Goal: Task Accomplishment & Management: Manage account settings

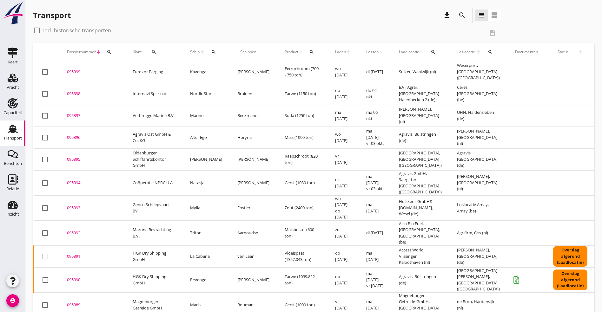
click at [458, 12] on icon "search" at bounding box center [462, 15] width 8 height 8
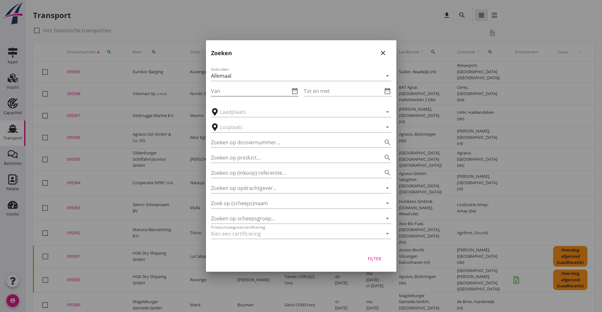
click at [295, 91] on icon "date_range" at bounding box center [295, 91] width 8 height 8
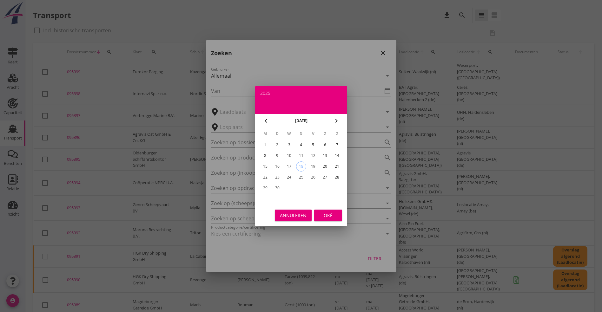
click at [266, 119] on icon "chevron_left" at bounding box center [266, 121] width 8 height 8
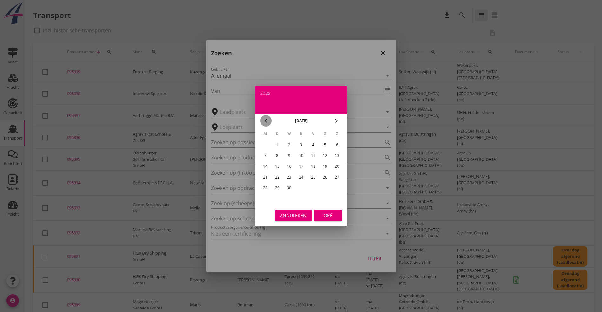
click at [266, 119] on icon "chevron_left" at bounding box center [266, 121] width 8 height 8
click at [338, 142] on div "1" at bounding box center [337, 145] width 10 height 10
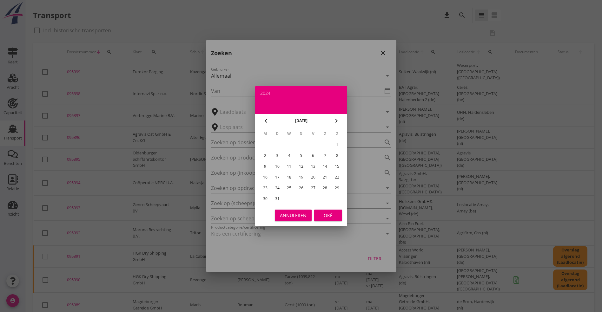
type input "[DATE]"
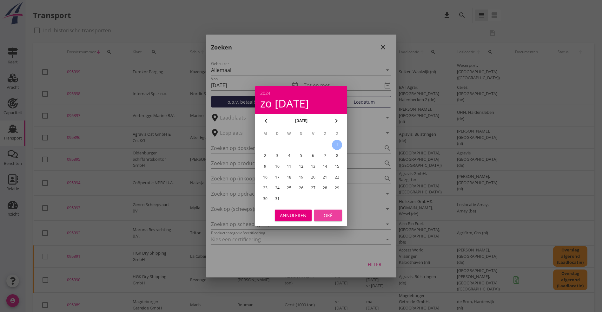
click at [326, 215] on div "Oké" at bounding box center [328, 215] width 18 height 7
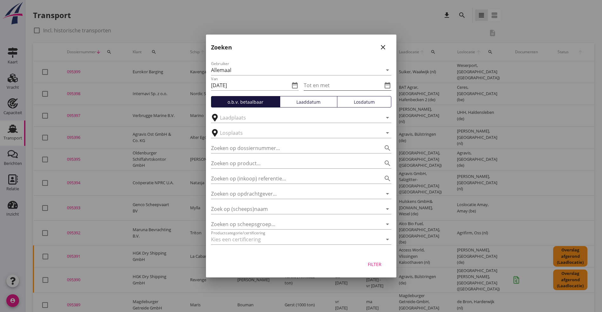
click at [387, 84] on icon "date_range" at bounding box center [388, 86] width 8 height 8
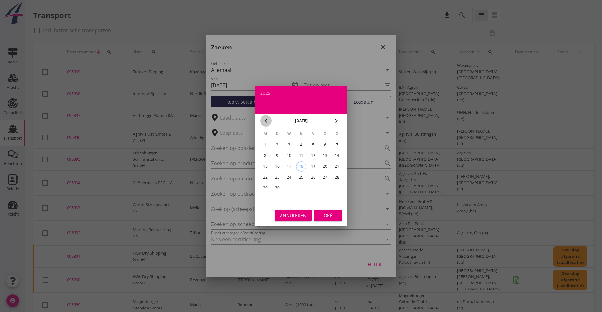
click at [264, 123] on icon "chevron_left" at bounding box center [266, 121] width 8 height 8
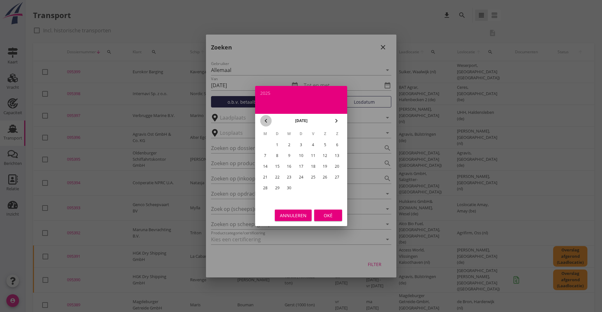
click at [264, 123] on icon "chevron_left" at bounding box center [266, 121] width 8 height 8
click at [271, 198] on table "M D W D V Z Z 1 2 3 4 5 6 7 8 9 10 11 12 13 14 15 16 17 18 19 20 21 22 23 24 25…" at bounding box center [301, 166] width 84 height 77
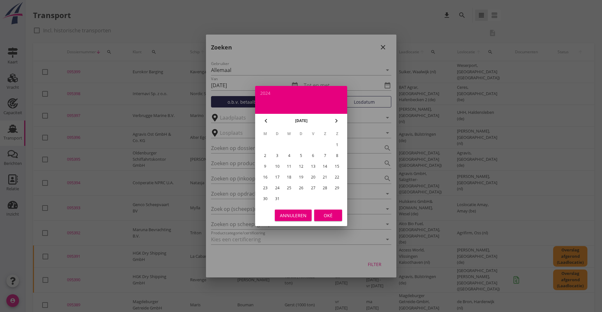
click at [276, 200] on div "31" at bounding box center [277, 199] width 10 height 10
type input "[DATE]"
click at [320, 216] on div "Oké" at bounding box center [328, 215] width 18 height 7
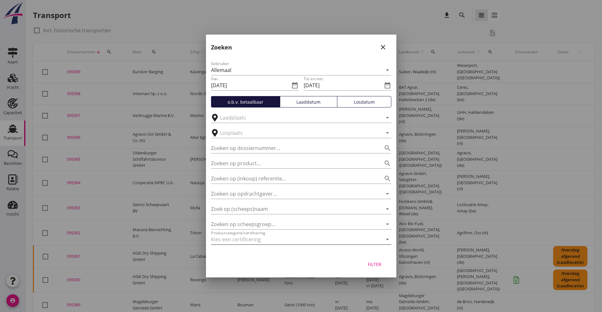
click at [259, 237] on div at bounding box center [292, 240] width 163 height 10
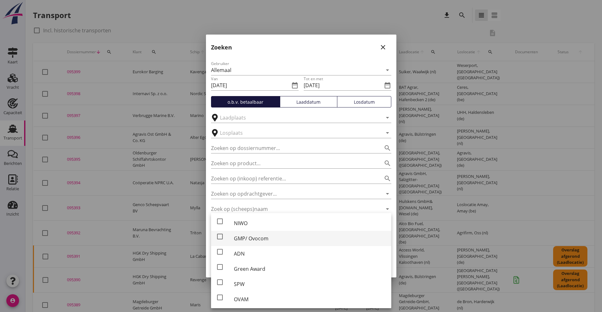
click at [256, 238] on div "GMP/ Ovocom" at bounding box center [310, 239] width 152 height 8
checkbox input "true"
click at [395, 182] on div "Gebruiker Allemaal arrow_drop_down Van 2024-12-01 date_range Tot en met 2024-12…" at bounding box center [301, 154] width 190 height 199
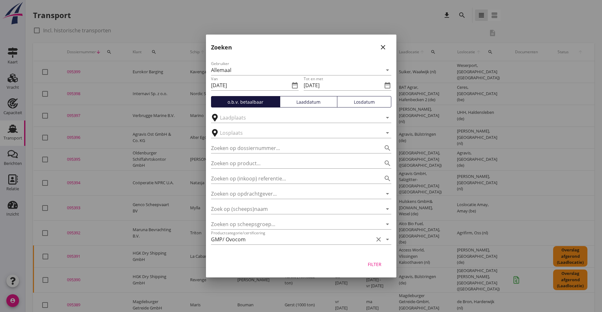
click at [376, 263] on div "Filter" at bounding box center [375, 264] width 18 height 7
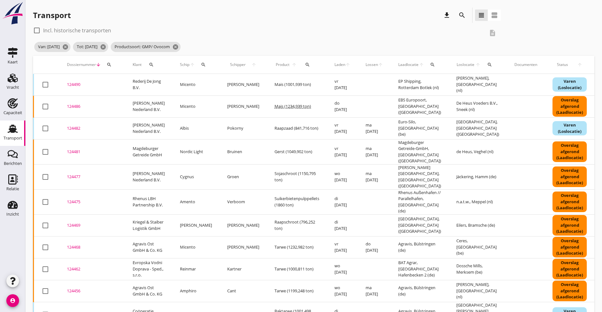
click at [72, 82] on div "124490" at bounding box center [92, 85] width 50 height 6
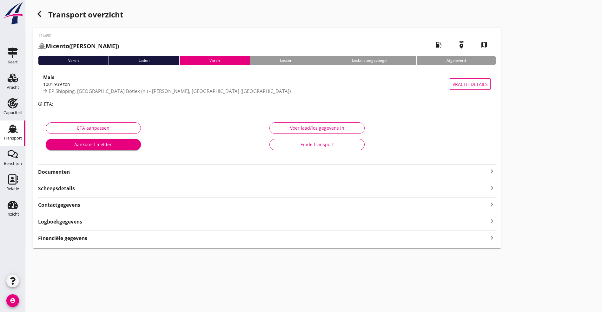
click at [96, 173] on strong "Documenten" at bounding box center [263, 172] width 450 height 7
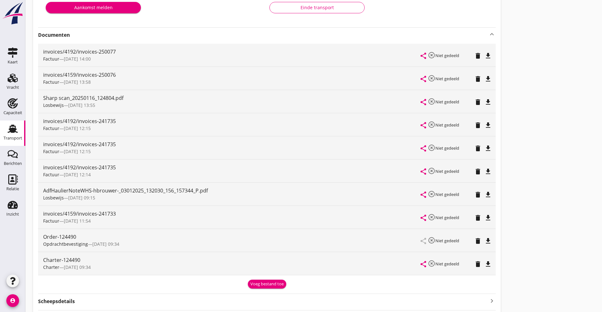
scroll to position [143, 0]
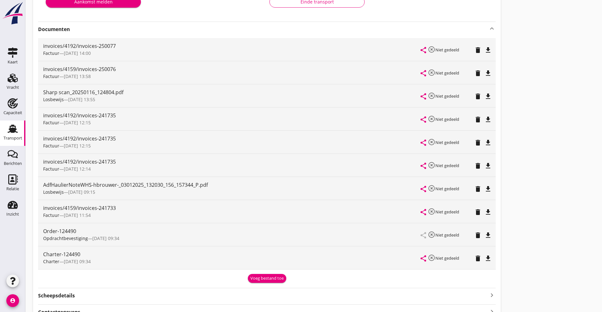
click at [484, 189] on icon "file_download" at bounding box center [488, 189] width 8 height 8
click at [484, 94] on icon "file_download" at bounding box center [488, 97] width 8 height 8
click at [484, 259] on icon "file_download" at bounding box center [488, 259] width 8 height 8
click at [484, 239] on icon "file_download" at bounding box center [488, 236] width 8 height 8
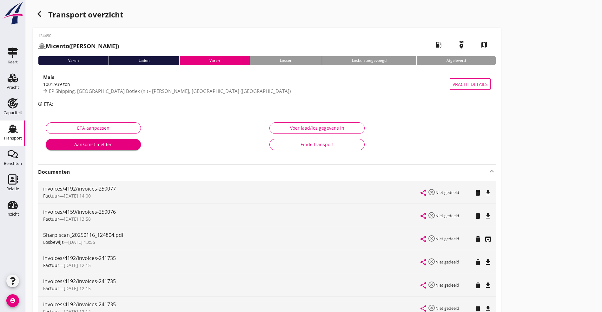
click at [38, 11] on icon "button" at bounding box center [40, 14] width 8 height 8
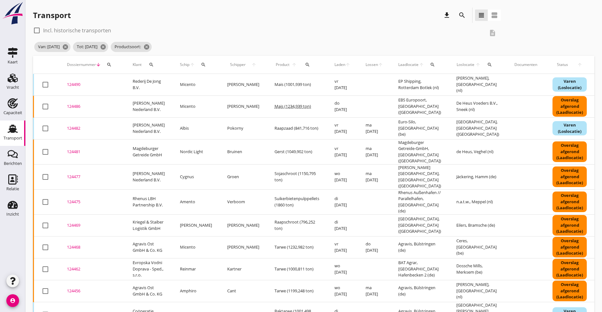
click at [72, 104] on div "124486" at bounding box center [92, 106] width 50 height 6
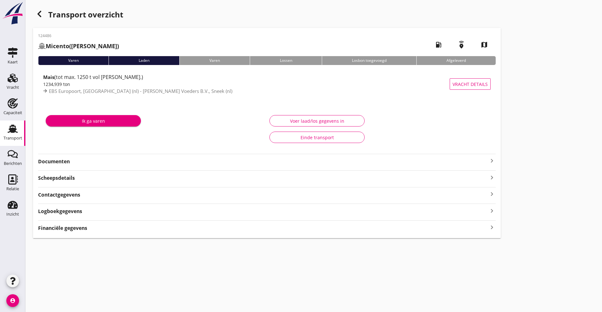
click at [488, 158] on icon "keyboard_arrow_right" at bounding box center [492, 161] width 8 height 8
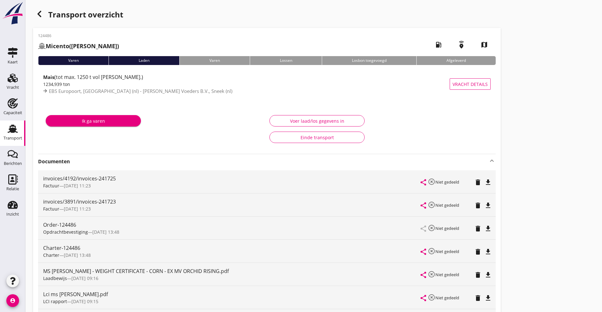
click at [484, 295] on icon "file_download" at bounding box center [488, 299] width 8 height 8
click at [484, 299] on icon "open_in_browser" at bounding box center [488, 299] width 8 height 8
click at [44, 14] on div "button" at bounding box center [39, 14] width 13 height 13
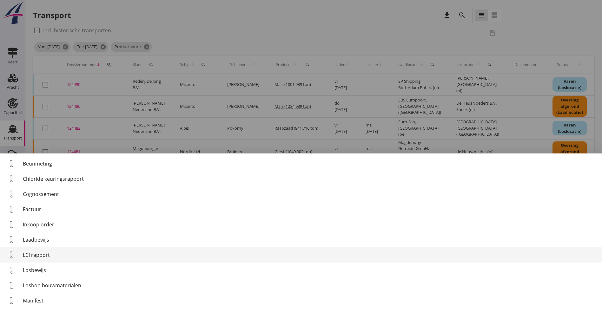
click at [47, 255] on div "LCI rapport" at bounding box center [310, 255] width 574 height 8
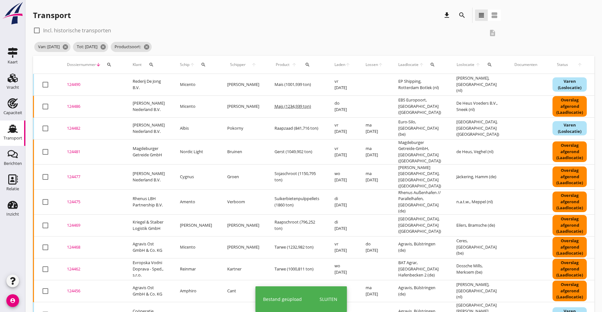
click at [78, 106] on div "124486" at bounding box center [92, 106] width 50 height 6
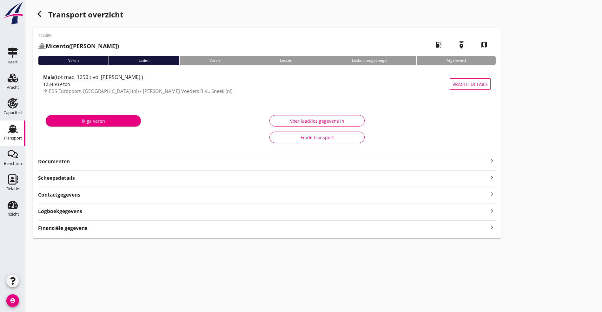
click at [103, 159] on strong "Documenten" at bounding box center [263, 161] width 450 height 7
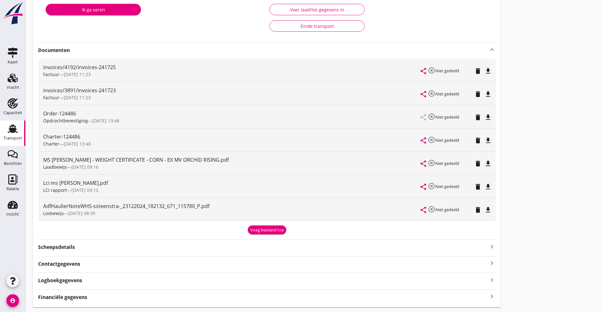
scroll to position [130, 0]
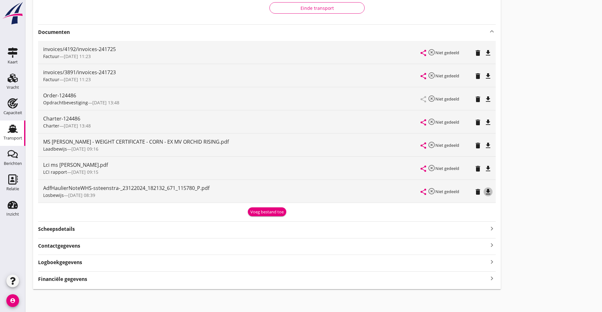
click at [484, 190] on icon "file_download" at bounding box center [488, 192] width 8 height 8
click at [484, 169] on icon "file_download" at bounding box center [488, 169] width 8 height 8
click at [474, 168] on icon "delete" at bounding box center [478, 169] width 8 height 8
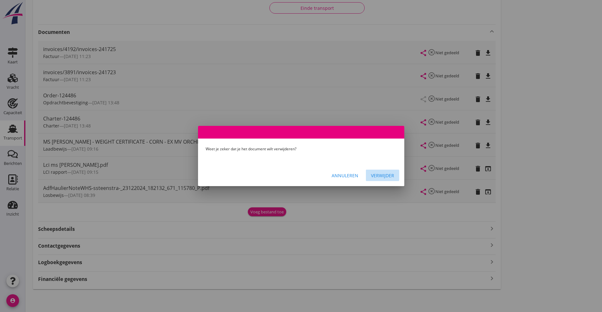
click at [378, 176] on div "Verwijder" at bounding box center [382, 175] width 23 height 7
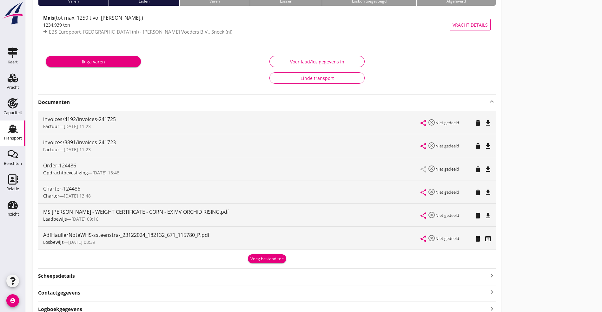
scroll to position [106, 0]
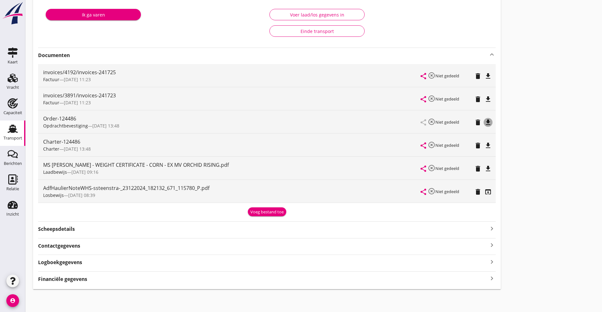
click at [484, 119] on icon "file_download" at bounding box center [488, 123] width 8 height 8
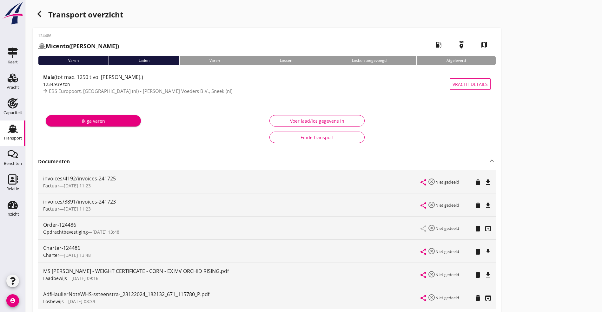
click at [38, 12] on icon "button" at bounding box center [40, 14] width 8 height 8
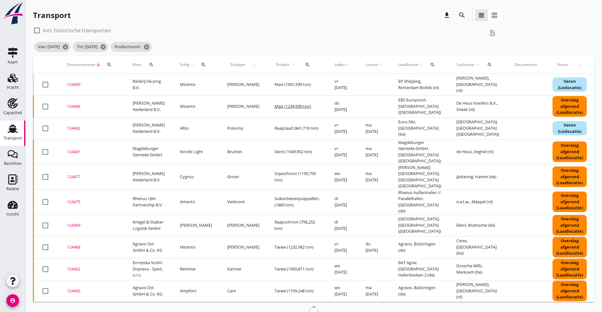
click at [74, 128] on div "124482" at bounding box center [92, 128] width 50 height 6
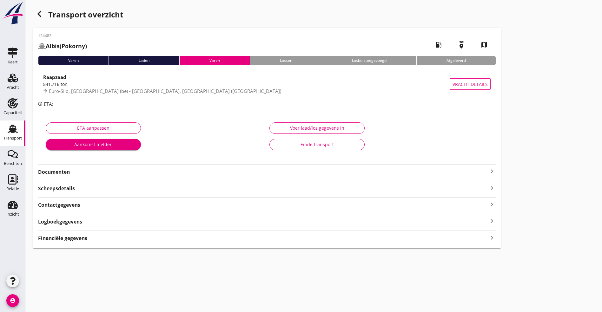
click at [77, 173] on strong "Documenten" at bounding box center [263, 172] width 450 height 7
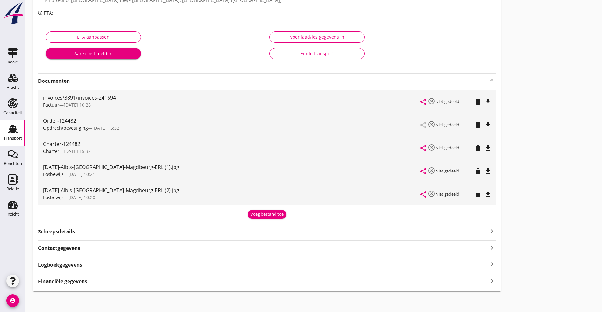
scroll to position [93, 0]
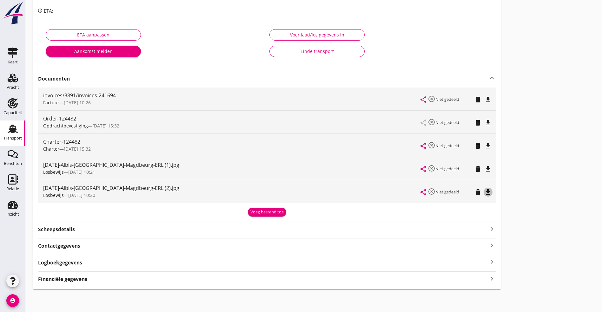
click at [484, 190] on icon "file_download" at bounding box center [488, 193] width 8 height 8
click at [484, 170] on icon "file_download" at bounding box center [488, 169] width 8 height 8
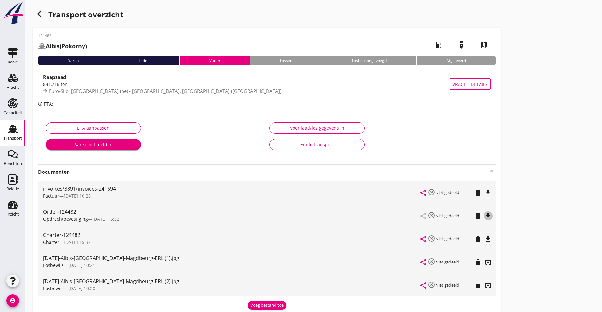
click at [484, 215] on icon "file_download" at bounding box center [488, 216] width 8 height 8
click at [35, 4] on div "Transport overzicht 124482 Albis (Pokorny) local_gas_station emergency_share ma…" at bounding box center [313, 195] width 577 height 390
click at [39, 12] on icon "button" at bounding box center [40, 14] width 8 height 8
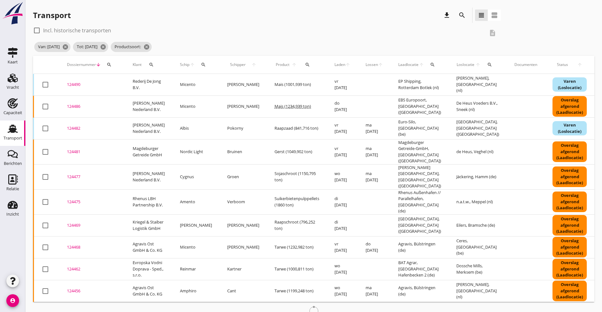
click at [74, 150] on div "124481" at bounding box center [92, 152] width 50 height 6
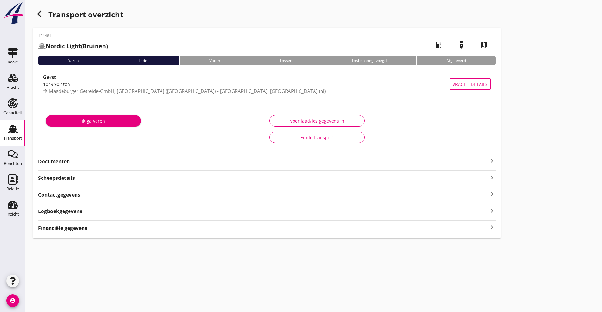
click at [88, 159] on strong "Documenten" at bounding box center [263, 161] width 450 height 7
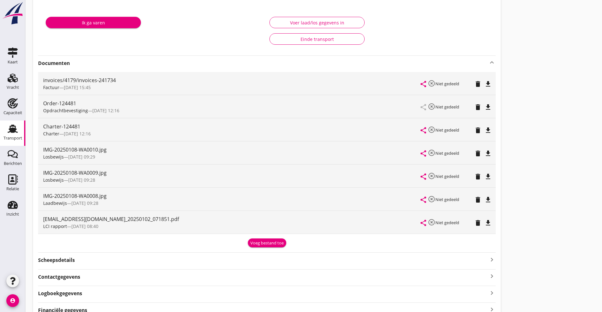
scroll to position [130, 0]
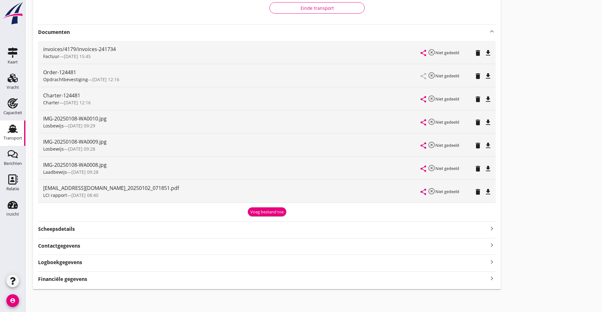
click at [484, 191] on icon "file_download" at bounding box center [488, 192] width 8 height 8
click at [484, 99] on icon "file_download" at bounding box center [488, 100] width 8 height 8
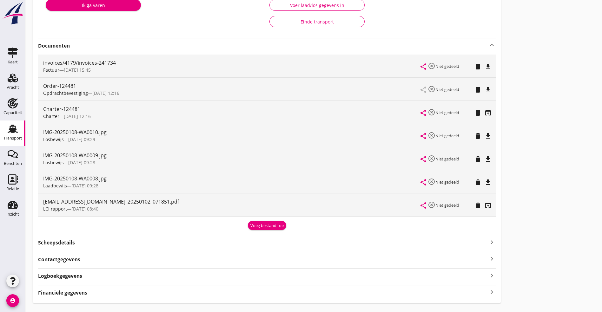
scroll to position [0, 0]
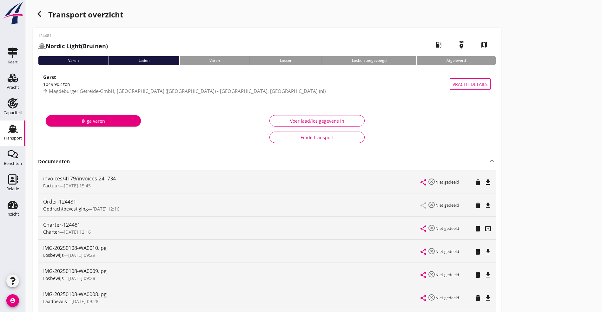
click at [40, 12] on use "button" at bounding box center [39, 14] width 4 height 6
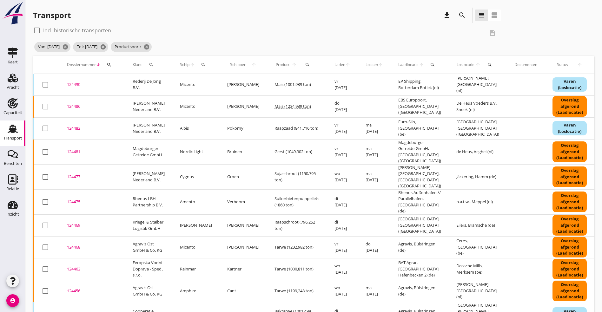
click at [76, 174] on div "124477" at bounding box center [92, 177] width 50 height 6
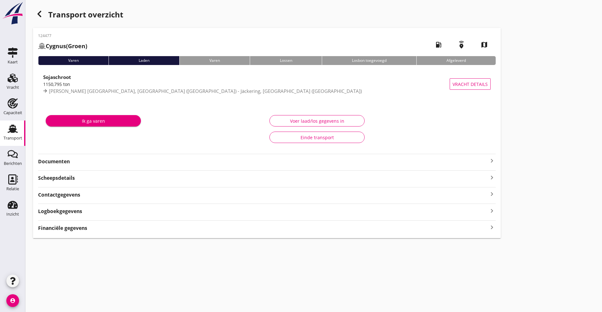
click at [72, 162] on strong "Documenten" at bounding box center [263, 161] width 450 height 7
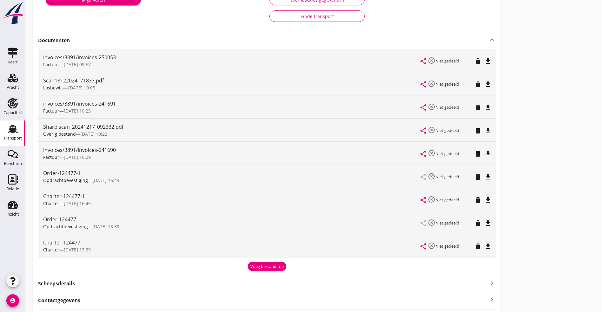
scroll to position [81, 0]
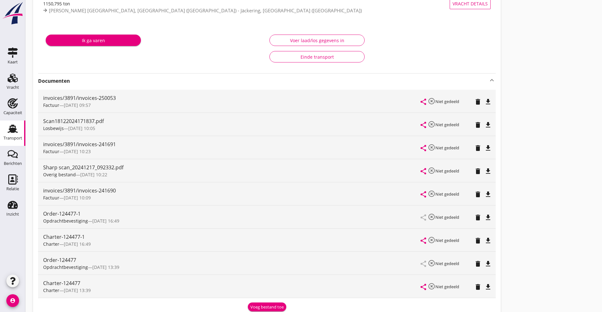
click at [484, 122] on icon "file_download" at bounding box center [488, 125] width 8 height 8
click at [484, 284] on icon "file_download" at bounding box center [488, 287] width 8 height 8
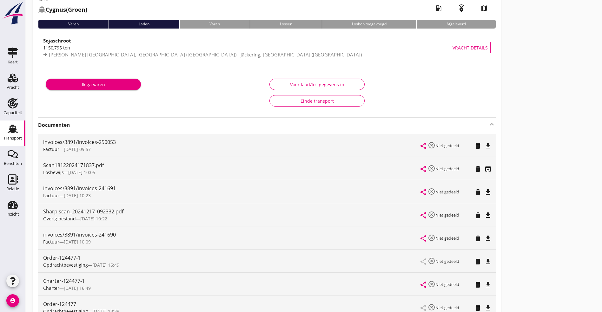
scroll to position [0, 0]
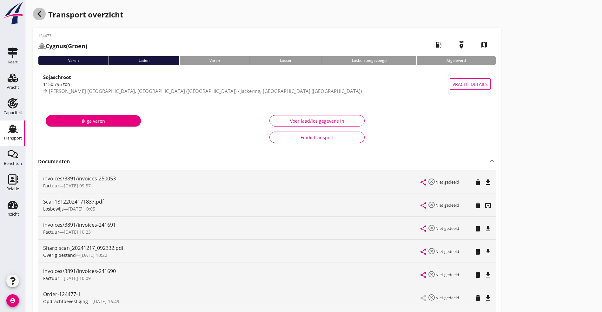
click at [43, 16] on icon "button" at bounding box center [40, 14] width 8 height 8
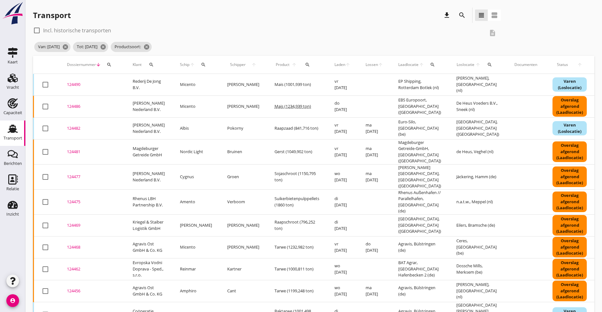
click at [78, 199] on div "124475" at bounding box center [92, 202] width 50 height 6
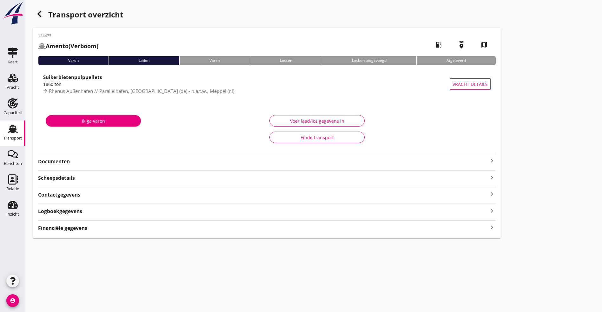
click at [160, 162] on strong "Documenten" at bounding box center [263, 161] width 450 height 7
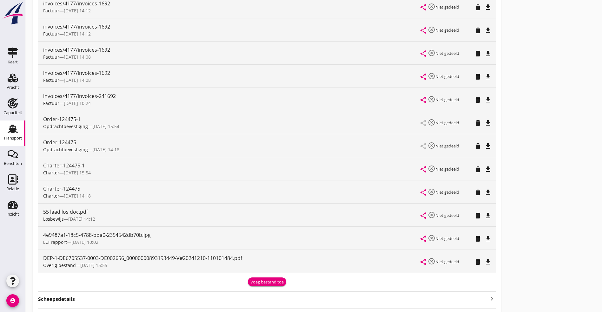
scroll to position [190, 0]
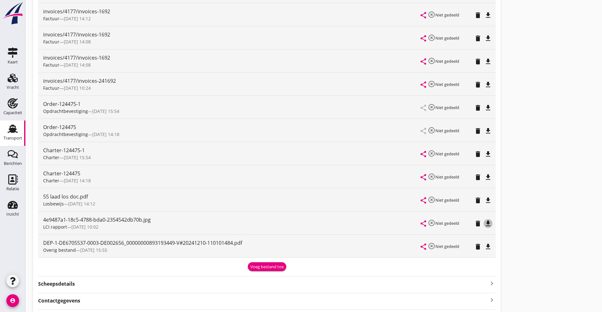
click at [484, 220] on icon "file_download" at bounding box center [488, 224] width 8 height 8
click at [484, 106] on icon "file_download" at bounding box center [488, 108] width 8 height 8
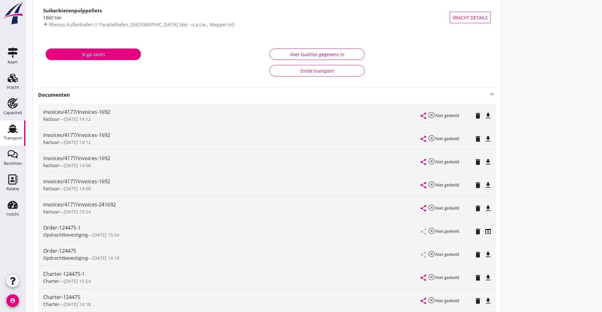
scroll to position [0, 0]
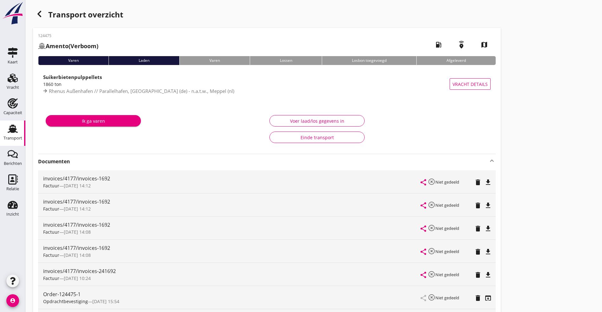
click at [39, 10] on icon "button" at bounding box center [40, 14] width 8 height 8
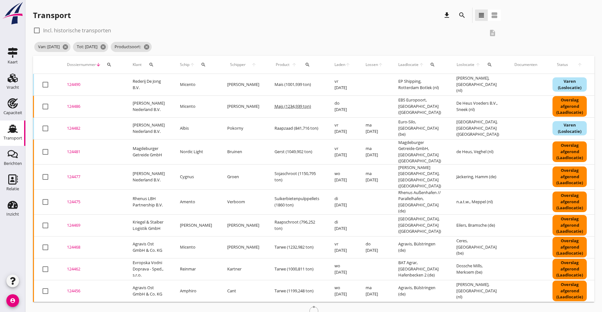
click at [78, 223] on div "124469" at bounding box center [92, 226] width 50 height 6
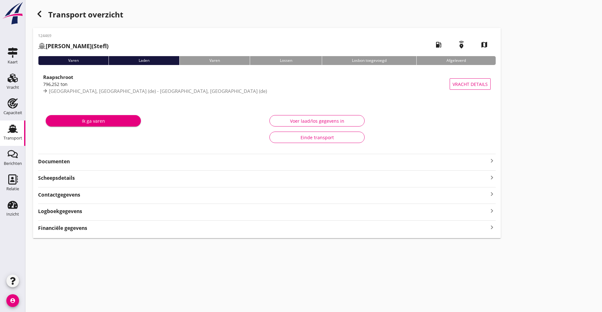
click at [162, 160] on strong "Documenten" at bounding box center [263, 161] width 450 height 7
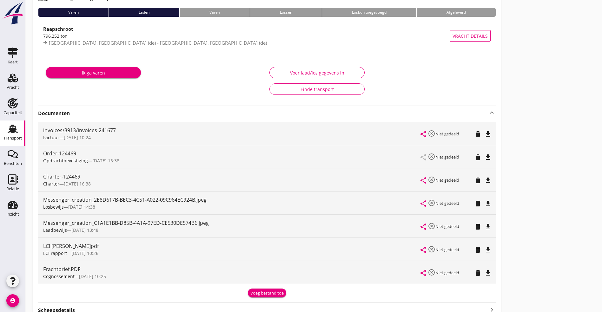
scroll to position [95, 0]
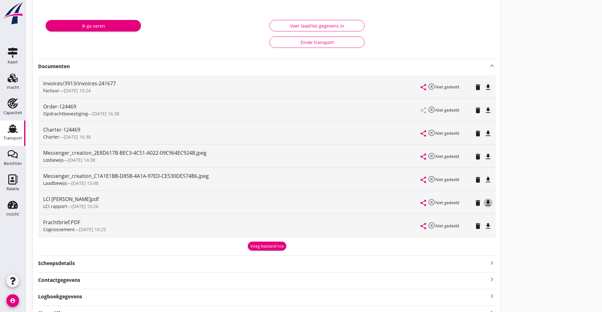
click at [484, 203] on icon "file_download" at bounding box center [488, 203] width 8 height 8
click at [484, 131] on icon "file_download" at bounding box center [488, 134] width 8 height 8
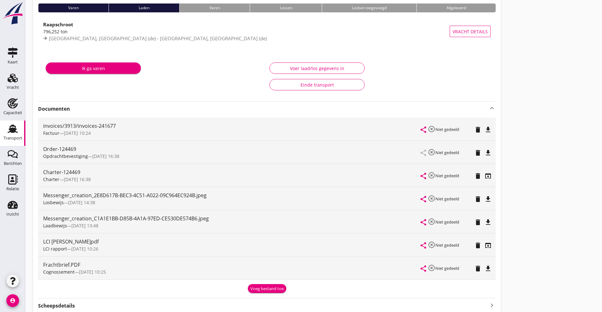
scroll to position [0, 0]
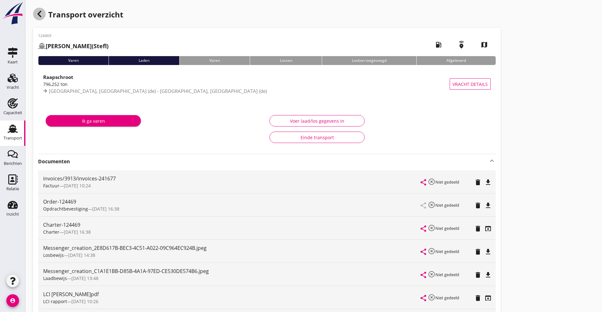
click at [39, 13] on use "button" at bounding box center [39, 14] width 4 height 6
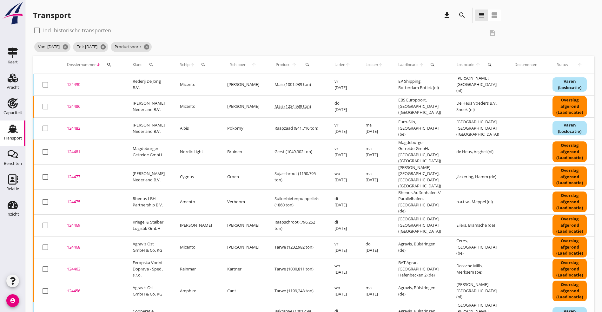
click at [74, 244] on div "124468" at bounding box center [92, 247] width 50 height 6
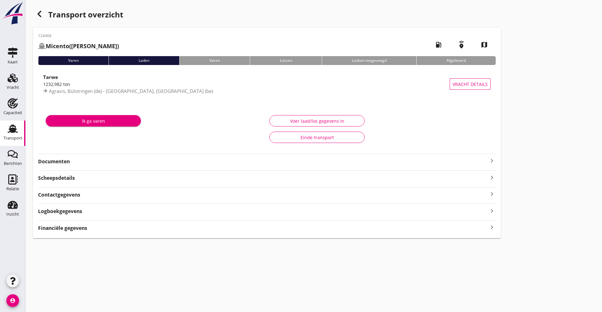
click at [136, 163] on strong "Documenten" at bounding box center [263, 161] width 450 height 7
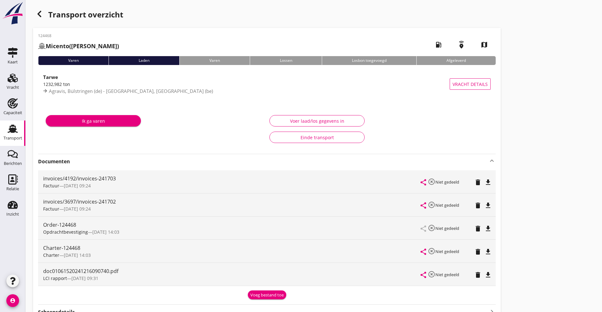
click at [484, 275] on icon "file_download" at bounding box center [488, 275] width 8 height 8
click at [484, 251] on icon "file_download" at bounding box center [488, 252] width 8 height 8
click at [37, 12] on icon "button" at bounding box center [40, 14] width 8 height 8
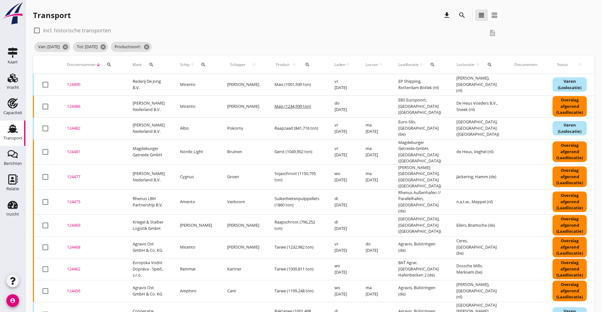
click at [72, 266] on div "124462" at bounding box center [92, 269] width 50 height 6
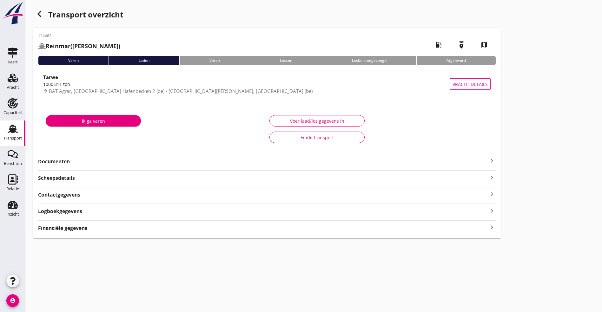
click at [74, 166] on div "124462 Reinmar (Kartner) local_gas_station emergency_share map Varen Laden Vare…" at bounding box center [267, 133] width 468 height 210
click at [73, 158] on strong "Documenten" at bounding box center [263, 161] width 450 height 7
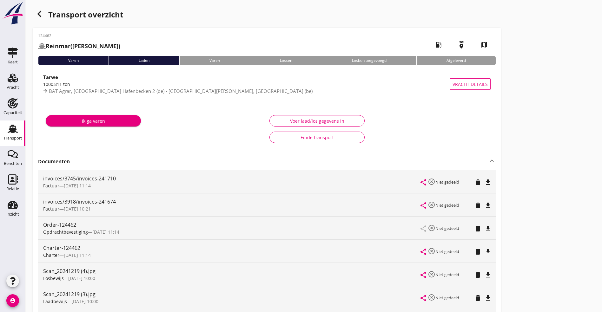
click at [484, 249] on icon "file_download" at bounding box center [488, 252] width 8 height 8
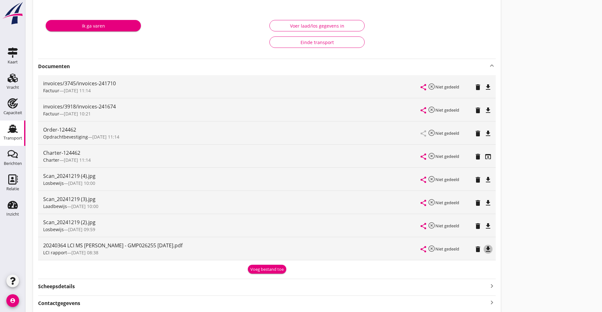
click at [484, 248] on icon "file_download" at bounding box center [488, 250] width 8 height 8
click at [484, 157] on icon "open_in_browser" at bounding box center [488, 157] width 8 height 8
click at [484, 247] on icon "open_in_browser" at bounding box center [488, 250] width 8 height 8
click at [474, 155] on icon "delete" at bounding box center [478, 157] width 8 height 8
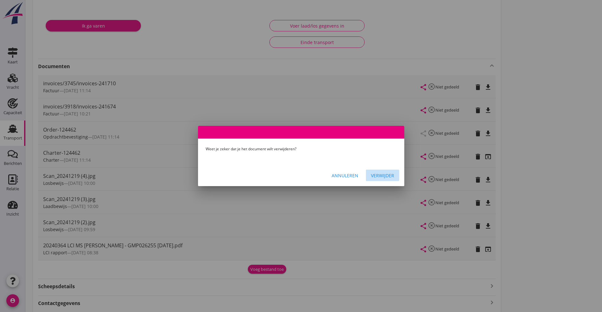
click at [384, 174] on div "Verwijder" at bounding box center [382, 175] width 23 height 7
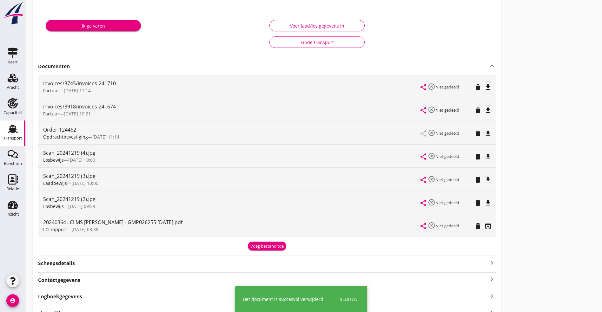
click at [474, 133] on icon "delete" at bounding box center [478, 134] width 8 height 8
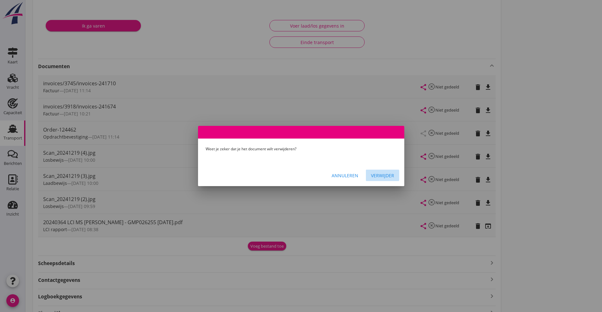
click at [381, 176] on div "Verwijder" at bounding box center [382, 175] width 23 height 7
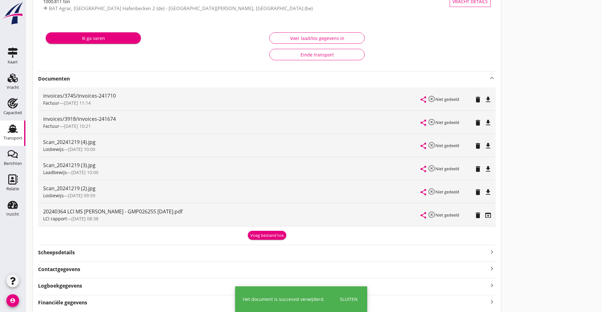
scroll to position [0, 0]
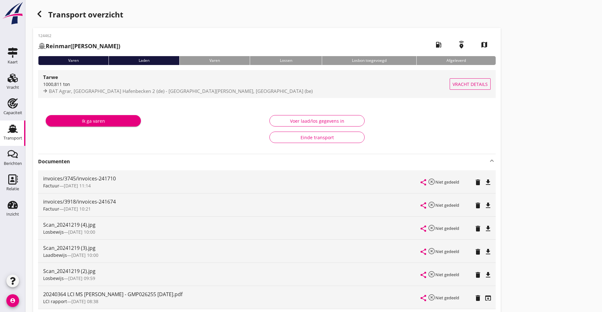
click at [54, 86] on div "1000,811 ton" at bounding box center [246, 84] width 407 height 7
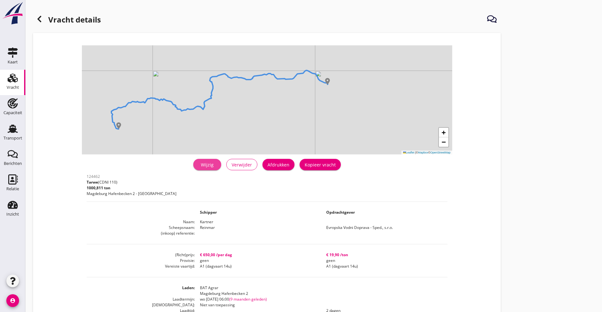
click at [198, 163] on div "Wijzig" at bounding box center [207, 165] width 18 height 7
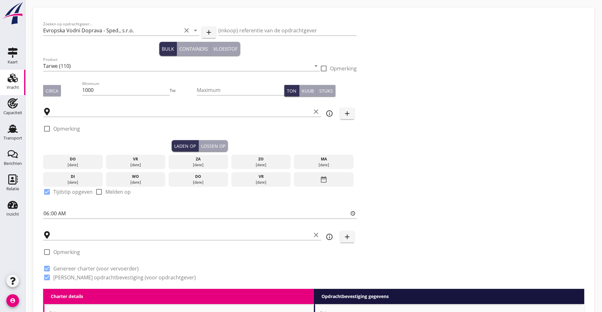
type input "BAT Agrar"
type input "Dossche Mills"
checkbox input "true"
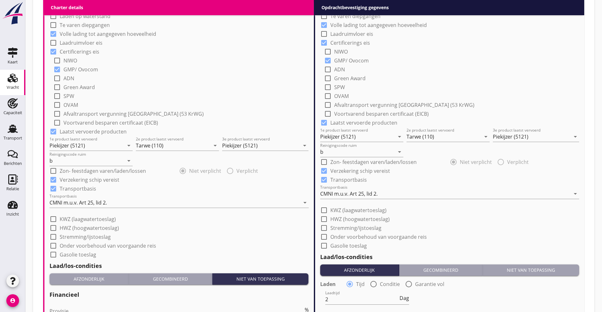
scroll to position [524, 0]
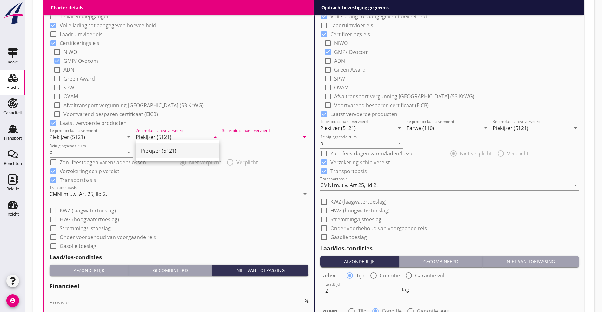
type input "Tarwe (110)"
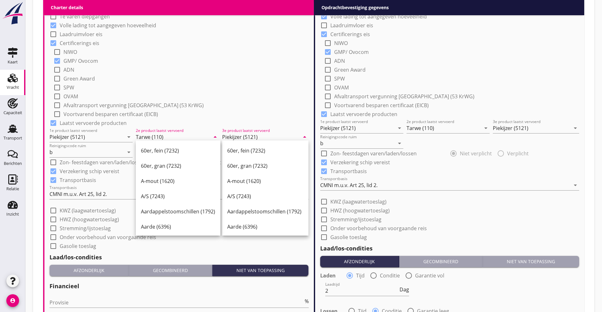
click at [197, 137] on input "Tarwe (110)" at bounding box center [173, 137] width 74 height 10
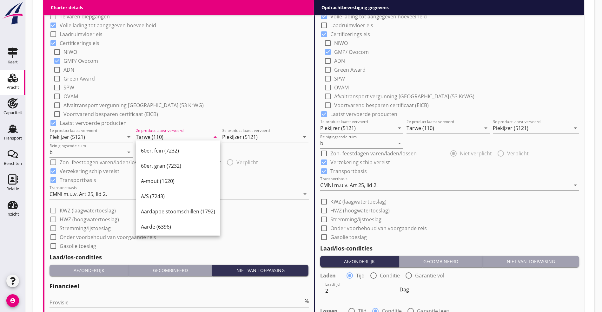
drag, startPoint x: 127, startPoint y: 127, endPoint x: 107, endPoint y: 123, distance: 20.9
click at [107, 123] on div "check_box_outline_blank Lading verzekerd bij: radio_button_unchecked Opdrachtge…" at bounding box center [179, 108] width 259 height 283
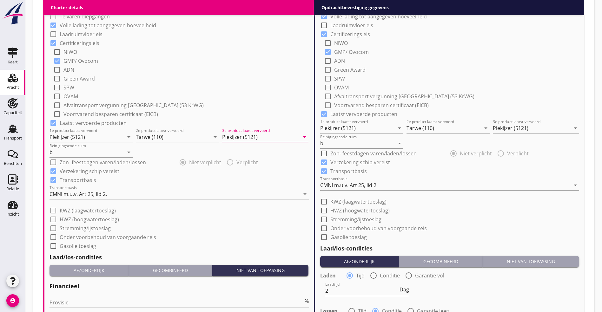
paste input "DW 99, af 1e dag na off stremming"
type input "D"
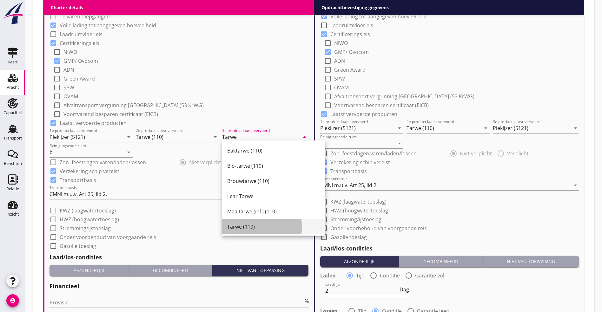
click at [245, 227] on div "Tarwe (110)" at bounding box center [273, 227] width 93 height 8
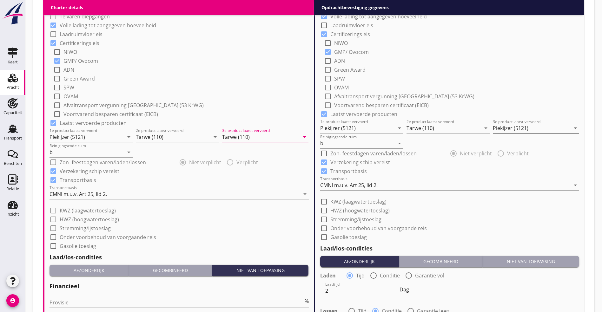
type input "Tarwe (110)"
click at [528, 129] on input "Piekijzer (5121)" at bounding box center [531, 128] width 77 height 10
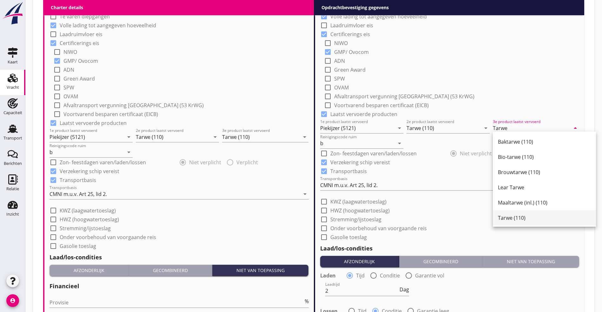
click at [510, 224] on div "Tarwe (110)" at bounding box center [544, 217] width 93 height 15
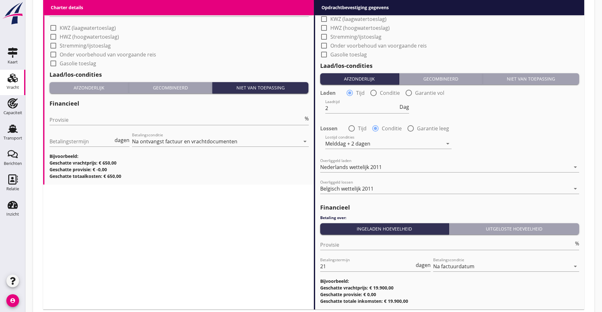
scroll to position [745, 0]
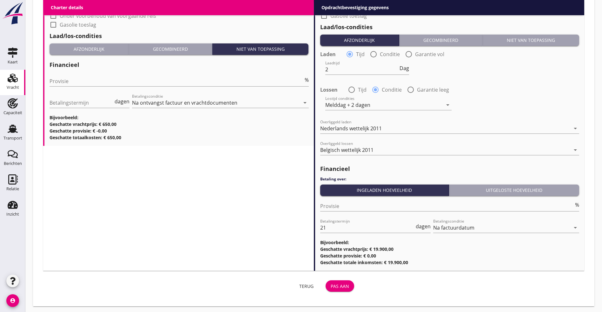
type input "Tarwe (110)"
click at [331, 283] on div "Pas aan" at bounding box center [340, 286] width 18 height 7
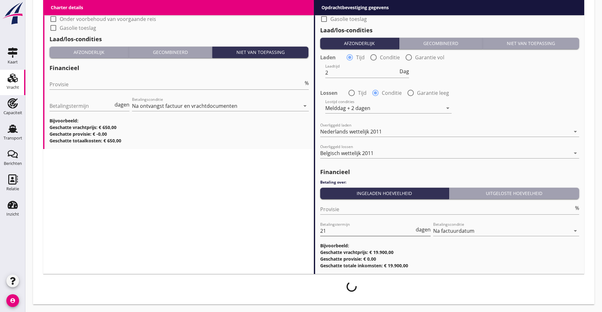
scroll to position [740, 0]
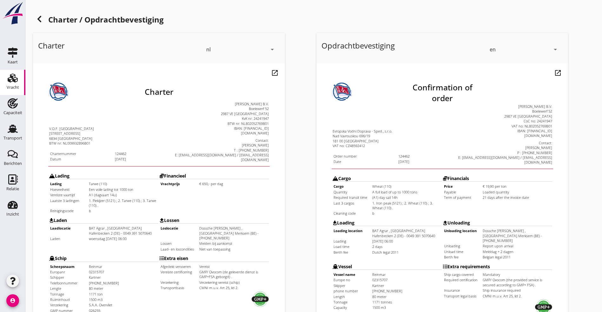
scroll to position [158, 0]
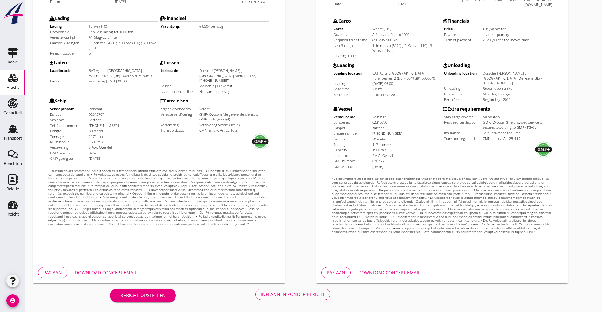
click at [261, 294] on div "Inplannen zonder bericht" at bounding box center [293, 294] width 64 height 7
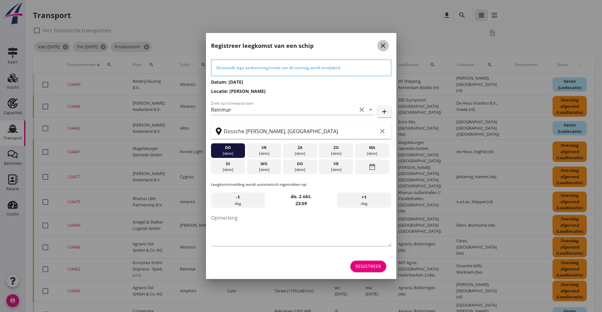
click at [383, 44] on icon "close" at bounding box center [383, 46] width 8 height 8
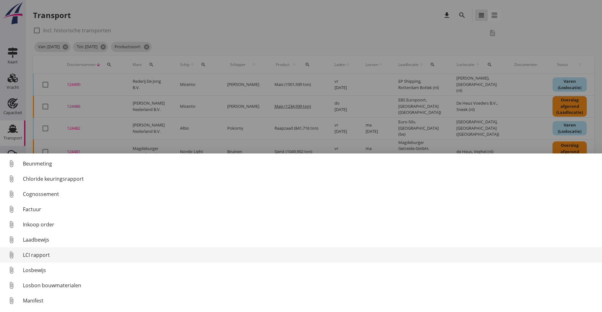
click at [43, 255] on div "LCI rapport" at bounding box center [310, 255] width 574 height 8
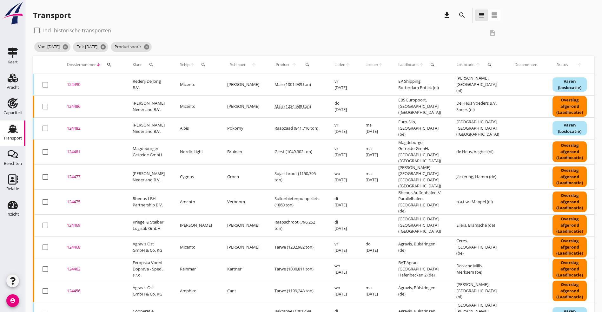
click at [74, 288] on div "124456" at bounding box center [92, 291] width 50 height 6
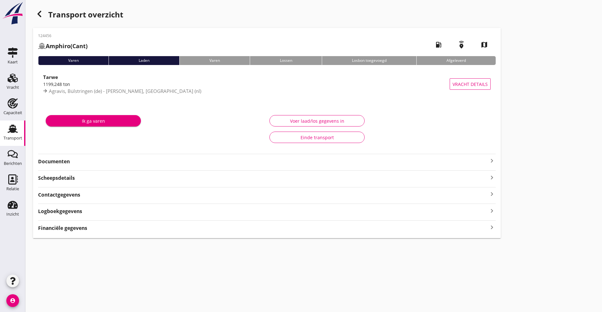
click at [78, 163] on strong "Documenten" at bounding box center [263, 161] width 450 height 7
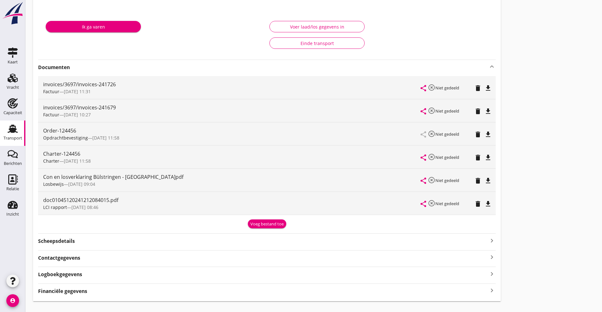
scroll to position [95, 0]
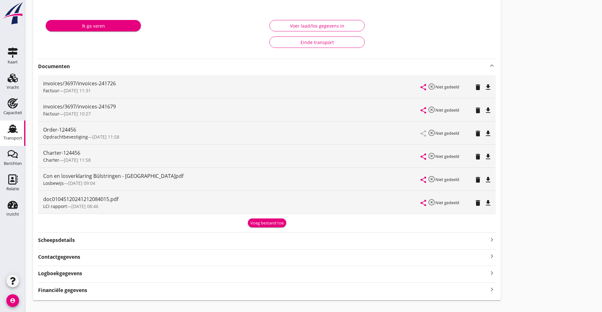
click at [484, 201] on icon "file_download" at bounding box center [488, 203] width 8 height 8
click at [484, 155] on icon "file_download" at bounding box center [488, 157] width 8 height 8
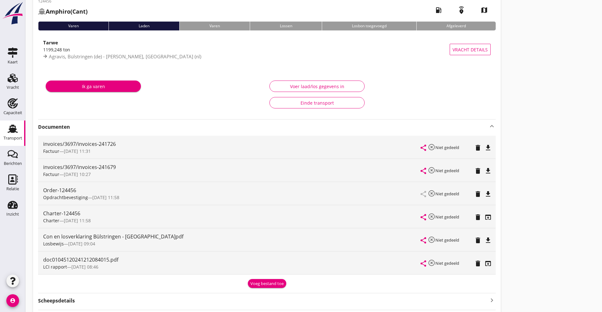
scroll to position [0, 0]
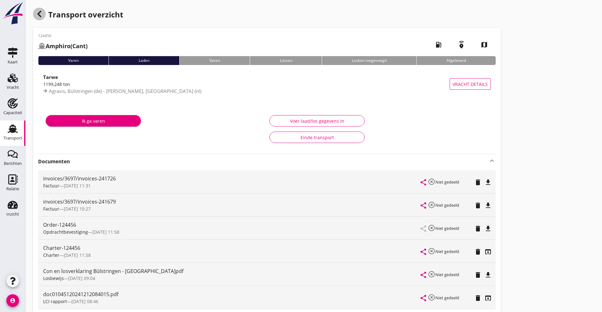
click at [39, 13] on use "button" at bounding box center [39, 14] width 4 height 6
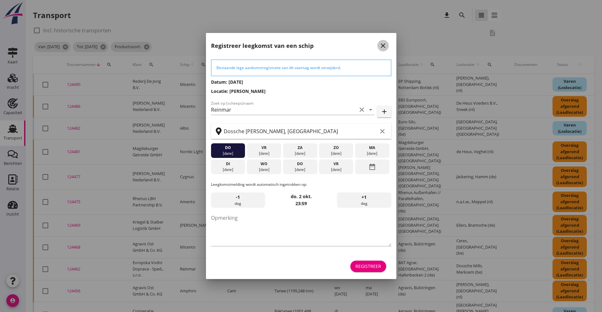
click at [382, 46] on icon "close" at bounding box center [383, 46] width 8 height 8
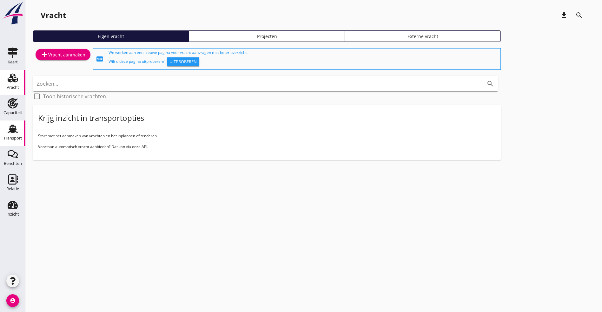
click at [10, 132] on use at bounding box center [13, 129] width 10 height 8
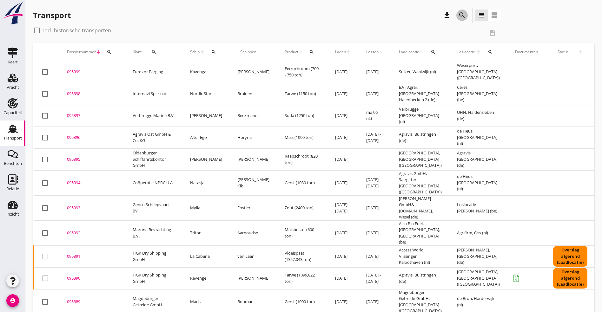
click at [458, 12] on icon "search" at bounding box center [462, 15] width 8 height 8
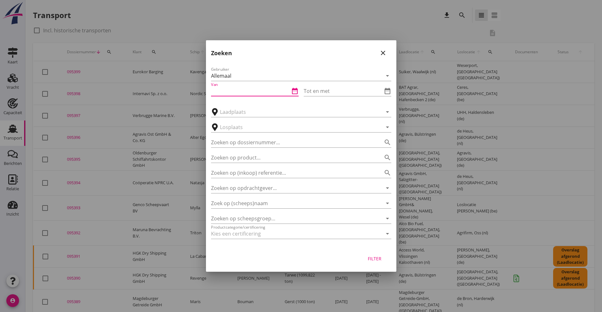
click at [243, 88] on input "Van" at bounding box center [250, 91] width 79 height 10
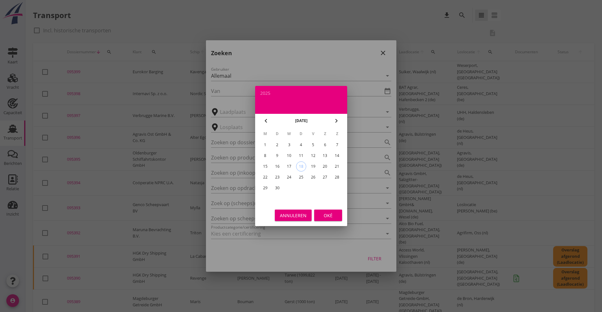
click at [263, 119] on icon "chevron_left" at bounding box center [266, 121] width 8 height 8
click at [263, 118] on icon "chevron_left" at bounding box center [266, 121] width 8 height 8
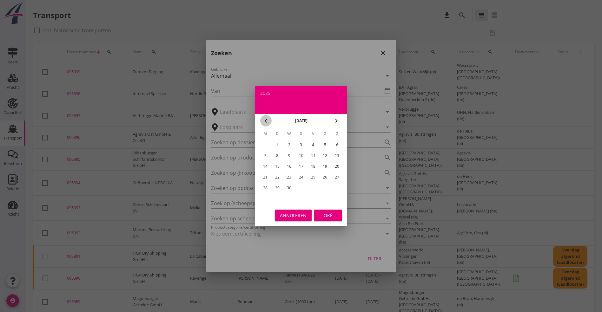
click at [263, 118] on icon "chevron_left" at bounding box center [266, 121] width 8 height 8
click at [336, 145] on div "1" at bounding box center [337, 145] width 10 height 10
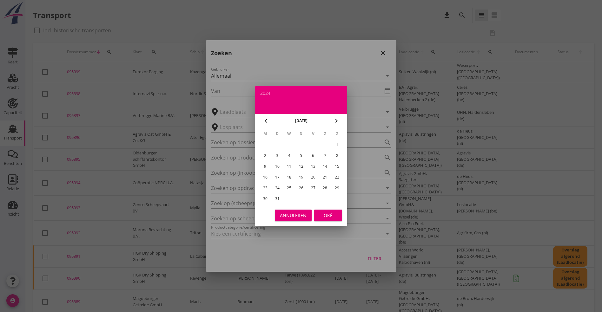
type input "[DATE]"
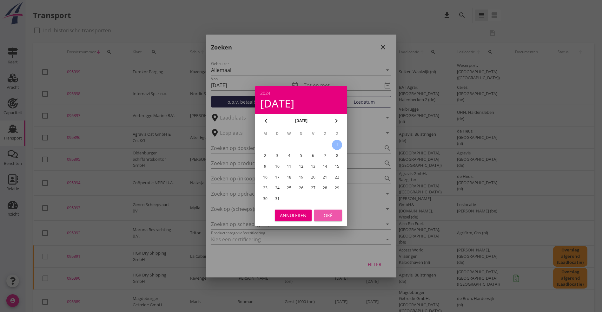
drag, startPoint x: 328, startPoint y: 210, endPoint x: 331, endPoint y: 208, distance: 3.5
click at [329, 210] on div "Annuleren Oké" at bounding box center [301, 216] width 92 height 22
click at [330, 216] on div "Oké" at bounding box center [328, 215] width 18 height 7
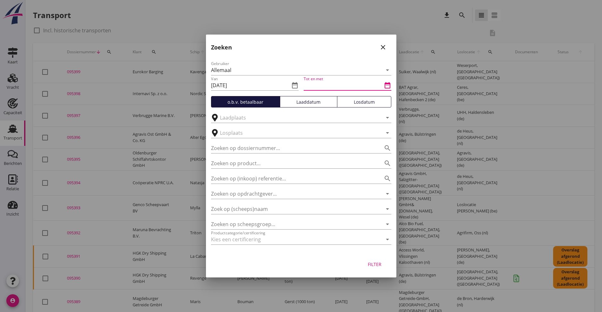
click at [338, 86] on input "Tot en met" at bounding box center [343, 85] width 79 height 10
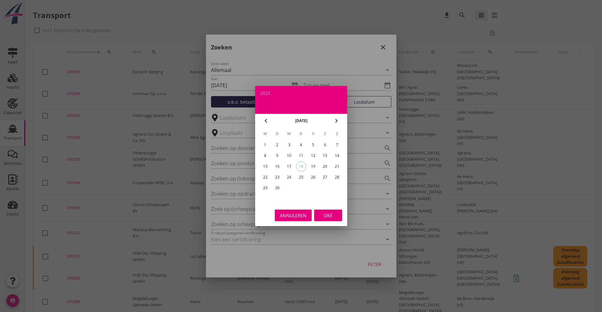
click at [265, 120] on icon "chevron_left" at bounding box center [266, 121] width 8 height 8
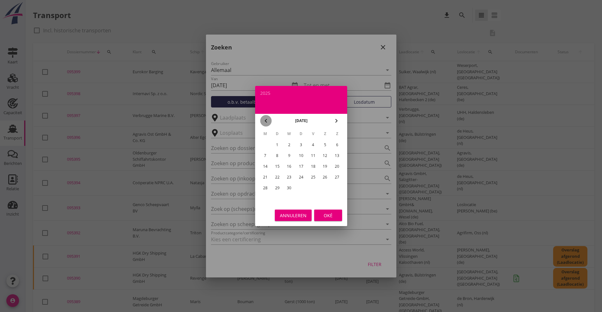
click at [265, 120] on icon "chevron_left" at bounding box center [266, 121] width 8 height 8
click at [279, 197] on div "31" at bounding box center [277, 199] width 10 height 10
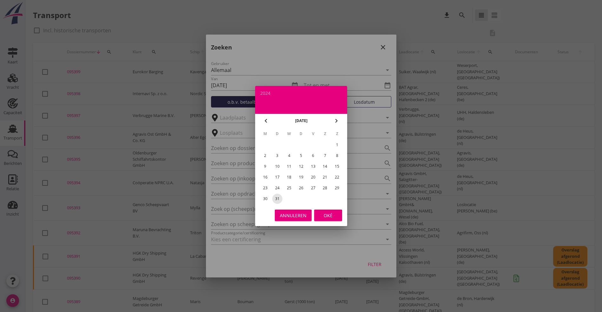
type input "[DATE]"
click at [324, 211] on button "Oké" at bounding box center [328, 215] width 28 height 11
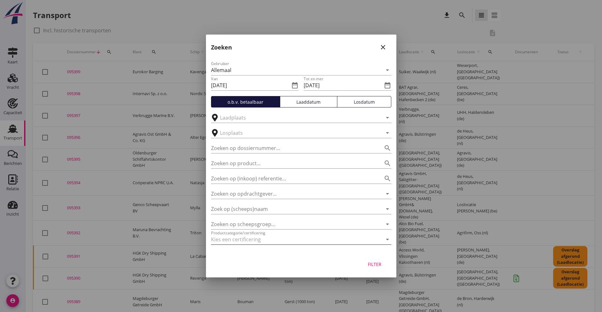
click at [262, 240] on div at bounding box center [292, 240] width 163 height 10
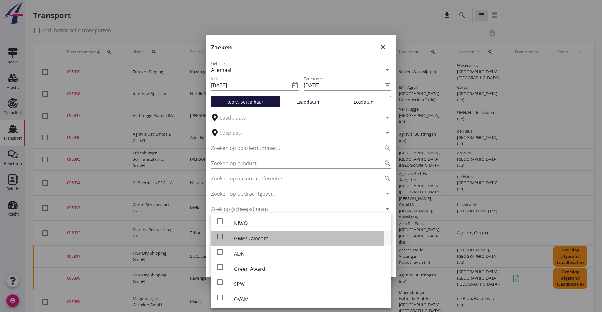
click at [257, 237] on div "GMP/ Ovocom" at bounding box center [310, 239] width 152 height 8
checkbox input "true"
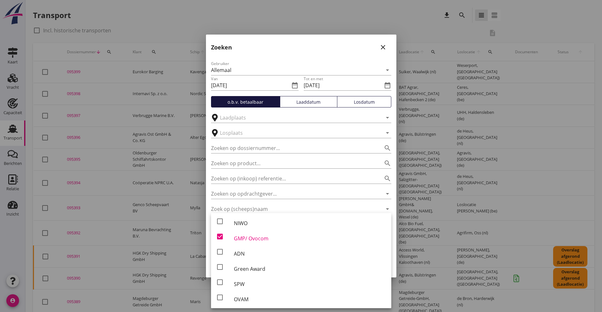
click at [427, 242] on div at bounding box center [301, 156] width 602 height 312
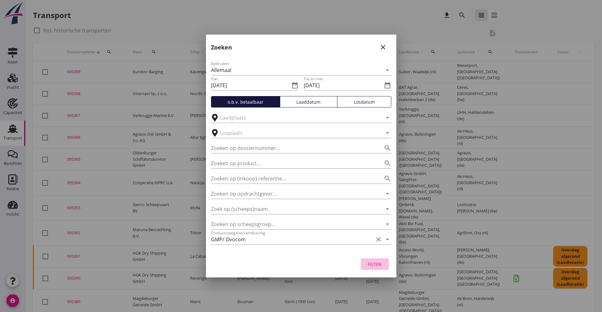
click at [377, 264] on div "Filter" at bounding box center [375, 264] width 18 height 7
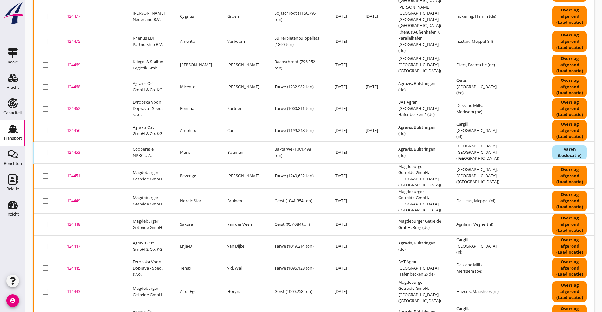
scroll to position [190, 0]
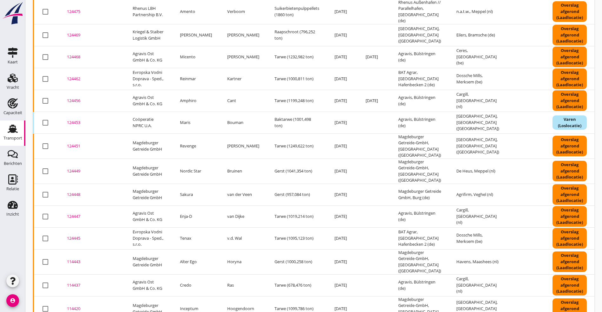
click at [76, 120] on div "124453" at bounding box center [92, 123] width 50 height 6
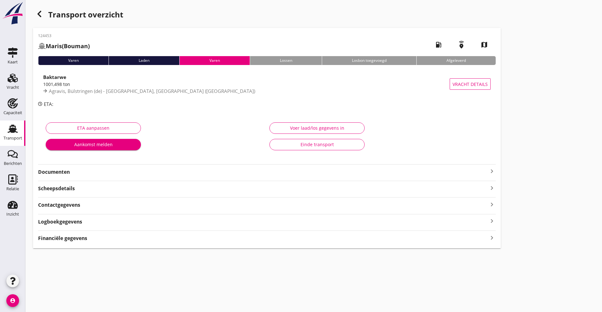
click at [109, 175] on strong "Documenten" at bounding box center [263, 172] width 450 height 7
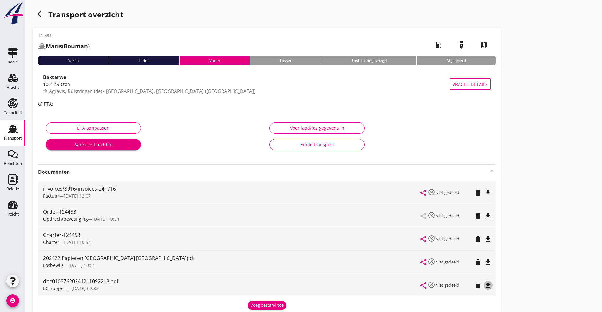
click at [484, 285] on icon "file_download" at bounding box center [488, 286] width 8 height 8
click at [484, 239] on icon "file_download" at bounding box center [488, 240] width 8 height 8
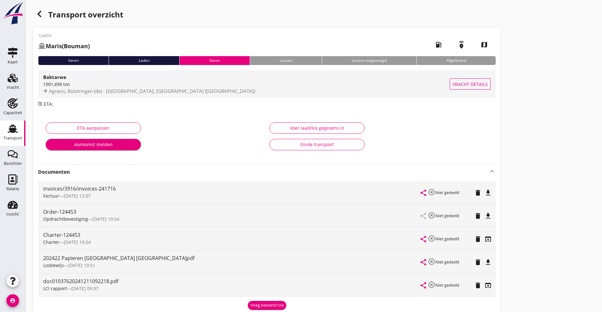
click at [74, 80] on div "Baktarwe" at bounding box center [246, 77] width 407 height 8
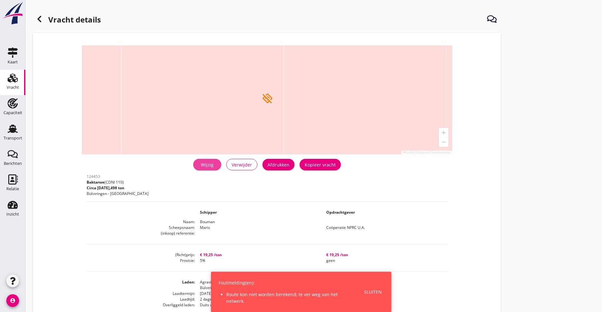
click at [198, 165] on div "Wijzig" at bounding box center [207, 165] width 18 height 7
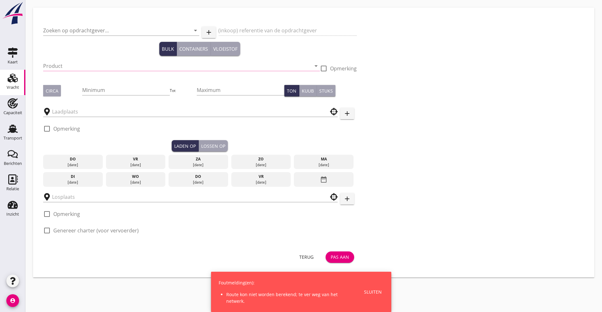
type input "Coöperatie NPRC U.A."
type input "Baktarwe (110)"
type input "1000"
checkbox input "true"
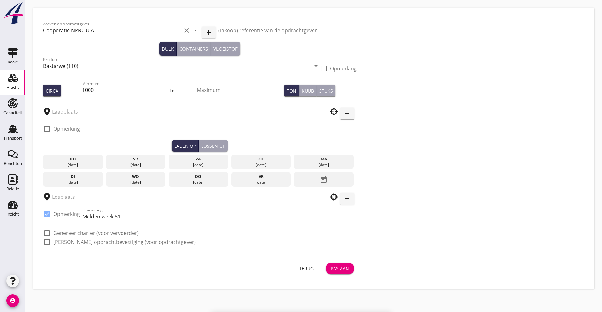
type input "Agravis"
type input "Dossche Mills"
checkbox input "true"
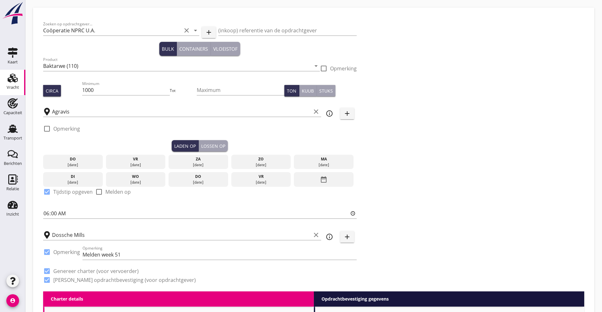
type input "19.25"
radio input "false"
checkbox input "true"
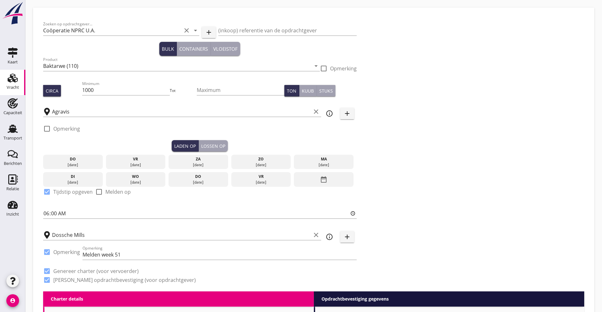
checkbox input "true"
type input "2"
radio input "false"
radio input "true"
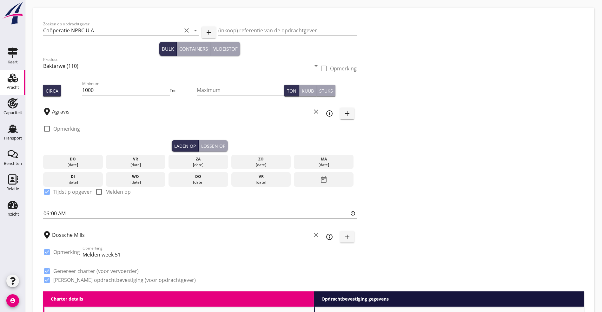
type input "5"
type input "19.25"
radio input "false"
checkbox input "true"
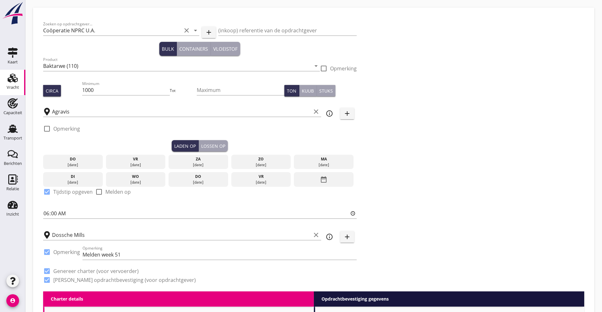
checkbox input "true"
type input "2"
radio input "false"
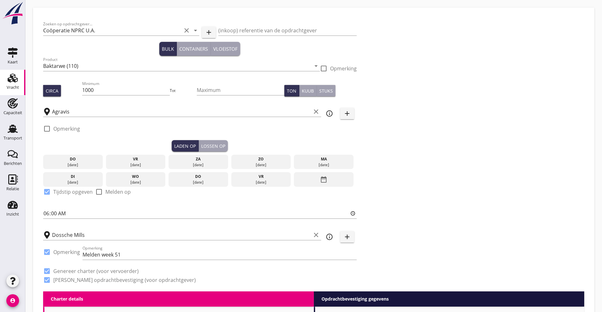
radio input "true"
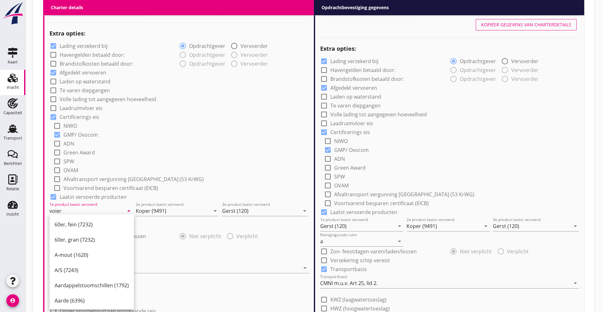
scroll to position [429, 0]
click at [77, 211] on input "voier" at bounding box center [87, 211] width 74 height 10
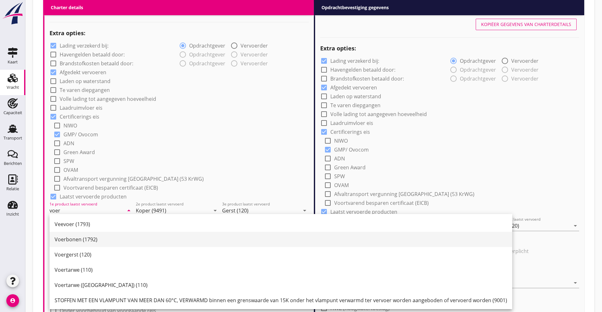
click at [72, 243] on div "Voerbonen (1792)" at bounding box center [281, 240] width 453 height 8
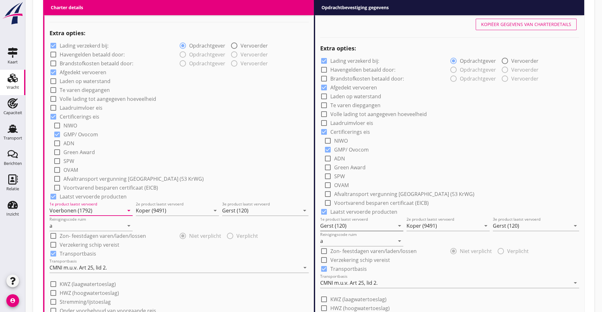
type input "Voerbonen (1792)"
click at [350, 224] on input "Gerst (120)" at bounding box center [357, 226] width 74 height 10
click at [332, 240] on div "Voerbonen (1792)" at bounding box center [361, 240] width 73 height 8
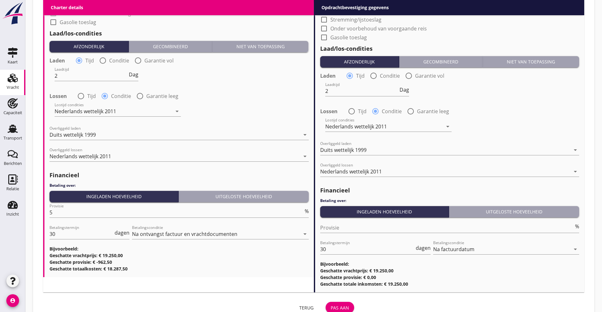
scroll to position [748, 0]
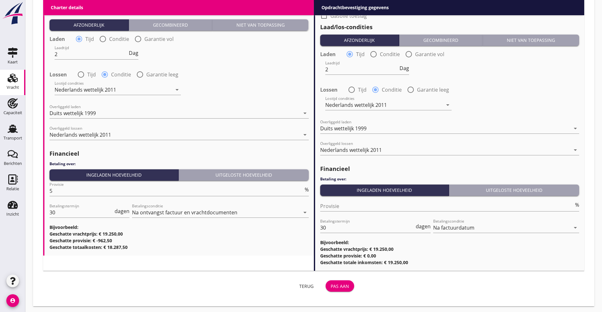
type input "Voerbonen (1792)"
click at [331, 284] on div "Pas aan" at bounding box center [340, 286] width 18 height 7
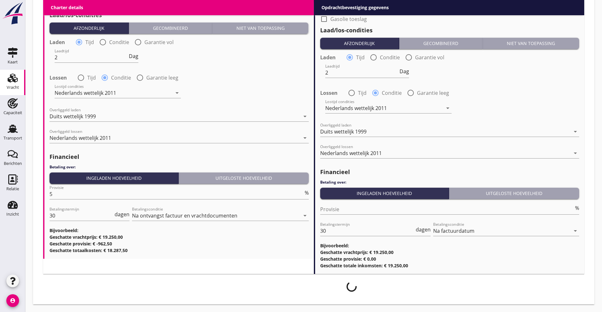
scroll to position [743, 0]
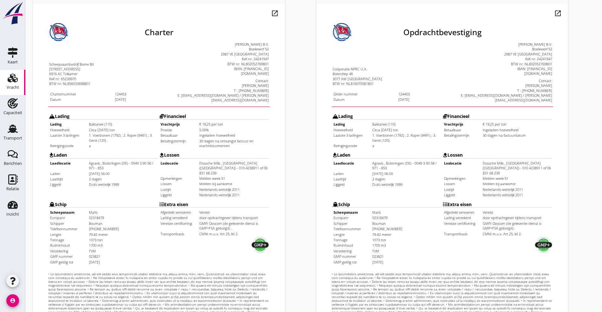
scroll to position [158, 0]
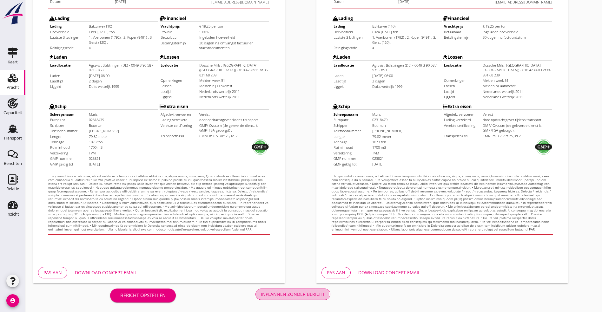
click at [261, 291] on div "Inplannen zonder bericht" at bounding box center [293, 294] width 64 height 7
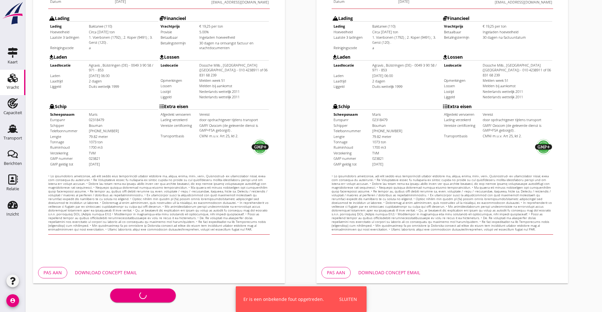
click at [353, 301] on div "Sluiten" at bounding box center [348, 299] width 18 height 7
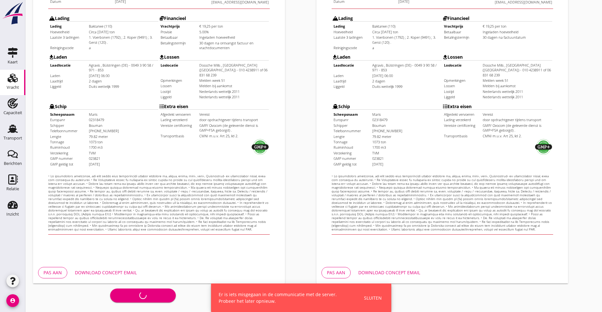
click at [372, 298] on div "Sluiten" at bounding box center [373, 298] width 18 height 7
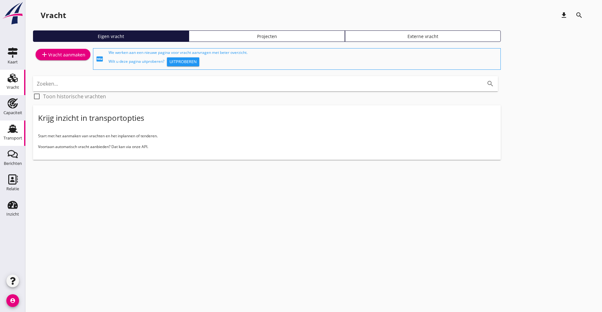
click at [10, 131] on use at bounding box center [13, 129] width 10 height 8
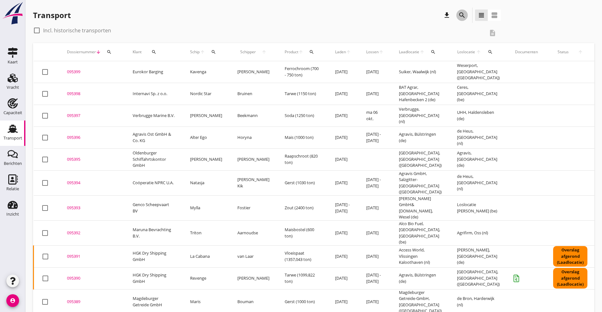
click at [458, 13] on icon "search" at bounding box center [462, 15] width 8 height 8
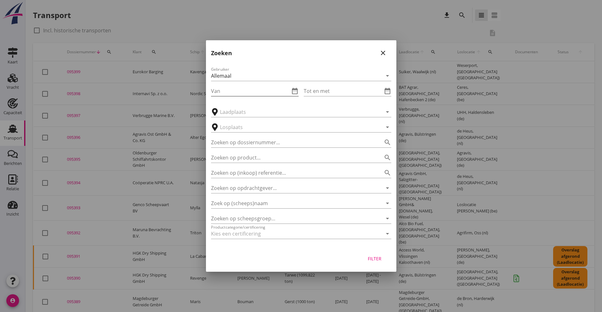
click at [236, 91] on input "Van" at bounding box center [250, 91] width 79 height 10
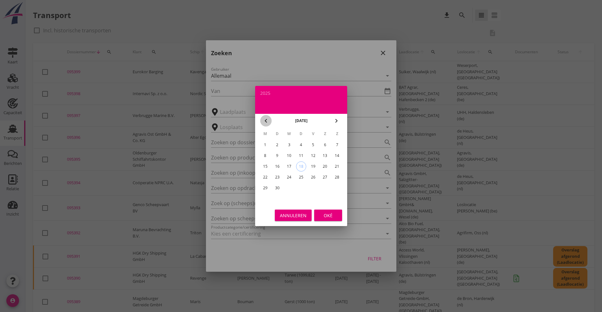
click at [268, 120] on icon "chevron_left" at bounding box center [266, 121] width 8 height 8
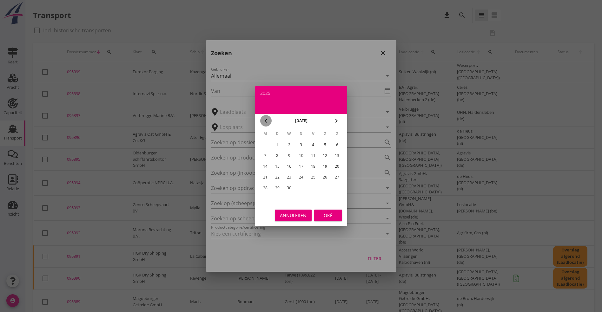
click at [268, 120] on icon "chevron_left" at bounding box center [266, 121] width 8 height 8
click at [340, 145] on div "1" at bounding box center [337, 145] width 10 height 10
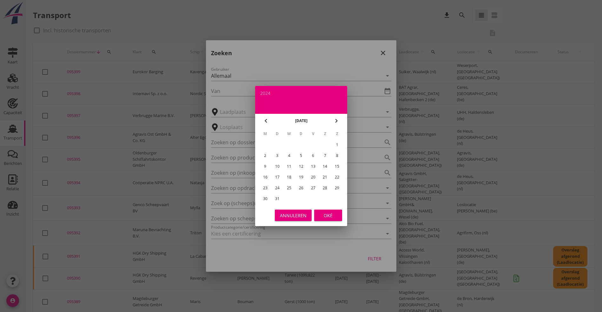
type input "[DATE]"
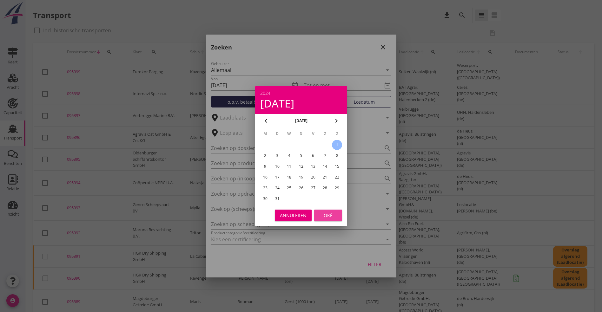
click at [335, 214] on div "Oké" at bounding box center [328, 215] width 18 height 7
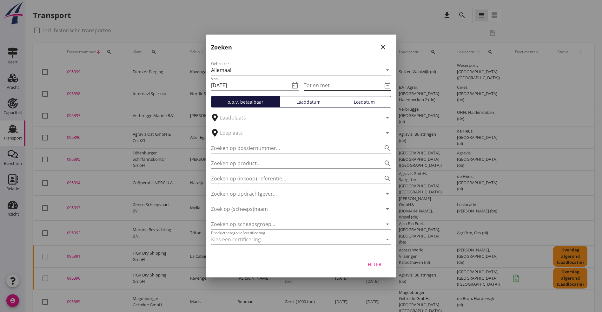
click at [390, 84] on icon "date_range" at bounding box center [388, 86] width 8 height 8
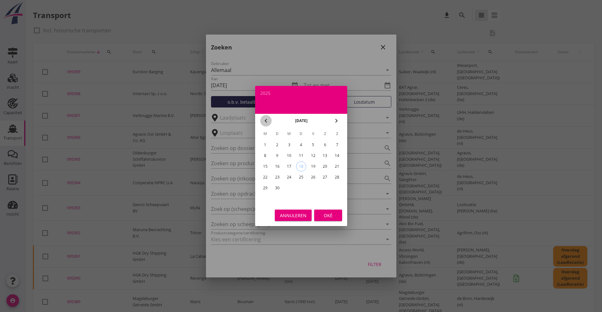
click at [262, 120] on icon "chevron_left" at bounding box center [266, 121] width 8 height 8
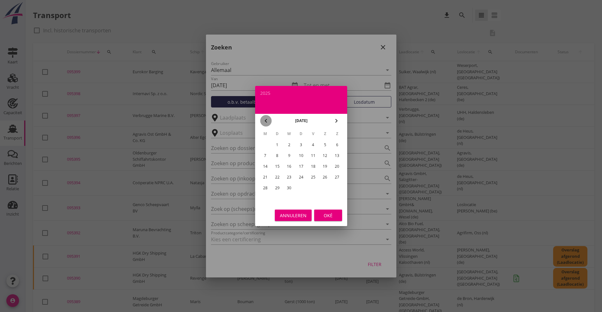
click at [262, 120] on icon "chevron_left" at bounding box center [266, 121] width 8 height 8
click at [279, 198] on div "31" at bounding box center [277, 199] width 10 height 10
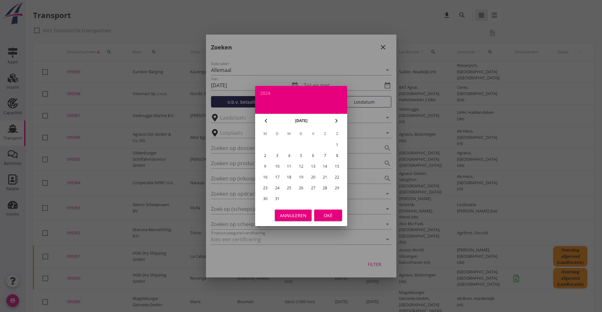
type input "[DATE]"
click at [317, 212] on button "Oké" at bounding box center [328, 215] width 28 height 11
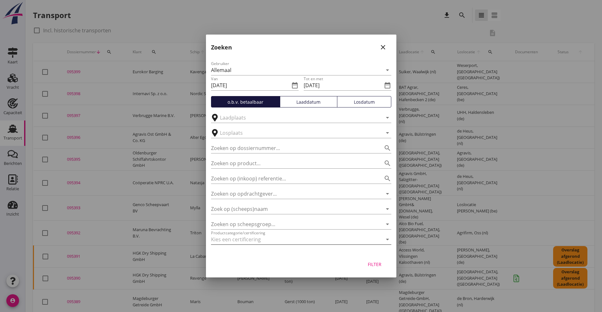
click at [296, 238] on div at bounding box center [292, 240] width 163 height 10
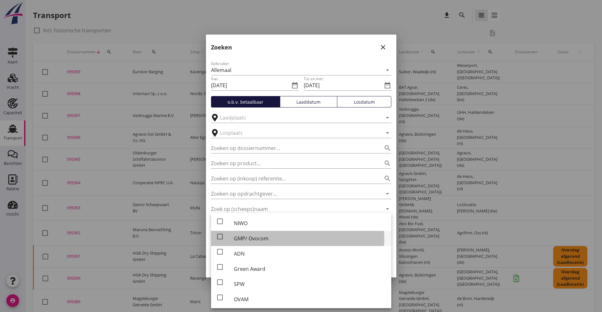
click at [239, 239] on div "GMP/ Ovocom" at bounding box center [310, 239] width 152 height 8
checkbox input "true"
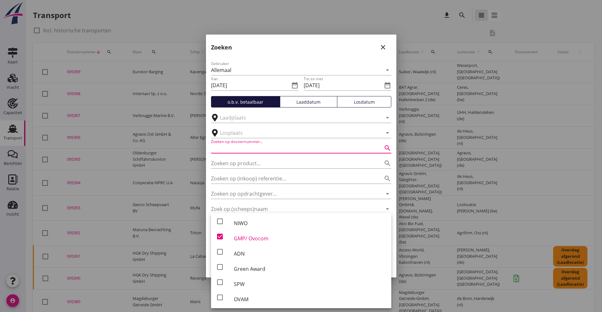
click at [322, 150] on input "Zoeken op dossiernummer..." at bounding box center [292, 148] width 163 height 10
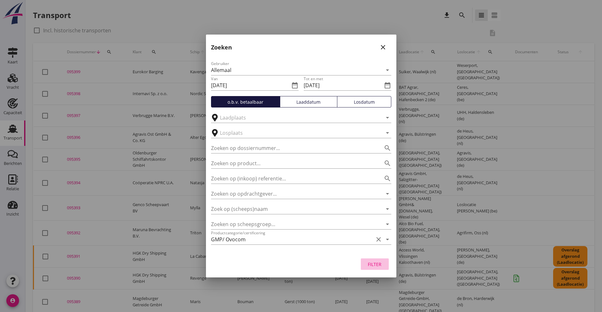
click at [379, 265] on div "Filter" at bounding box center [375, 264] width 18 height 7
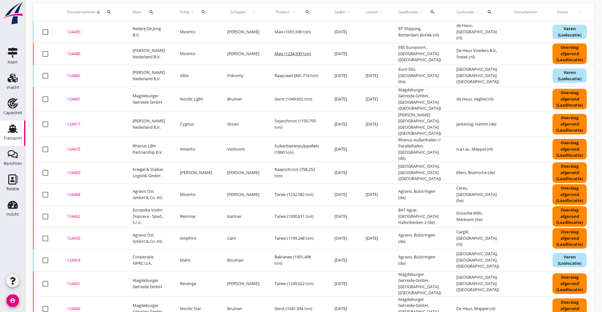
scroll to position [95, 0]
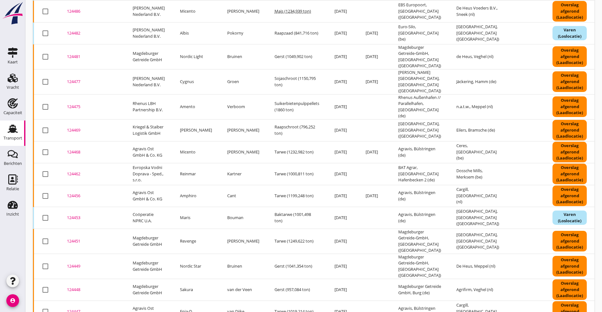
click at [77, 215] on div "124453" at bounding box center [92, 218] width 50 height 6
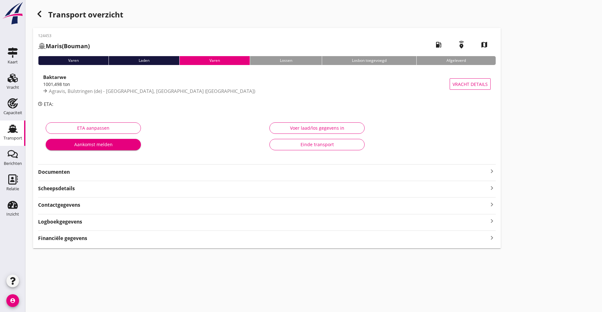
click at [73, 172] on strong "Documenten" at bounding box center [263, 172] width 450 height 7
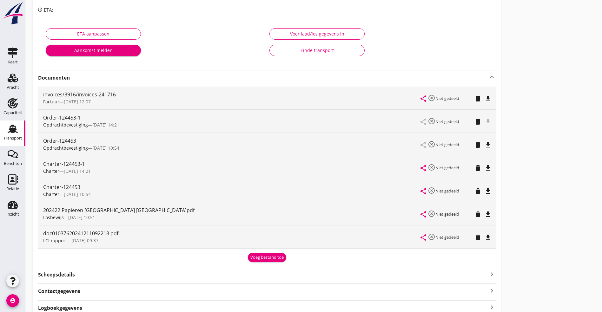
scroll to position [95, 0]
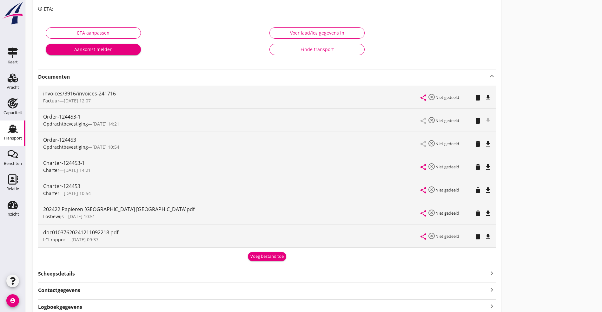
click at [486, 117] on div "file_download" at bounding box center [488, 121] width 5 height 8
drag, startPoint x: 291, startPoint y: 119, endPoint x: 318, endPoint y: 143, distance: 36.9
click at [318, 143] on div "Transport overzicht 124453 Maris (Bouman) local_gas_station emergency_share map…" at bounding box center [313, 123] width 577 height 437
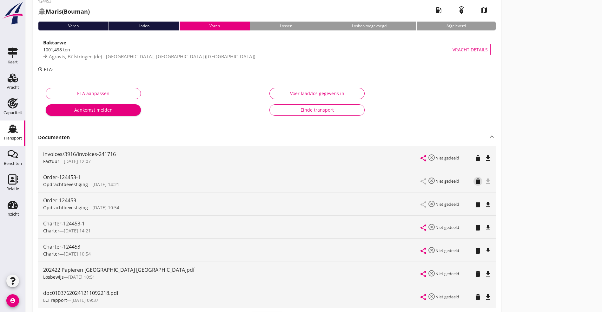
scroll to position [0, 0]
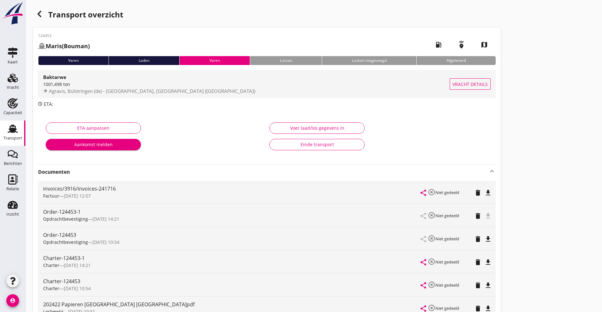
click at [90, 88] on div "Agravis, Bülstringen (de) - Dossche Mills, Rotterdam (nl)" at bounding box center [246, 91] width 407 height 7
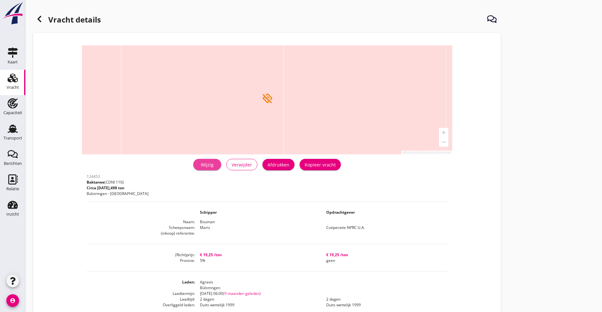
click at [198, 165] on div "Wijzig" at bounding box center [207, 165] width 18 height 7
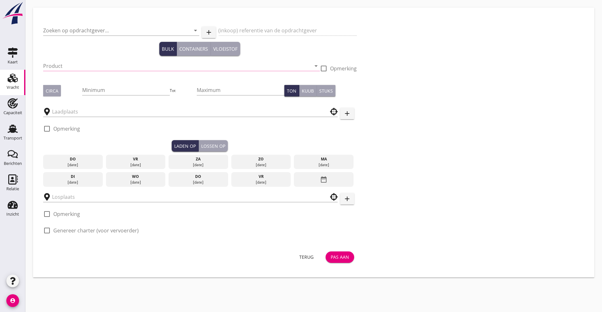
type input "Coöperatie NPRC U.A."
type input "Baktarwe (110)"
type input "1000"
checkbox input "true"
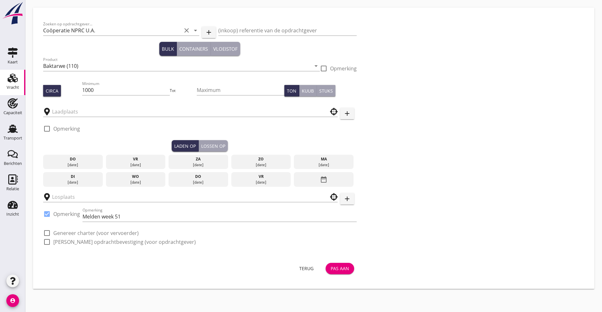
type input "Agravis"
type input "Dossche Mills"
checkbox input "true"
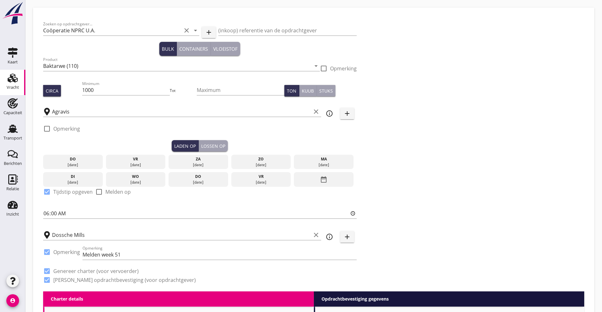
type input "19.25"
radio input "false"
checkbox input "true"
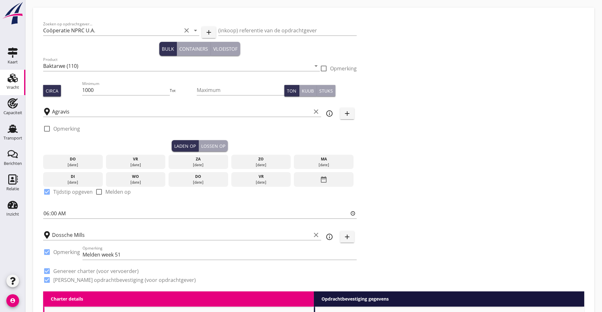
checkbox input "true"
type input "2"
radio input "false"
radio input "true"
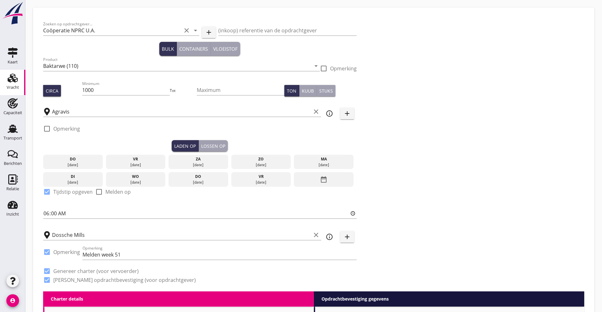
type input "5"
type input "19.25"
radio input "false"
checkbox input "true"
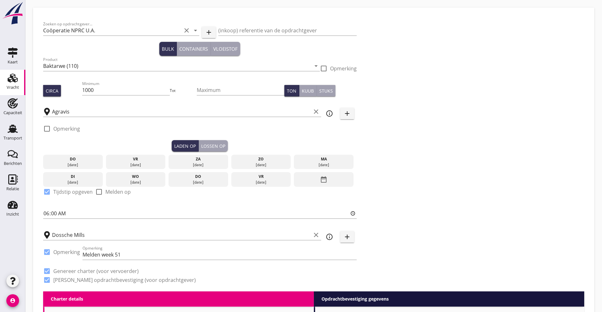
checkbox input "true"
type input "2"
radio input "false"
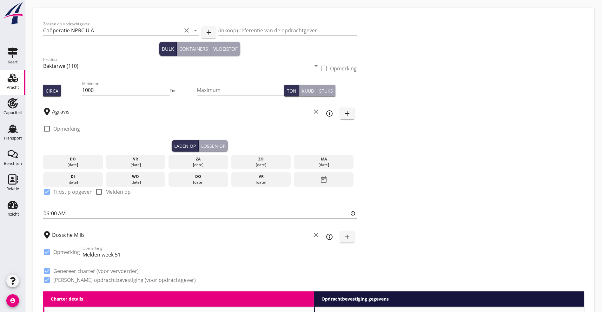
radio input "true"
click at [77, 112] on input "Agravis" at bounding box center [181, 112] width 259 height 10
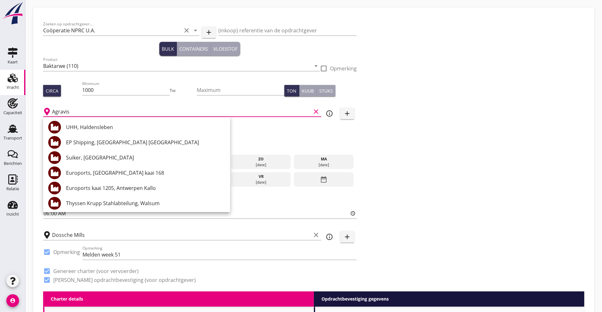
click at [81, 111] on input "Agravis" at bounding box center [181, 112] width 259 height 10
type input "Bi"
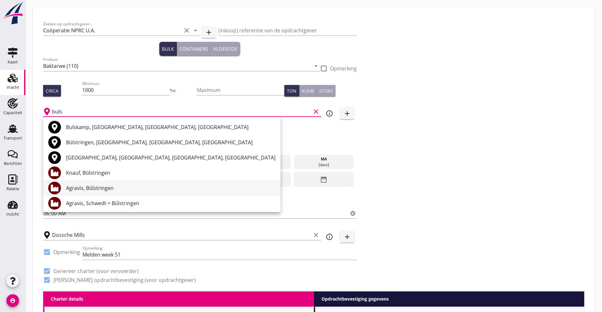
click at [73, 188] on div "Agravis, Bülstringen" at bounding box center [171, 188] width 210 height 8
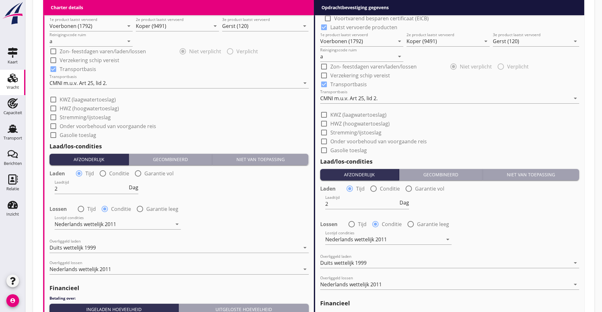
scroll to position [748, 0]
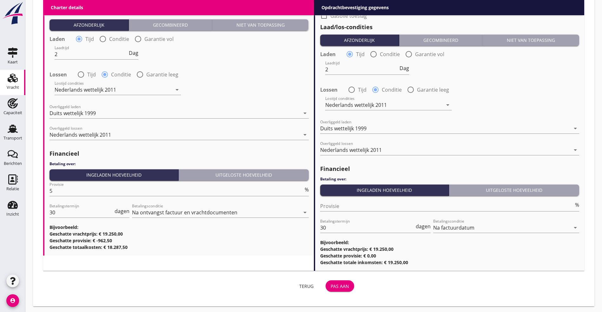
type input "Agravis, Bülstringen"
click at [326, 281] on button "Pas aan" at bounding box center [340, 286] width 29 height 11
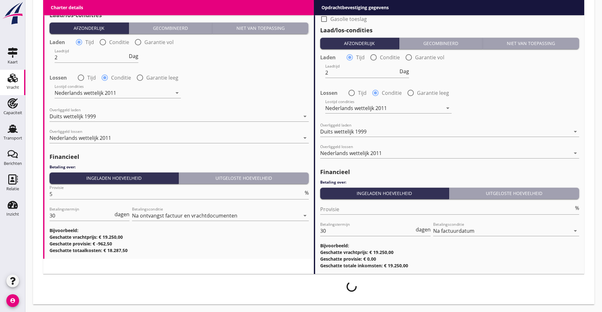
scroll to position [743, 0]
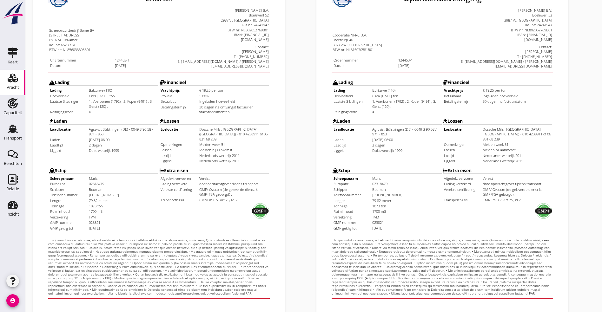
scroll to position [158, 0]
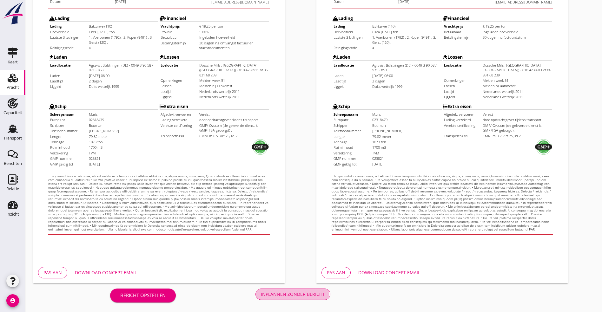
click at [261, 295] on div "Inplannen zonder bericht" at bounding box center [293, 294] width 64 height 7
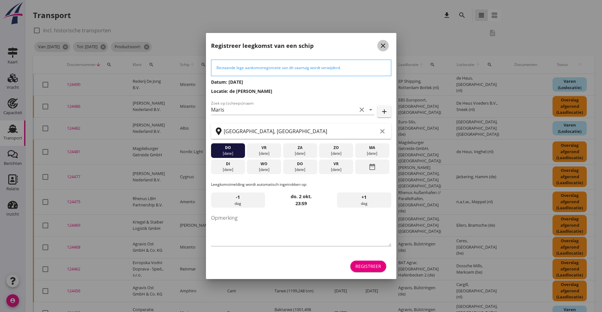
click at [385, 43] on icon "close" at bounding box center [383, 46] width 8 height 8
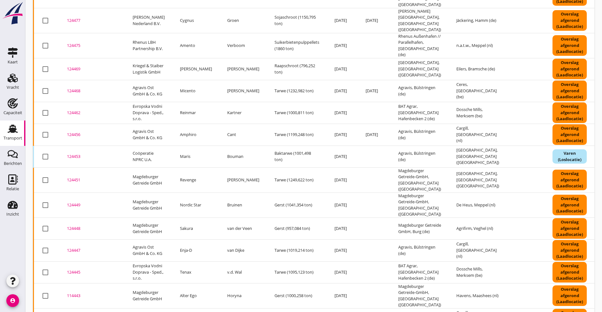
scroll to position [224, 0]
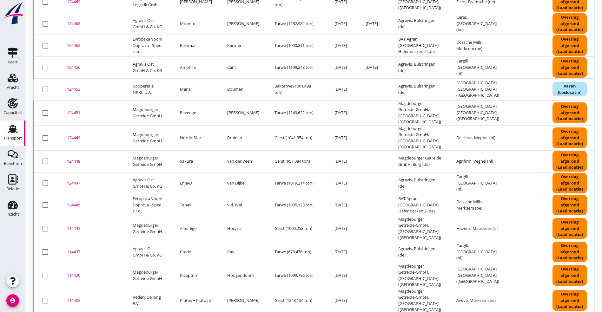
click at [72, 86] on div "124453" at bounding box center [92, 89] width 50 height 6
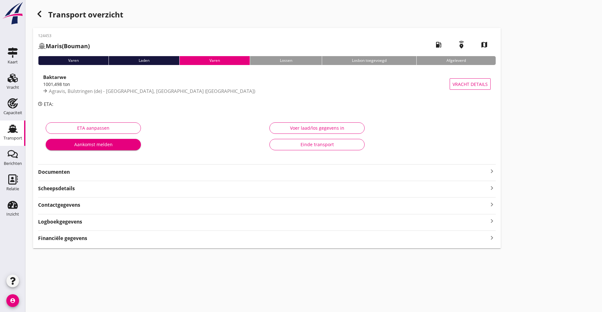
click at [85, 174] on strong "Documenten" at bounding box center [263, 172] width 450 height 7
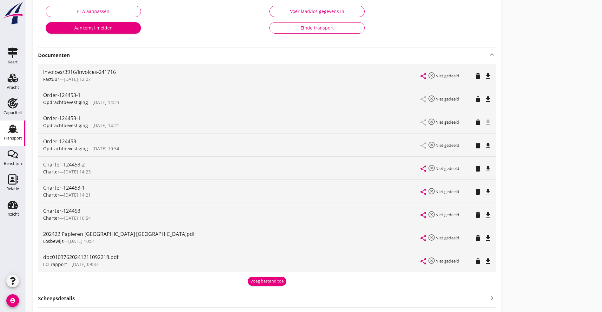
scroll to position [95, 0]
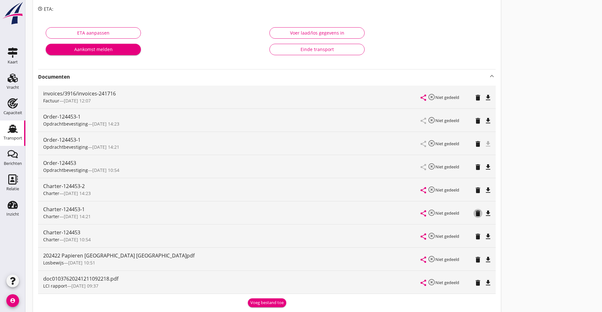
click at [474, 210] on icon "delete" at bounding box center [478, 214] width 8 height 8
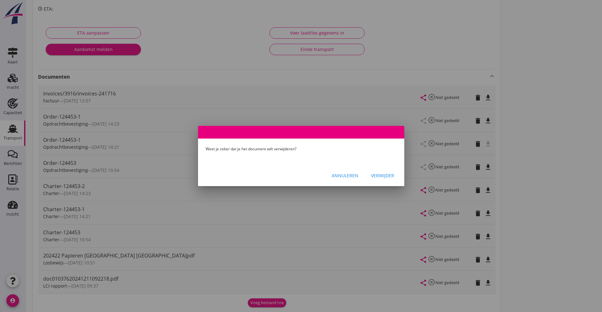
click at [380, 177] on div "Verwijder" at bounding box center [382, 175] width 23 height 7
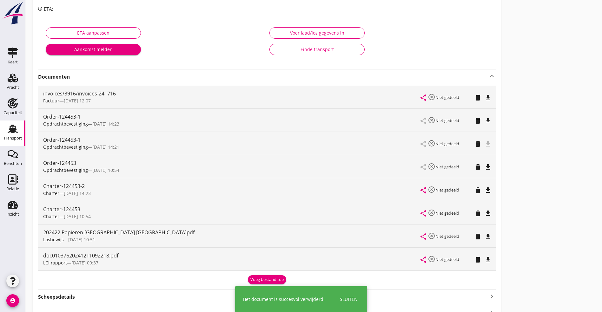
click at [474, 213] on icon "delete" at bounding box center [478, 214] width 8 height 8
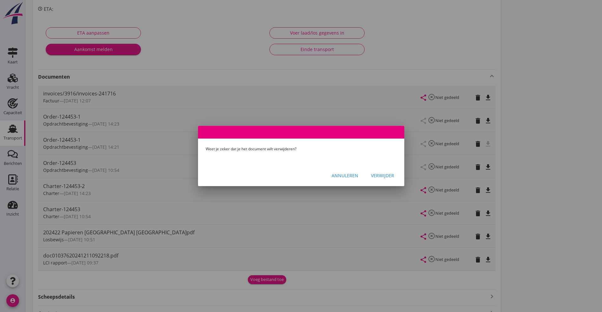
click at [389, 175] on div "Verwijder" at bounding box center [382, 175] width 23 height 7
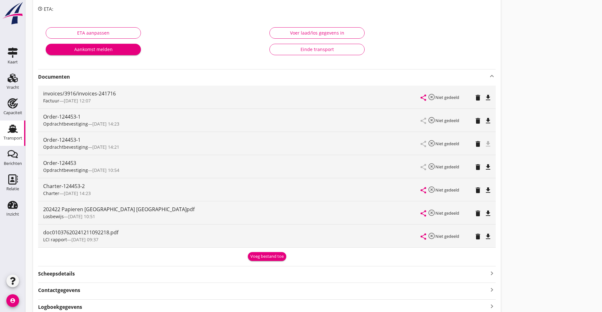
click at [474, 144] on icon "delete" at bounding box center [478, 144] width 8 height 8
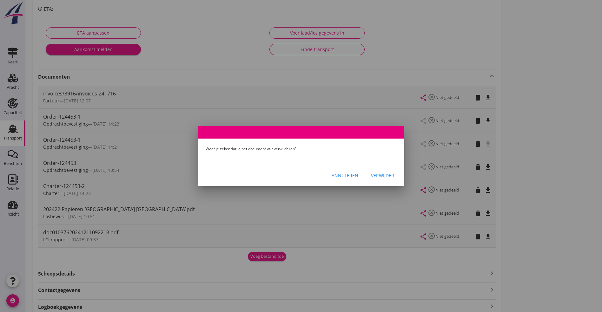
click at [378, 174] on div "Verwijder" at bounding box center [382, 175] width 23 height 7
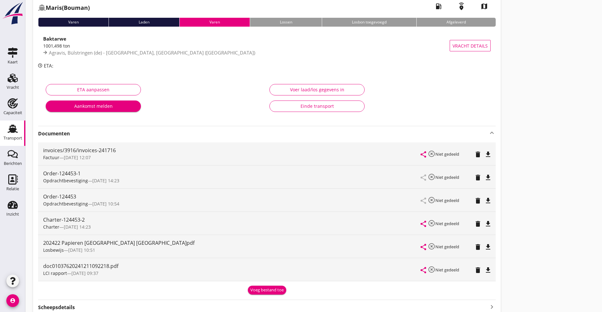
scroll to position [0, 0]
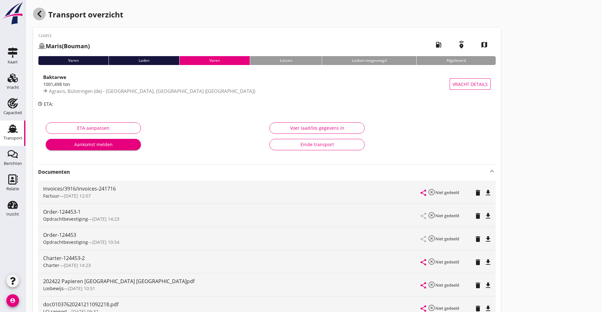
click at [41, 10] on icon "button" at bounding box center [40, 14] width 8 height 8
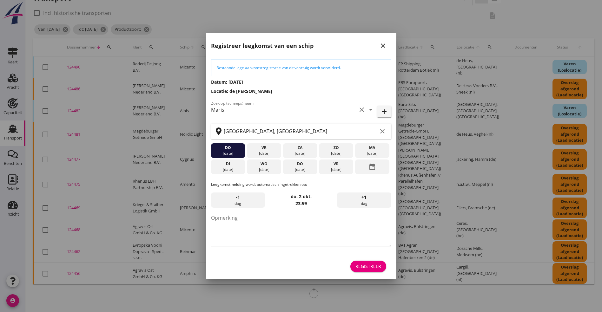
scroll to position [219, 0]
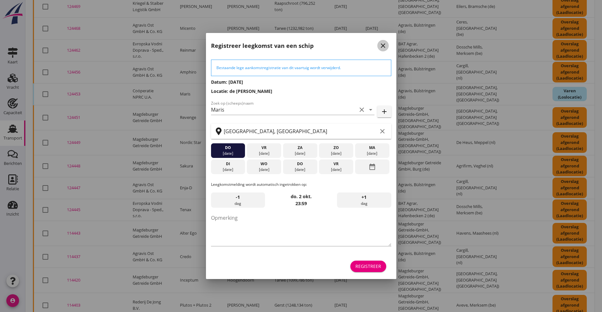
click at [385, 43] on icon "close" at bounding box center [383, 46] width 8 height 8
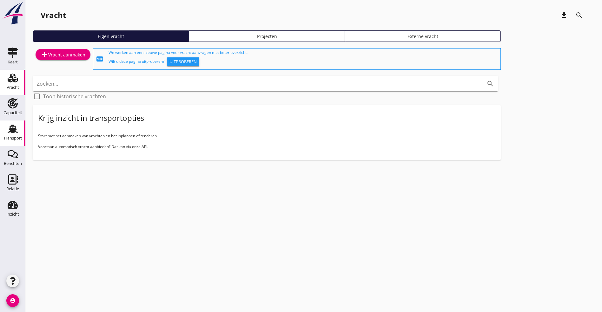
click at [9, 130] on icon "Transport" at bounding box center [13, 129] width 10 height 10
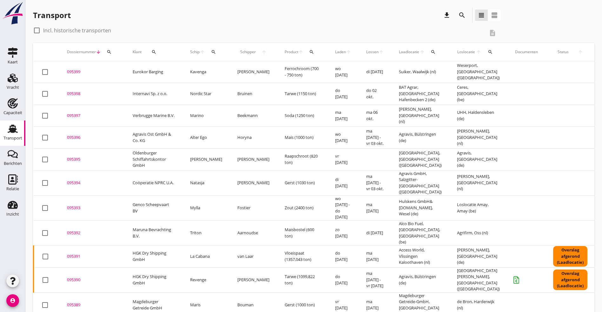
click at [458, 15] on icon "search" at bounding box center [462, 15] width 8 height 8
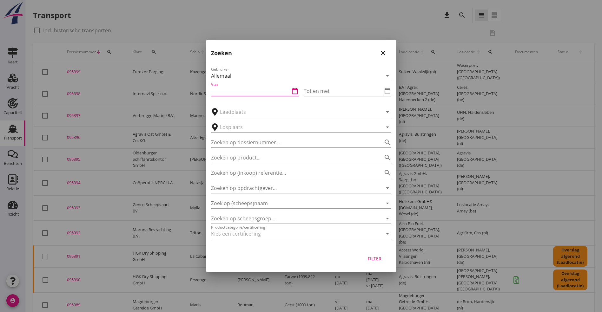
click at [249, 94] on input "Van" at bounding box center [250, 91] width 79 height 10
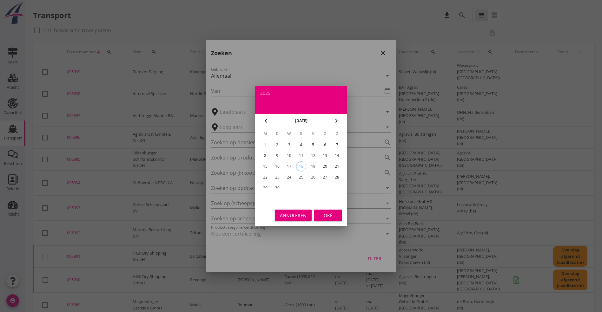
click at [267, 117] on button "chevron_left" at bounding box center [265, 120] width 11 height 11
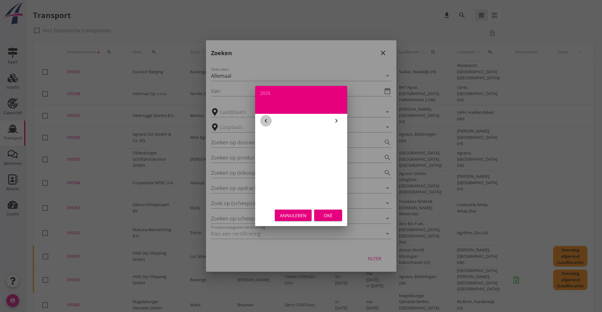
click at [267, 117] on button "chevron_left" at bounding box center [265, 120] width 11 height 11
click at [338, 144] on div "1" at bounding box center [337, 145] width 10 height 10
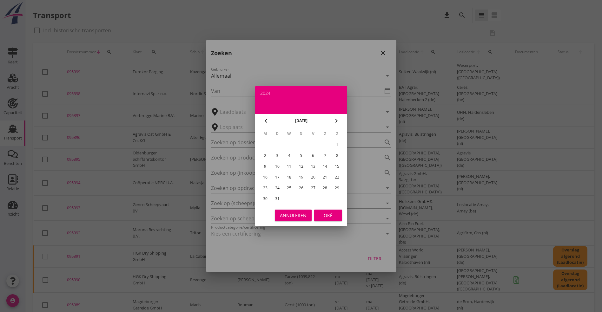
type input "[DATE]"
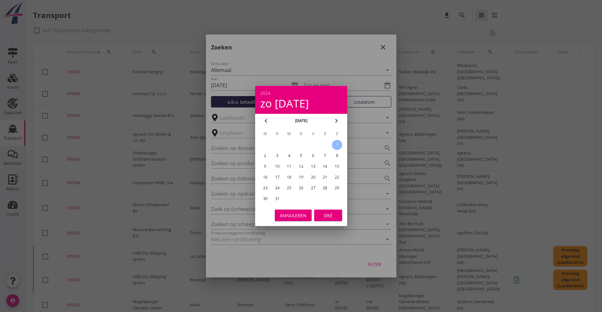
click at [327, 215] on div "Oké" at bounding box center [328, 215] width 18 height 7
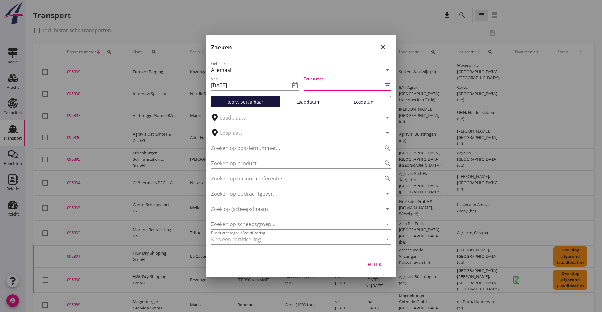
click at [341, 84] on input "Tot en met" at bounding box center [343, 85] width 79 height 10
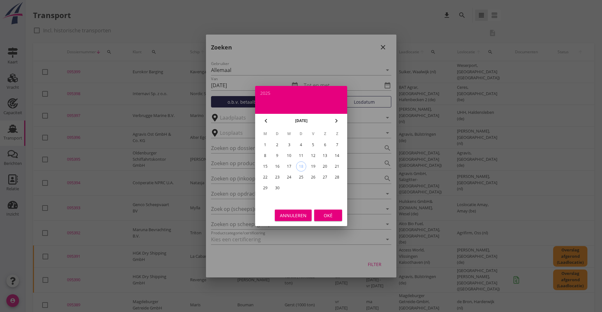
drag, startPoint x: 261, startPoint y: 120, endPoint x: 266, endPoint y: 120, distance: 5.7
click at [261, 120] on div "chevron_left" at bounding box center [265, 121] width 11 height 8
click at [270, 120] on div "chevron_left" at bounding box center [265, 121] width 11 height 8
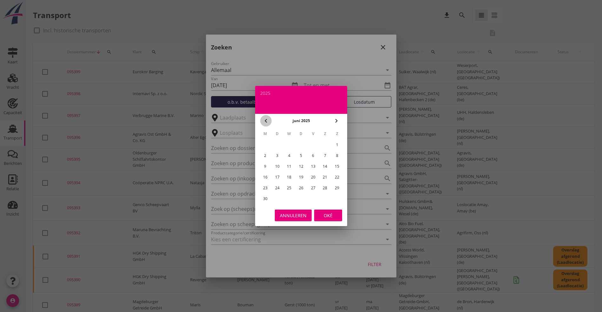
click at [270, 120] on div "chevron_left" at bounding box center [265, 121] width 11 height 8
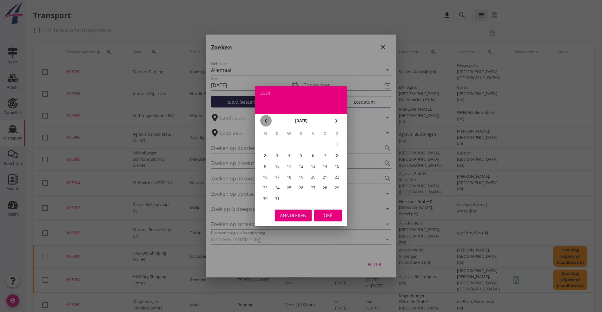
click at [270, 120] on div "chevron_left" at bounding box center [265, 121] width 11 height 8
click at [338, 120] on icon "chevron_right" at bounding box center [337, 121] width 8 height 8
click at [279, 198] on div "31" at bounding box center [277, 199] width 10 height 10
type input "[DATE]"
click at [343, 213] on div "Annuleren Oké" at bounding box center [301, 216] width 92 height 22
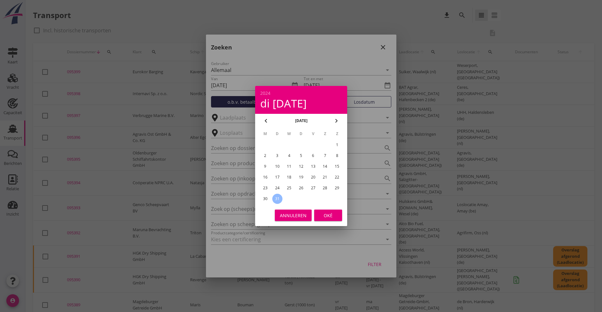
click at [333, 213] on div "Oké" at bounding box center [328, 215] width 18 height 7
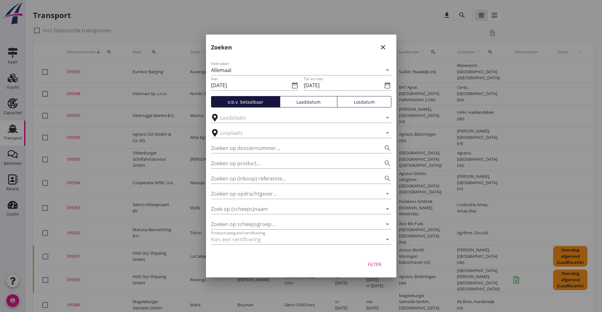
click at [296, 239] on div at bounding box center [292, 240] width 163 height 10
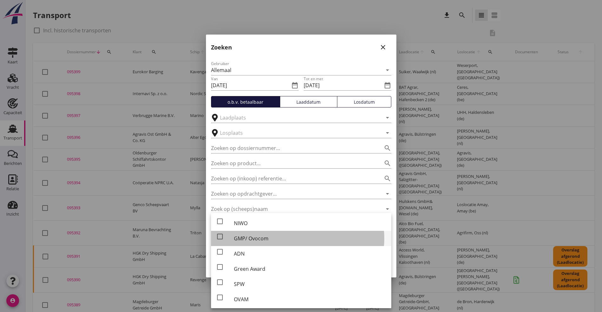
click at [296, 236] on div "GMP/ Ovocom" at bounding box center [310, 239] width 152 height 8
checkbox input "true"
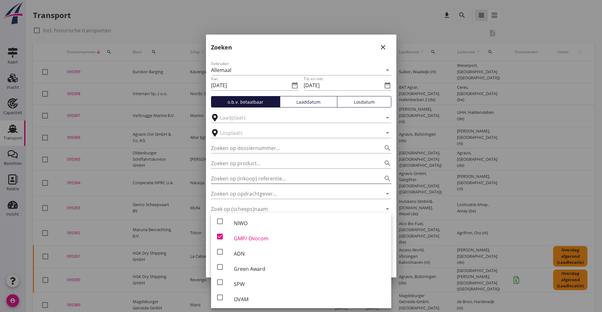
click at [376, 176] on div at bounding box center [379, 179] width 8 height 8
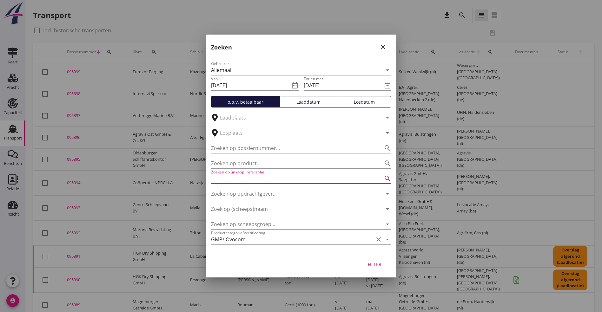
click at [375, 261] on div "Filter" at bounding box center [375, 264] width 18 height 7
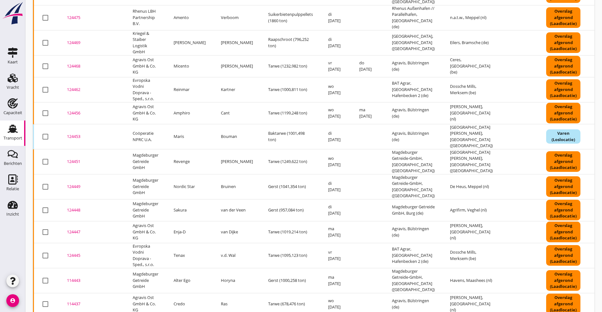
scroll to position [190, 0]
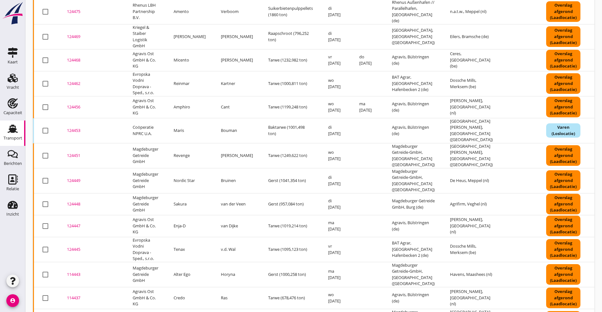
click at [71, 153] on div "124451" at bounding box center [92, 156] width 50 height 6
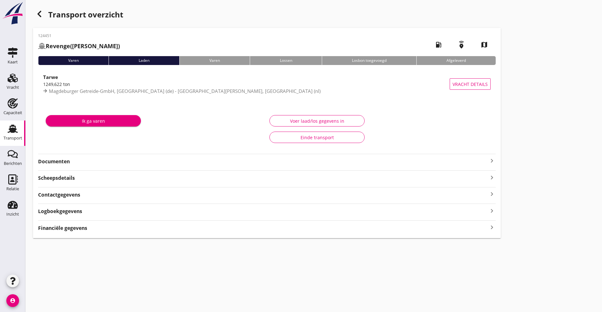
click at [71, 164] on strong "Documenten" at bounding box center [263, 161] width 450 height 7
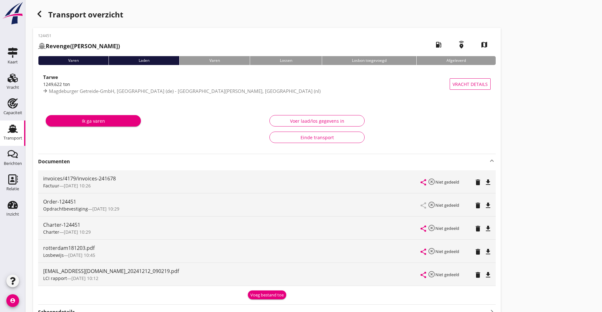
click at [484, 273] on icon "file_download" at bounding box center [488, 275] width 8 height 8
click at [484, 227] on icon "file_download" at bounding box center [488, 229] width 8 height 8
click at [37, 7] on div "Transport overzicht 124451 Revenge (A. Roy) local_gas_station emergency_share m…" at bounding box center [313, 190] width 577 height 380
click at [43, 16] on div "button" at bounding box center [39, 14] width 13 height 13
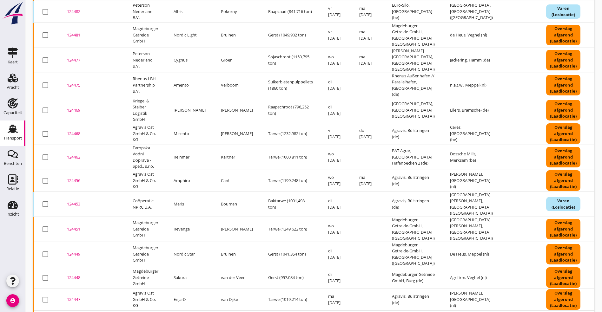
scroll to position [164, 0]
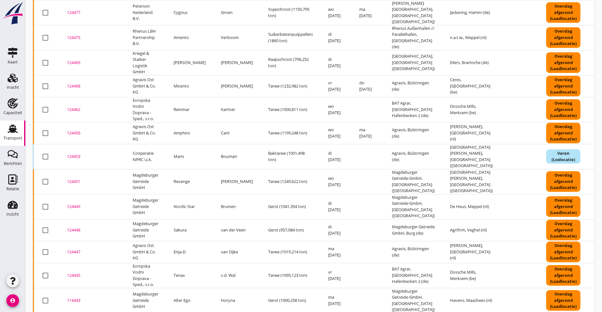
click at [77, 204] on div "124449" at bounding box center [92, 207] width 50 height 6
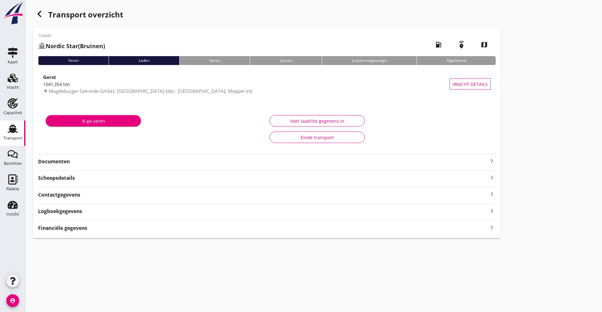
click at [86, 160] on strong "Documenten" at bounding box center [263, 161] width 450 height 7
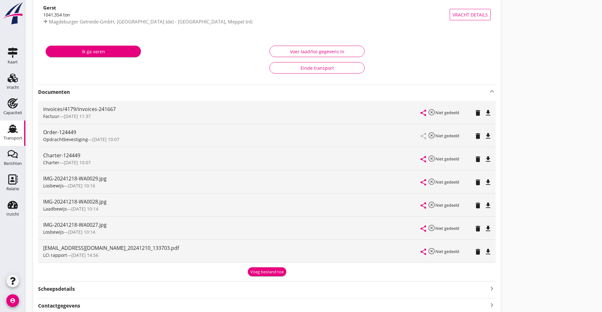
scroll to position [95, 0]
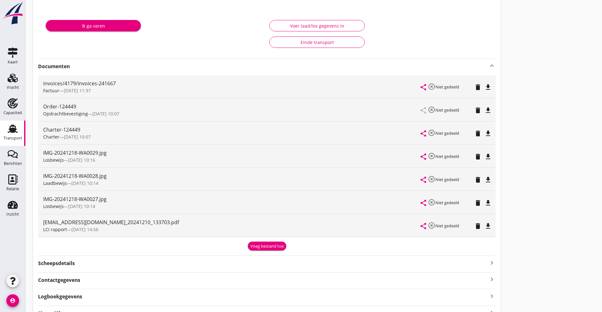
click at [484, 227] on icon "file_download" at bounding box center [488, 227] width 8 height 8
click at [484, 132] on icon "file_download" at bounding box center [488, 134] width 8 height 8
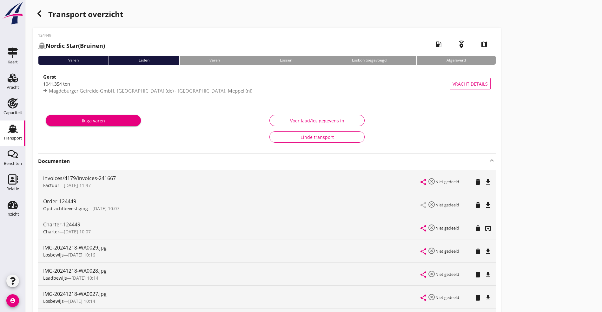
scroll to position [0, 0]
click at [42, 13] on icon "button" at bounding box center [40, 14] width 8 height 8
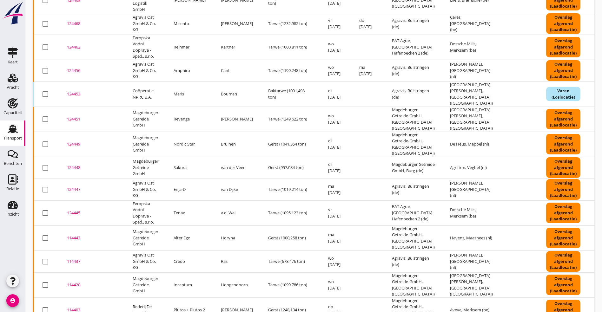
scroll to position [244, 0]
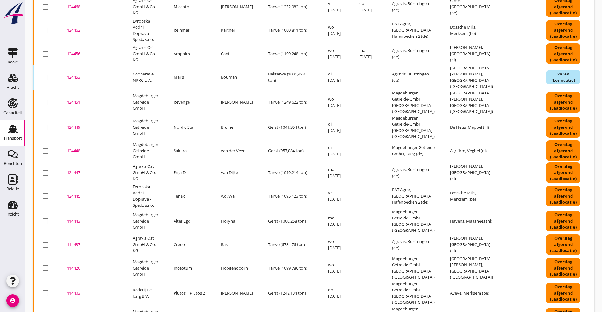
click at [75, 148] on div "124448" at bounding box center [92, 151] width 50 height 6
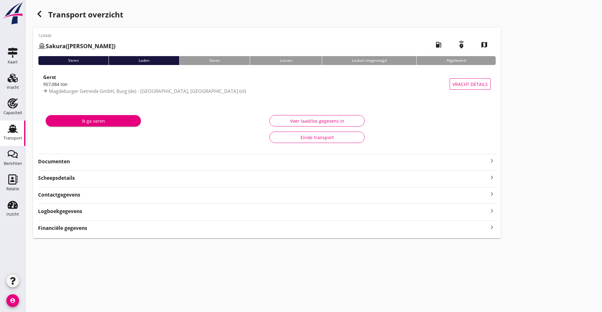
click at [103, 165] on strong "Documenten" at bounding box center [263, 161] width 450 height 7
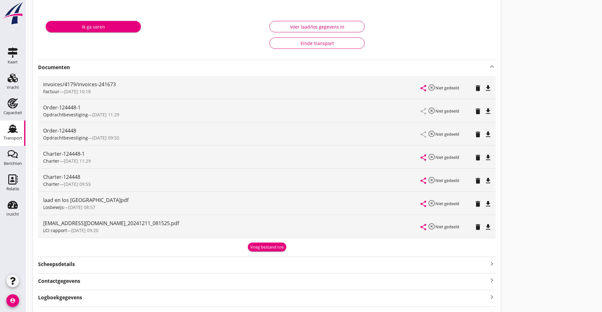
scroll to position [95, 0]
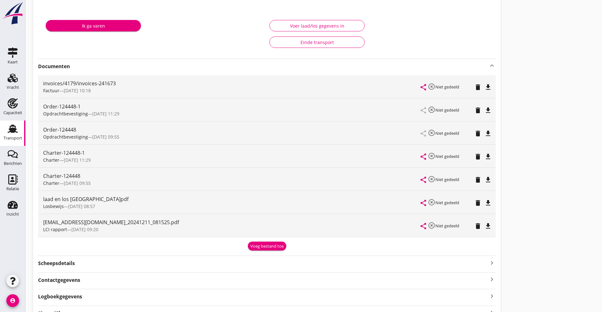
click at [484, 223] on icon "file_download" at bounding box center [488, 227] width 8 height 8
click at [484, 154] on icon "file_download" at bounding box center [488, 157] width 8 height 8
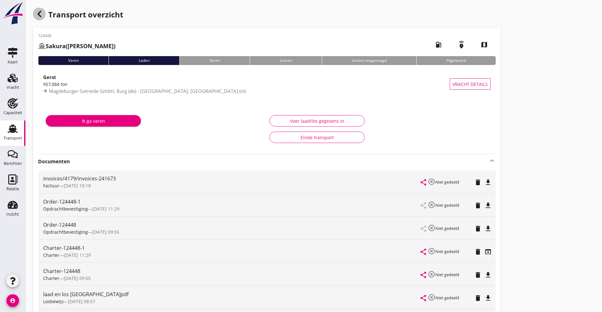
click at [38, 16] on icon "button" at bounding box center [40, 14] width 8 height 8
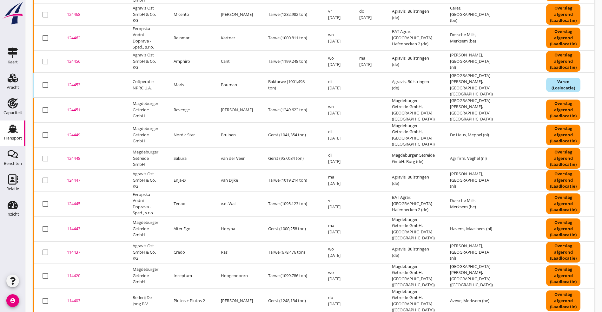
scroll to position [246, 0]
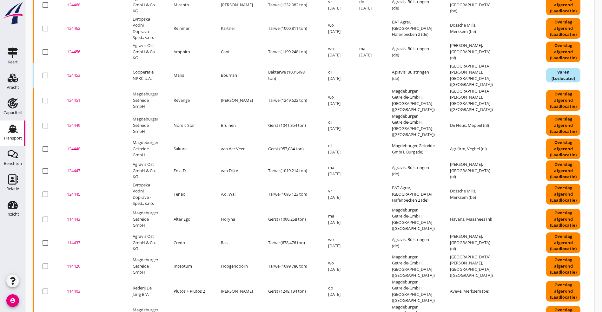
click at [73, 168] on div "124447" at bounding box center [92, 171] width 50 height 6
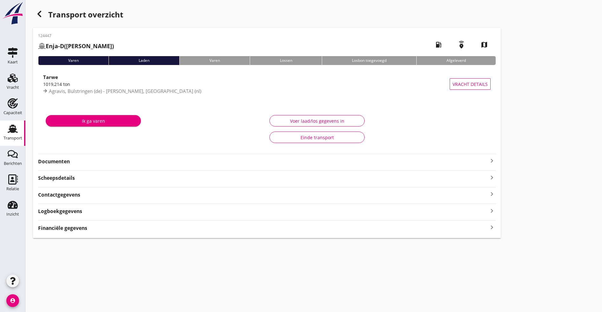
click at [75, 161] on strong "Documenten" at bounding box center [263, 161] width 450 height 7
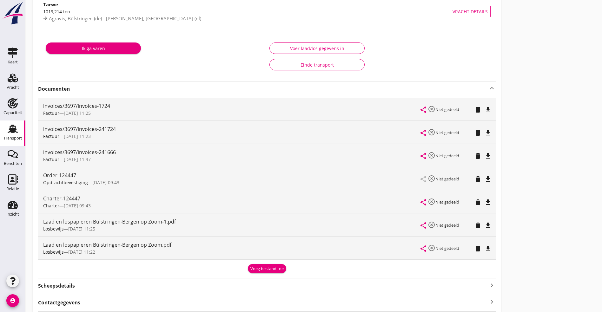
scroll to position [95, 0]
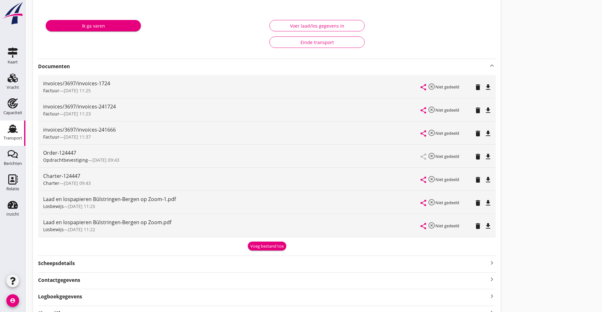
click at [484, 227] on icon "file_download" at bounding box center [488, 227] width 8 height 8
click at [484, 200] on icon "file_download" at bounding box center [488, 203] width 8 height 8
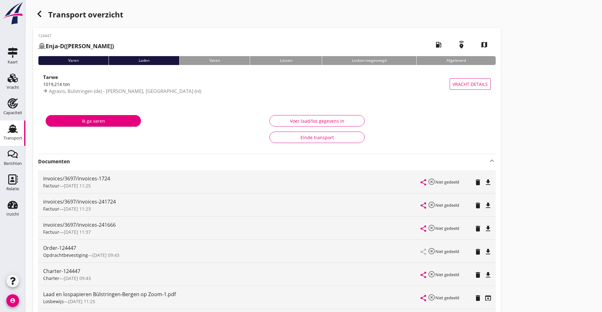
scroll to position [130, 0]
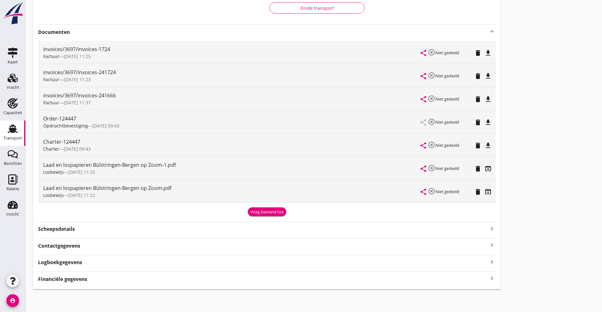
click at [484, 119] on icon "file_download" at bounding box center [488, 123] width 8 height 8
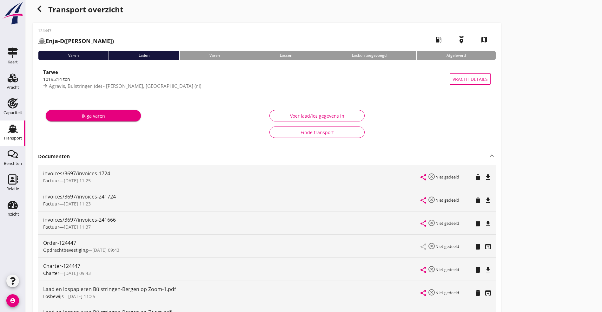
scroll to position [0, 0]
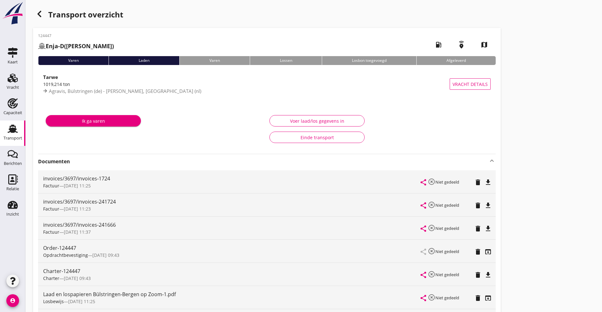
click at [41, 11] on use "button" at bounding box center [39, 14] width 4 height 6
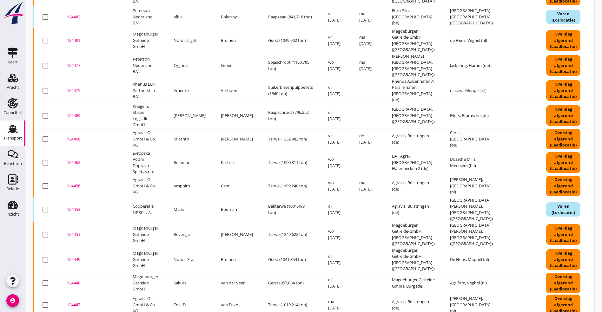
scroll to position [190, 0]
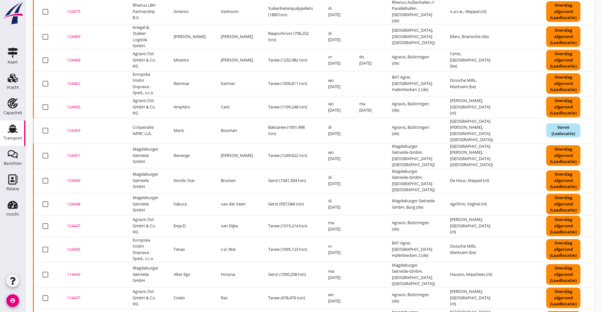
click at [75, 247] on div "124445" at bounding box center [92, 250] width 50 height 6
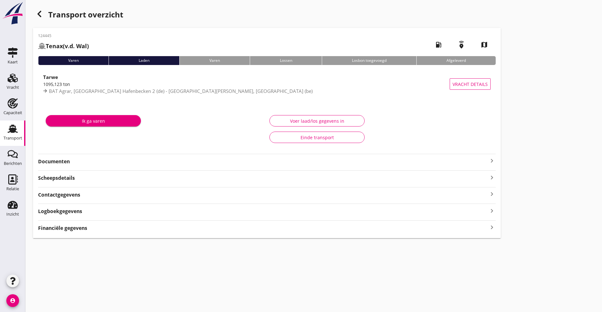
click at [62, 158] on div "Documenten keyboard_arrow_right" at bounding box center [267, 161] width 458 height 9
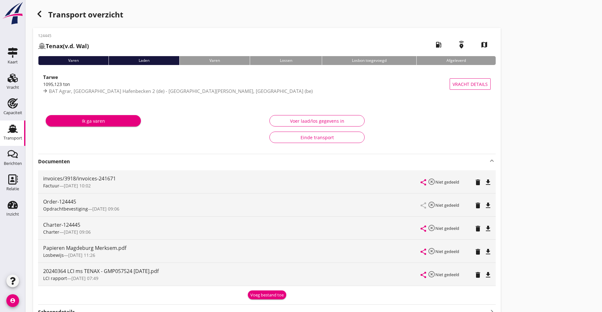
click at [106, 279] on div "LCI rapport — 06/12 07:49" at bounding box center [232, 278] width 378 height 7
drag, startPoint x: 294, startPoint y: 277, endPoint x: 302, endPoint y: 277, distance: 7.6
click at [421, 277] on div "share highlight_off Niet gedeeld delete file_download" at bounding box center [456, 274] width 70 height 23
click at [484, 277] on icon "file_download" at bounding box center [488, 275] width 8 height 8
click at [484, 226] on icon "file_download" at bounding box center [488, 229] width 8 height 8
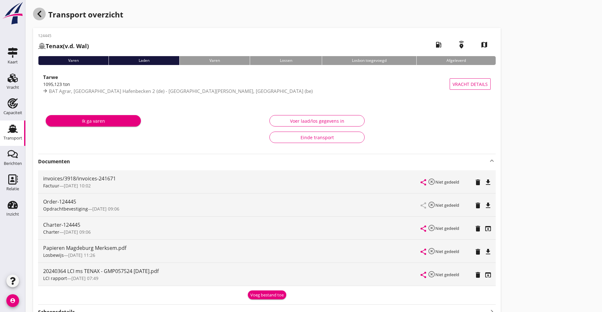
click at [39, 11] on icon "button" at bounding box center [40, 14] width 8 height 8
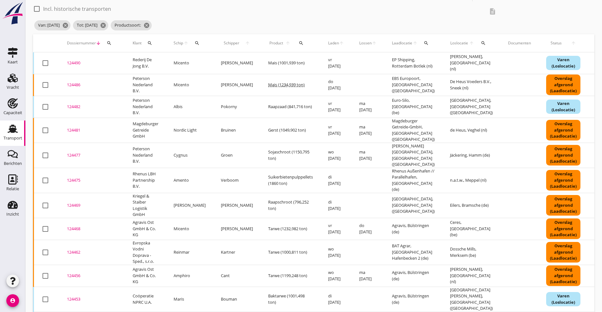
scroll to position [190, 0]
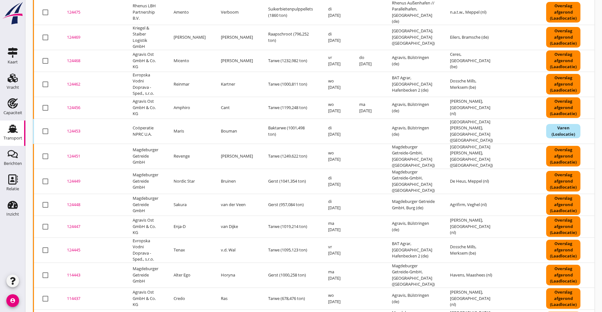
click at [76, 272] on div "114443" at bounding box center [92, 275] width 50 height 6
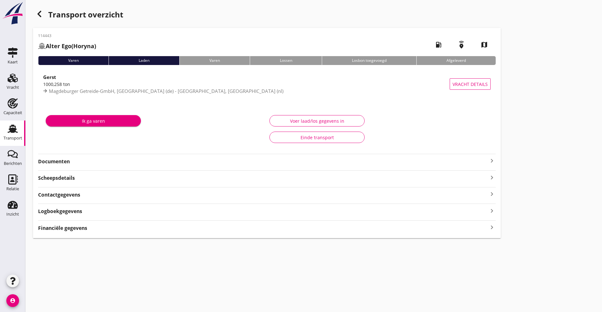
click at [129, 159] on strong "Documenten" at bounding box center [263, 161] width 450 height 7
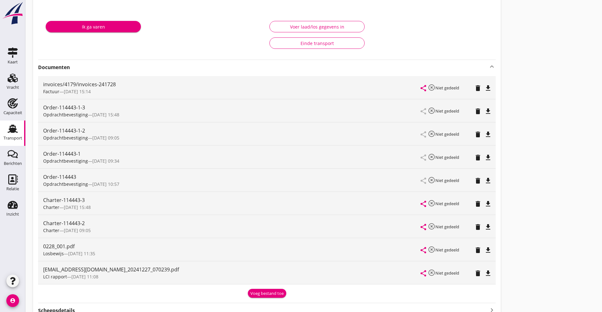
scroll to position [95, 0]
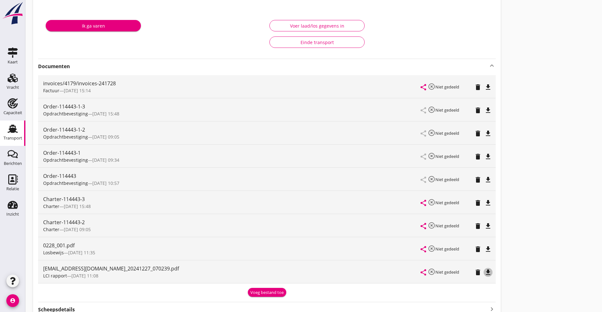
click at [484, 270] on icon "file_download" at bounding box center [488, 273] width 8 height 8
click at [484, 207] on icon "file_download" at bounding box center [488, 203] width 8 height 8
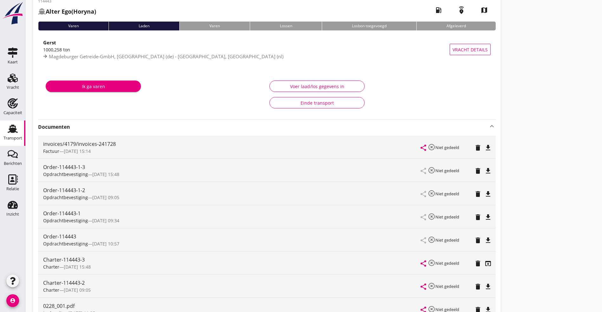
scroll to position [0, 0]
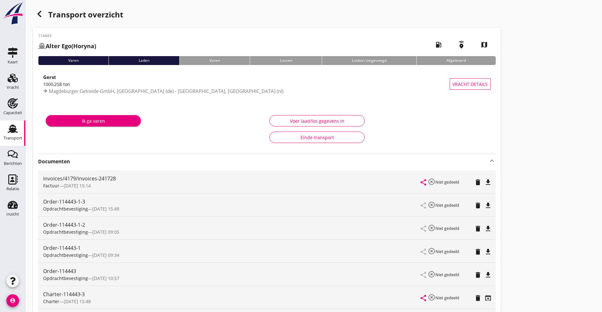
click at [39, 6] on div "Transport overzicht 114443 Alter Ego (Horyna) local_gas_station emergency_share…" at bounding box center [313, 236] width 577 height 473
click at [39, 13] on use "button" at bounding box center [39, 14] width 4 height 6
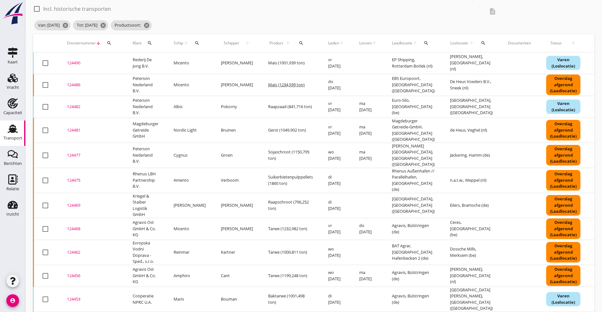
scroll to position [189, 0]
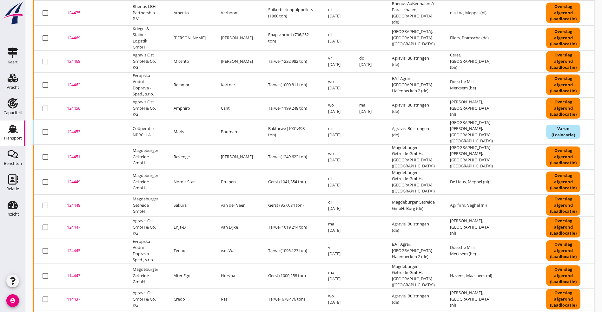
click at [76, 296] on div "114437" at bounding box center [92, 299] width 50 height 6
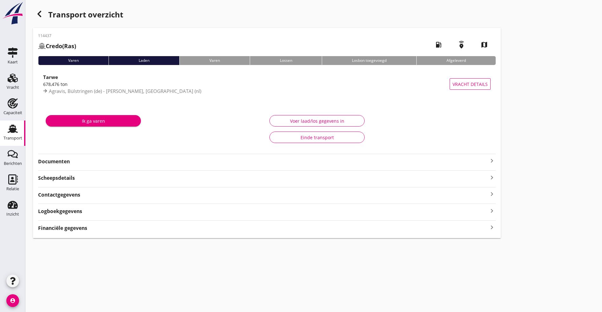
click at [87, 159] on strong "Documenten" at bounding box center [263, 161] width 450 height 7
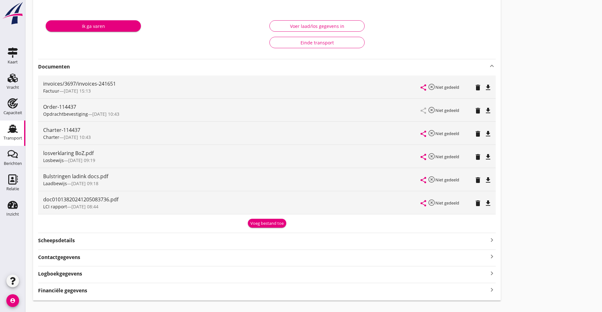
scroll to position [95, 0]
click at [484, 199] on icon "file_download" at bounding box center [488, 203] width 8 height 8
click at [484, 134] on icon "file_download" at bounding box center [488, 134] width 8 height 8
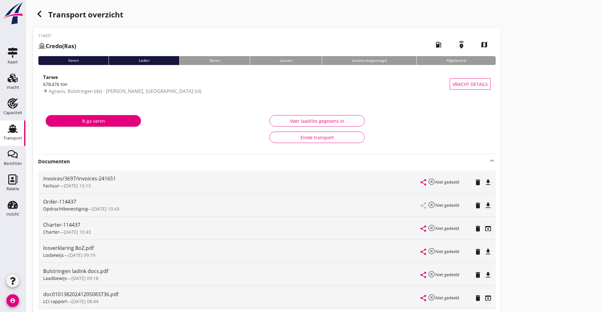
click at [43, 14] on icon "button" at bounding box center [40, 14] width 8 height 8
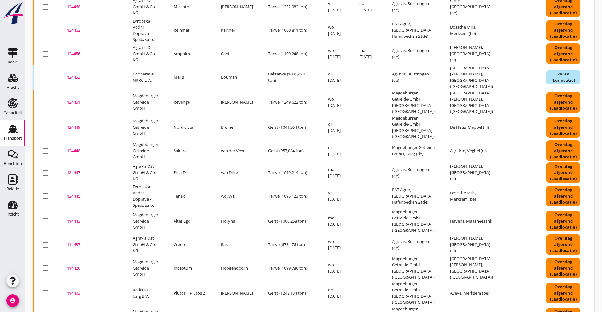
scroll to position [246, 0]
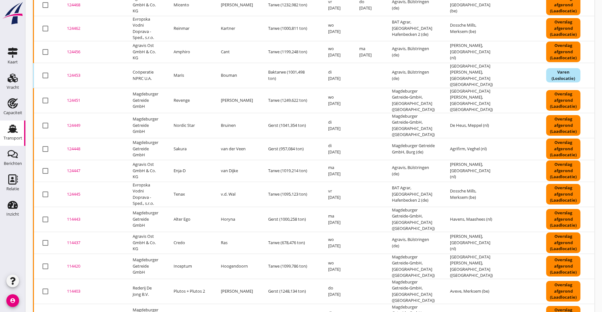
click at [75, 263] on div "114420" at bounding box center [92, 266] width 50 height 6
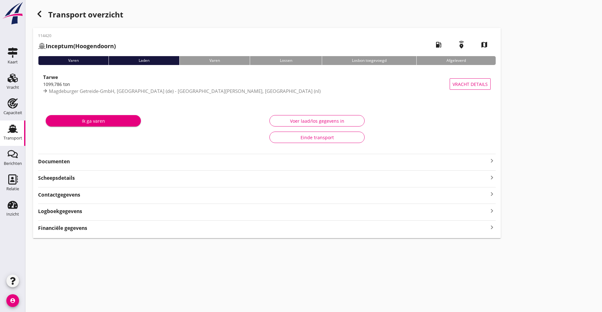
click at [66, 160] on strong "Documenten" at bounding box center [263, 161] width 450 height 7
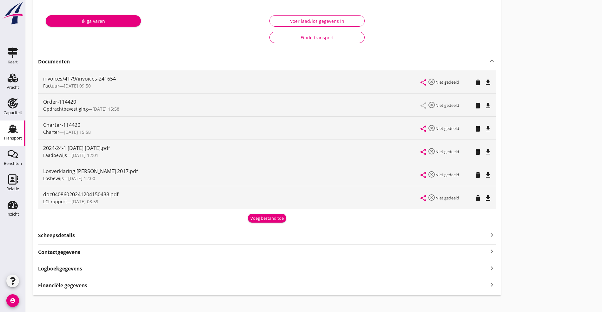
scroll to position [106, 0]
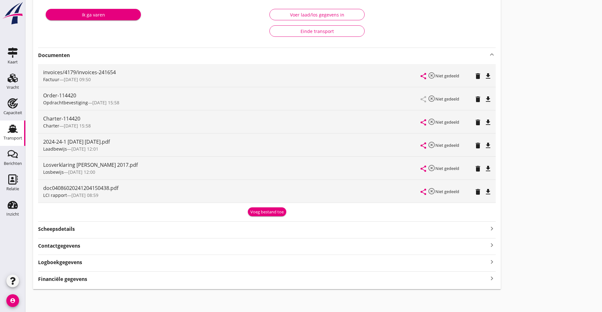
click at [61, 189] on div "doc04086020241204150438.pdf" at bounding box center [232, 188] width 378 height 8
click at [484, 193] on icon "file_download" at bounding box center [488, 192] width 8 height 8
click at [484, 120] on icon "file_download" at bounding box center [488, 123] width 8 height 8
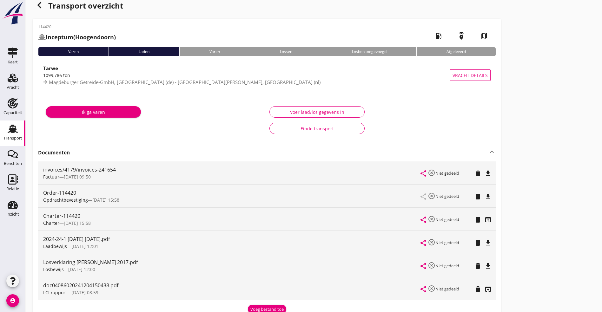
scroll to position [0, 0]
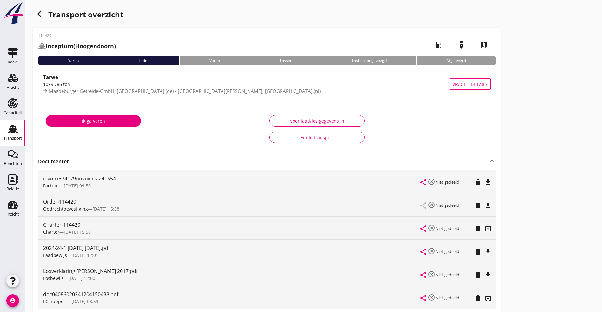
click at [35, 8] on div "Transport overzicht" at bounding box center [267, 15] width 468 height 15
click at [39, 15] on use "button" at bounding box center [39, 14] width 4 height 6
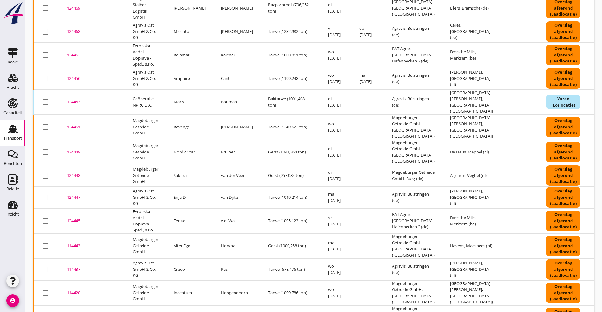
scroll to position [246, 0]
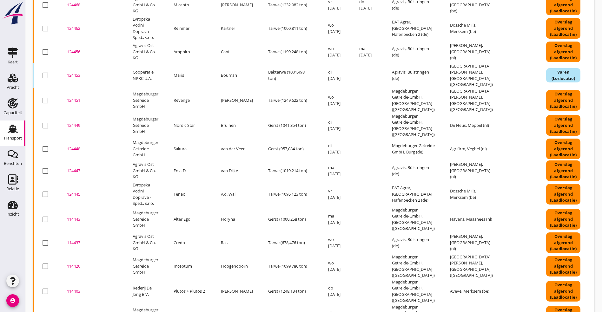
click at [77, 263] on div "114420" at bounding box center [92, 266] width 50 height 6
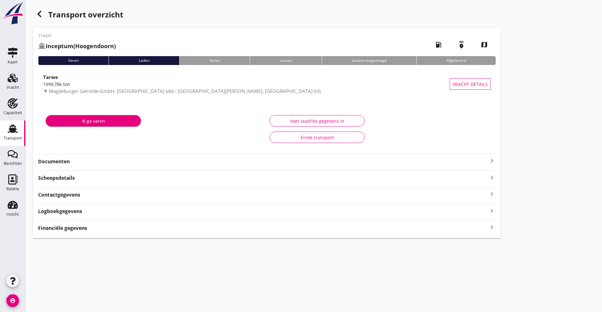
click at [92, 164] on strong "Documenten" at bounding box center [263, 161] width 450 height 7
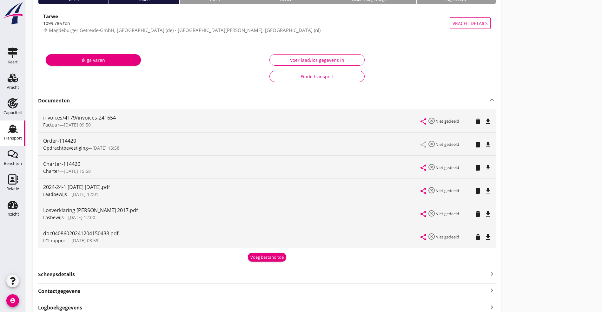
scroll to position [95, 0]
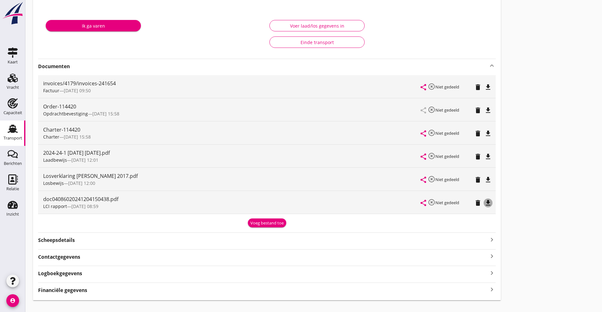
click at [484, 201] on icon "file_download" at bounding box center [488, 203] width 8 height 8
click at [484, 132] on icon "file_download" at bounding box center [488, 134] width 8 height 8
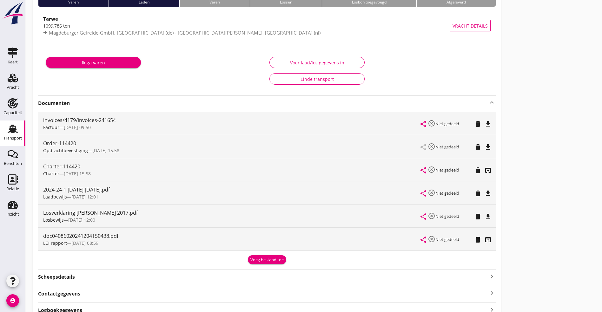
scroll to position [0, 0]
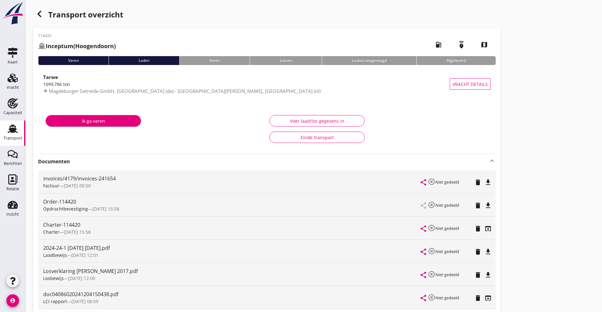
click at [43, 11] on div "button" at bounding box center [39, 14] width 13 height 13
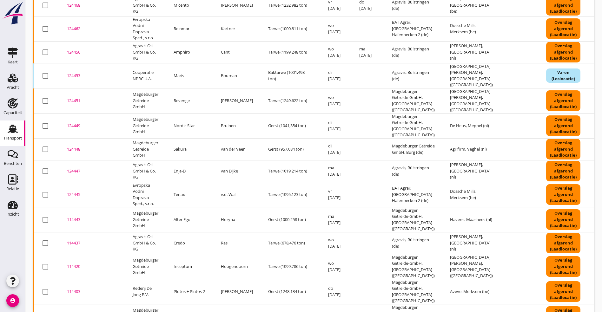
scroll to position [246, 0]
click at [80, 289] on div "114403" at bounding box center [92, 292] width 50 height 6
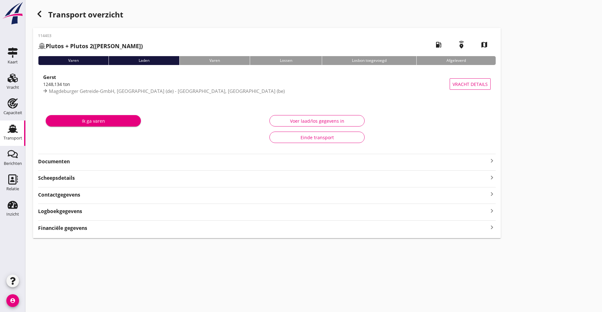
click at [82, 161] on strong "Documenten" at bounding box center [263, 161] width 450 height 7
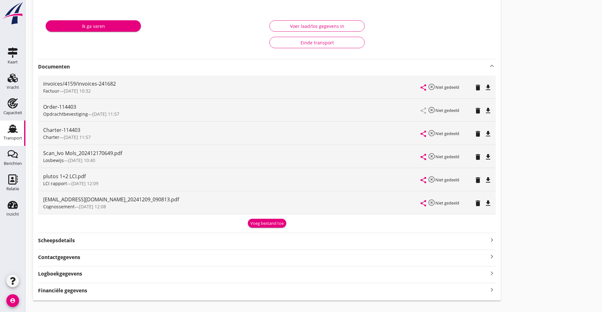
scroll to position [106, 0]
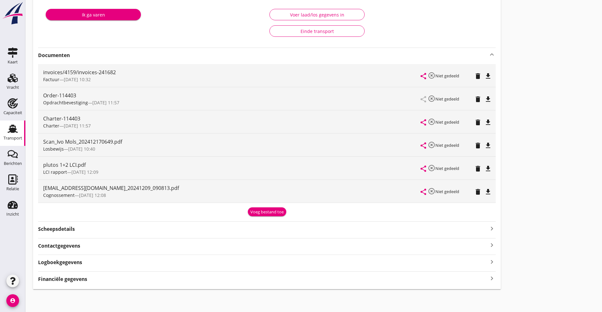
click at [484, 167] on icon "file_download" at bounding box center [488, 169] width 8 height 8
click at [484, 121] on icon "file_download" at bounding box center [488, 123] width 8 height 8
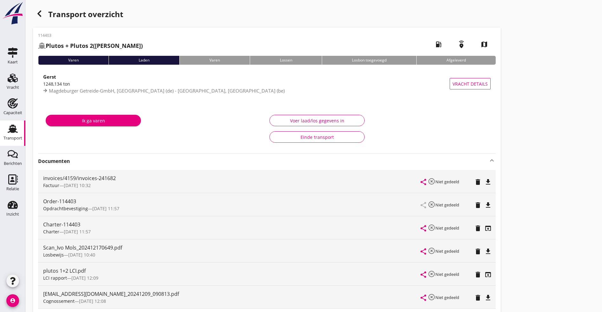
scroll to position [0, 0]
click at [484, 272] on icon "open_in_browser" at bounding box center [488, 275] width 8 height 8
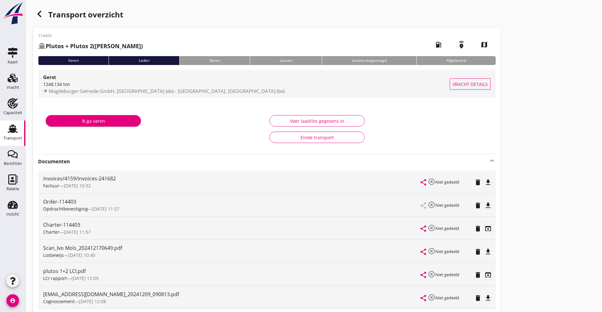
click at [97, 81] on div "1248,134 ton" at bounding box center [246, 84] width 407 height 7
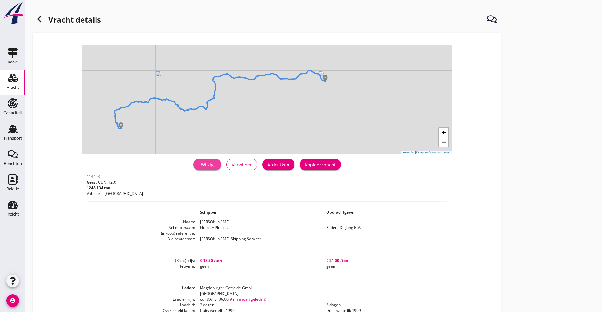
click at [198, 166] on div "Wijzig" at bounding box center [207, 165] width 18 height 7
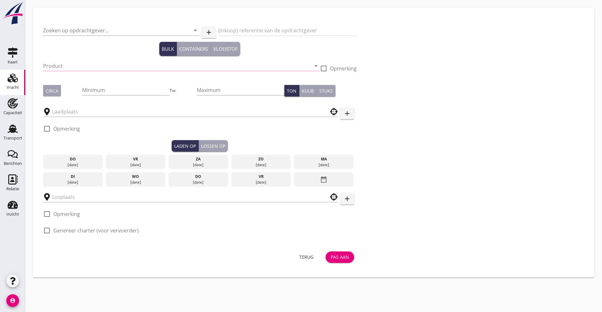
type input "Rederij De Jong B.V."
type input "Gerst (120)"
type input "1250"
checkbox input "true"
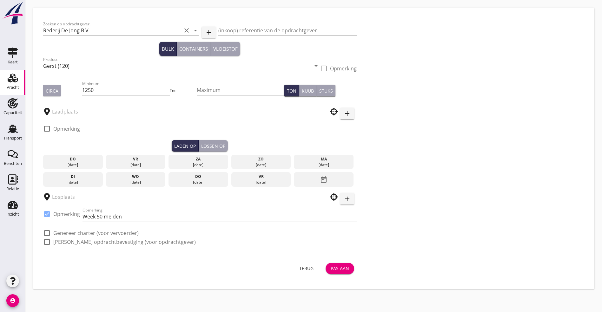
type input "Magdeburger Getreide-GmbH"
type input "Aveve"
checkbox input "true"
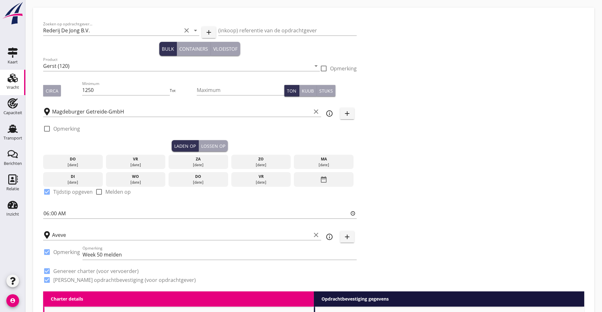
type input "18.5"
checkbox input "false"
radio input "false"
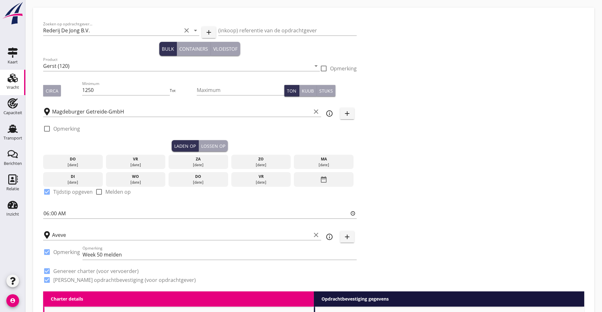
checkbox input "true"
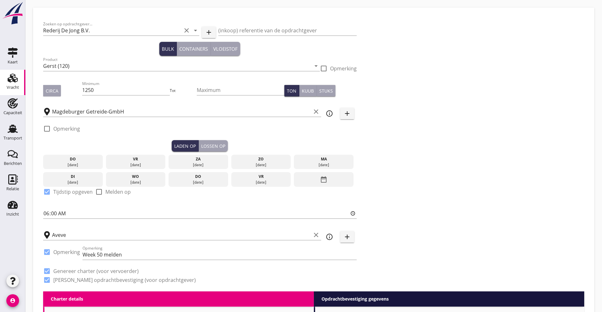
checkbox input "true"
type input "2"
radio input "false"
radio input "true"
type input "21"
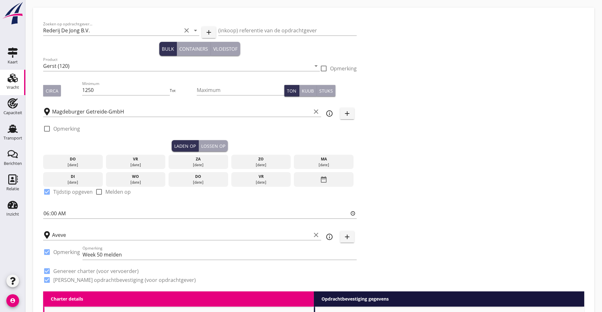
checkbox input "false"
radio input "false"
checkbox input "true"
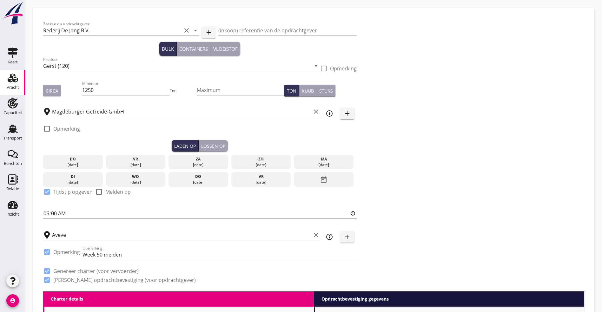
checkbox input "true"
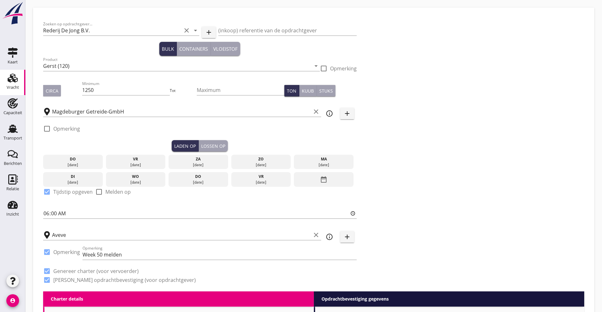
type input "2"
radio input "false"
radio input "true"
type input "21"
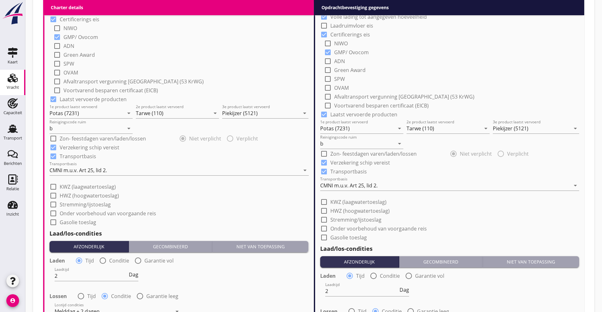
scroll to position [524, 0]
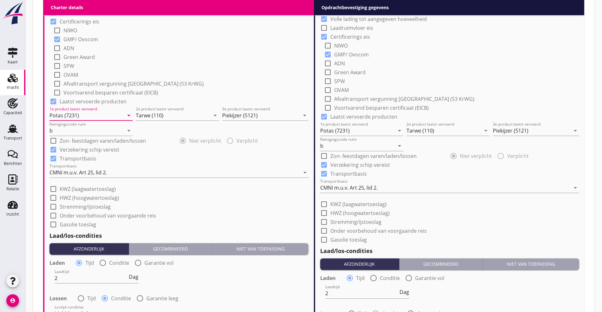
click at [87, 114] on input "Potas (7231)" at bounding box center [87, 115] width 74 height 10
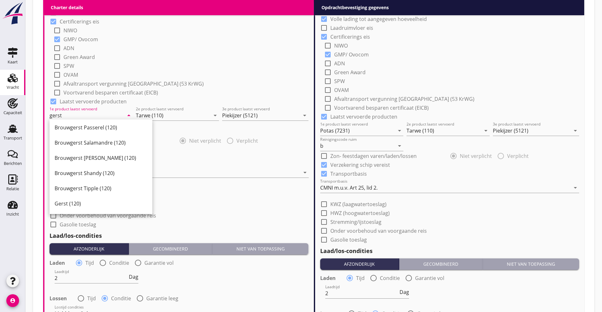
scroll to position [190, 0]
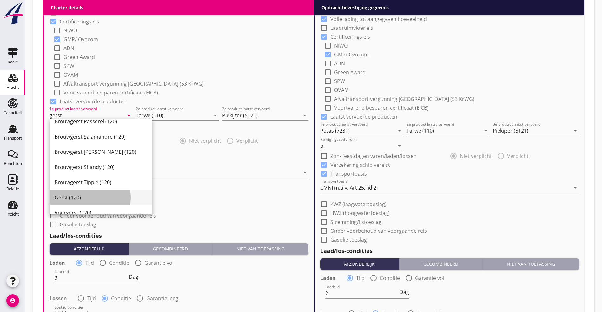
click at [78, 193] on div "Gerst (120)" at bounding box center [101, 197] width 93 height 15
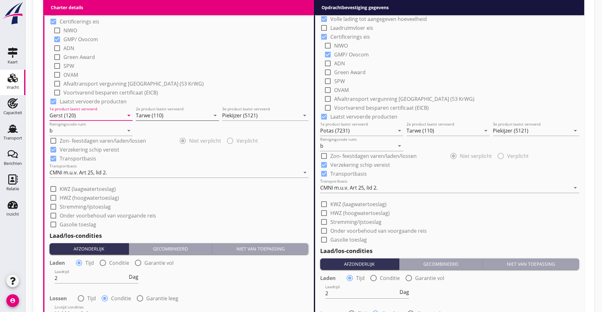
type input "Gerst (120)"
click at [161, 114] on input "Tarwe (110)" at bounding box center [173, 115] width 74 height 10
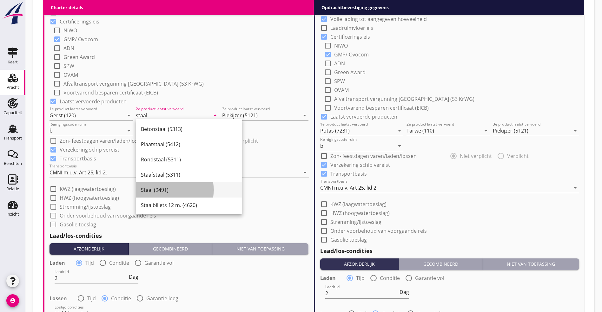
click at [168, 186] on div "Staal (9491)" at bounding box center [189, 190] width 96 height 15
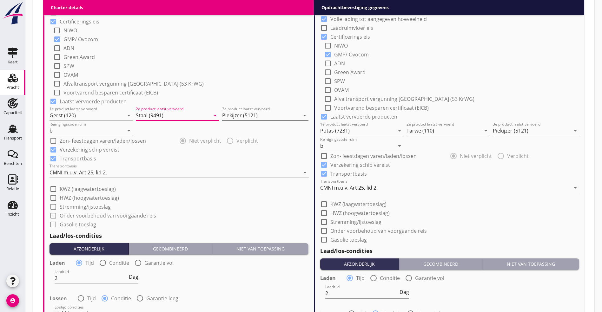
type input "Staal (9491)"
click at [263, 114] on input "Piekijzer (5121)" at bounding box center [260, 115] width 77 height 10
click at [251, 130] on div "Kunstmest (7242)" at bounding box center [265, 129] width 76 height 8
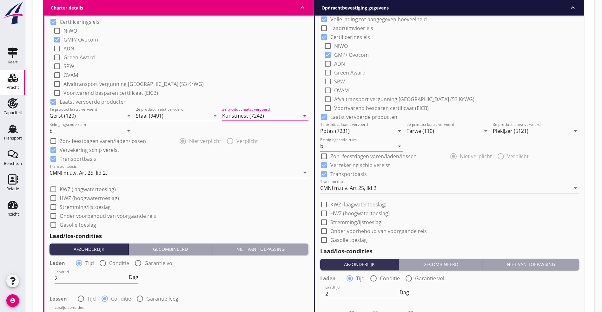
scroll to position [524, 0]
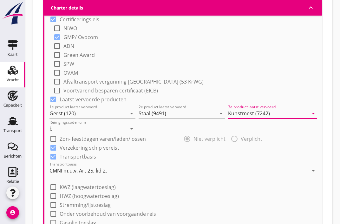
type input "Kunstmest (7242)"
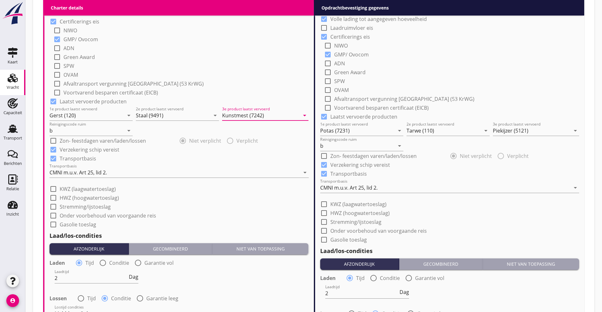
scroll to position [524, 0]
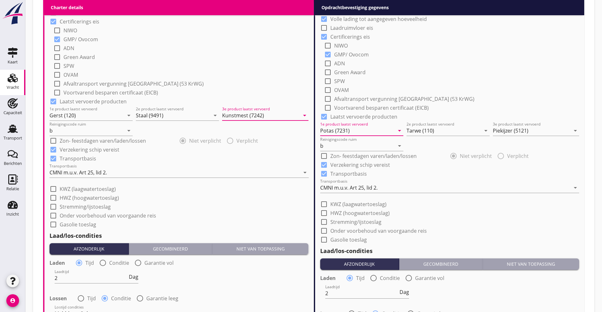
click at [362, 129] on input "Potas (7231)" at bounding box center [357, 131] width 74 height 10
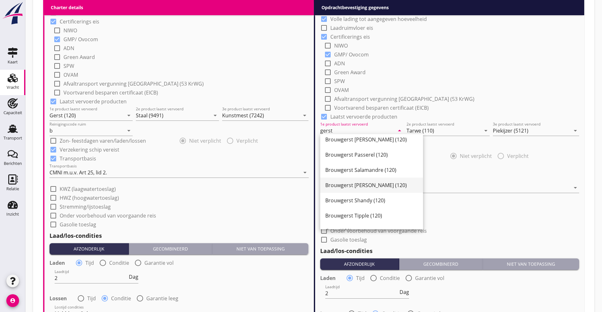
scroll to position [199, 0]
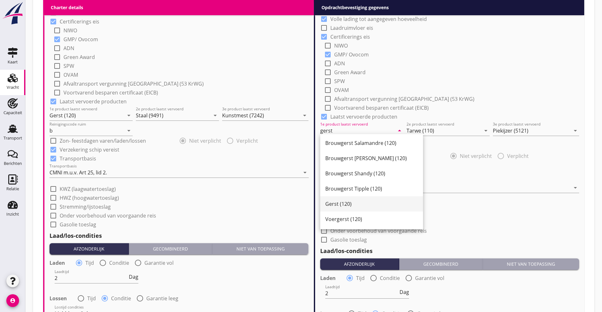
click at [352, 206] on div "Gerst (120)" at bounding box center [371, 204] width 93 height 8
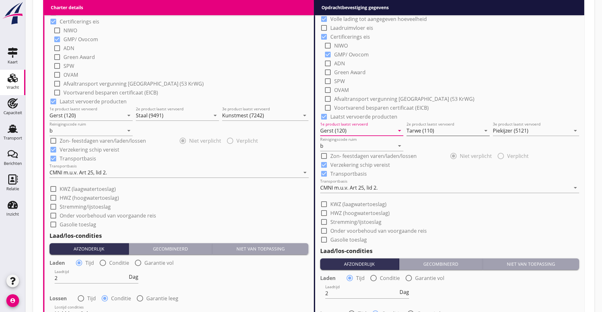
type input "Gerst (120)"
click at [433, 131] on input "Tarwe (110)" at bounding box center [444, 131] width 74 height 10
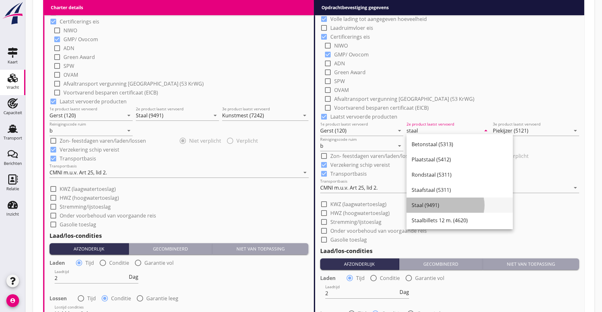
click at [434, 203] on div "Staal (9491)" at bounding box center [460, 206] width 96 height 8
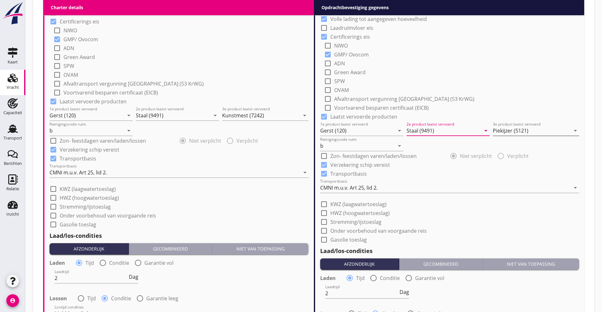
type input "Staal (9491)"
click at [511, 126] on input "Piekijzer (5121)" at bounding box center [531, 131] width 77 height 10
click at [516, 140] on div "Kunstmest (7242)" at bounding box center [536, 144] width 76 height 15
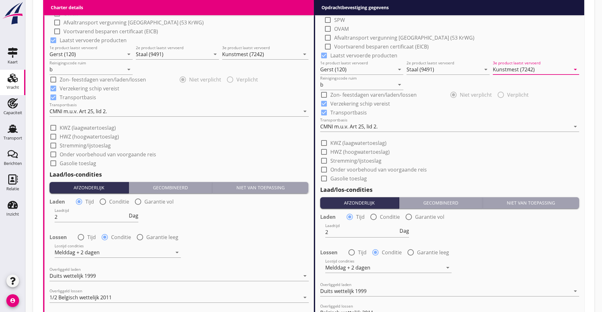
scroll to position [748, 0]
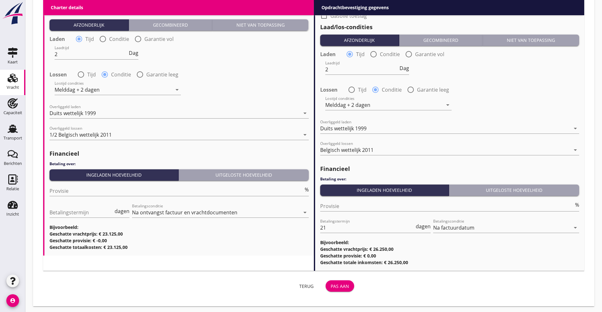
type input "Kunstmest (7242)"
click at [331, 283] on div "Pas aan" at bounding box center [340, 286] width 18 height 7
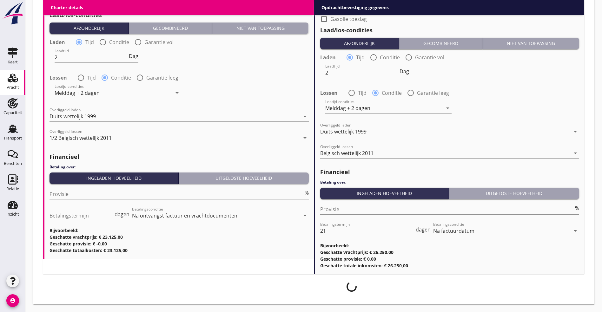
scroll to position [743, 0]
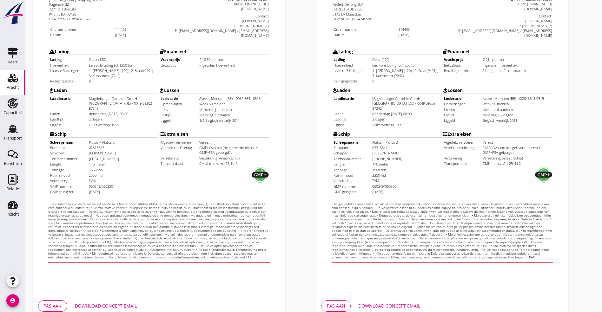
scroll to position [158, 0]
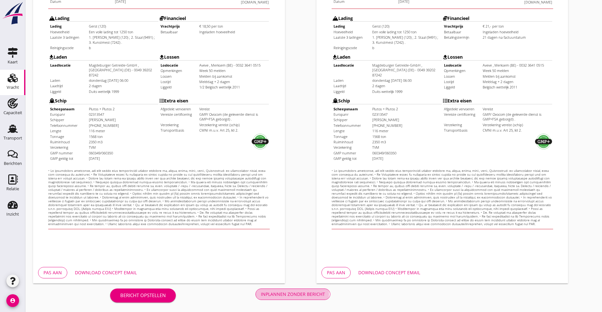
click at [261, 296] on div "Inplannen zonder bericht" at bounding box center [293, 294] width 64 height 7
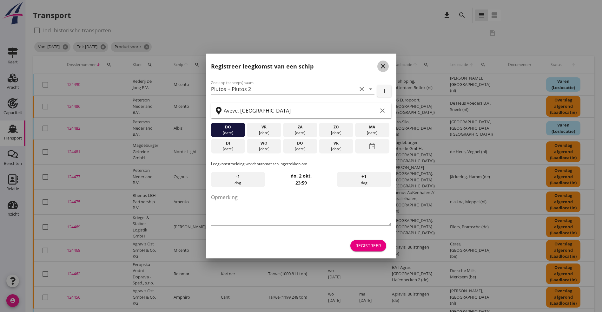
click at [384, 65] on icon "close" at bounding box center [383, 67] width 8 height 8
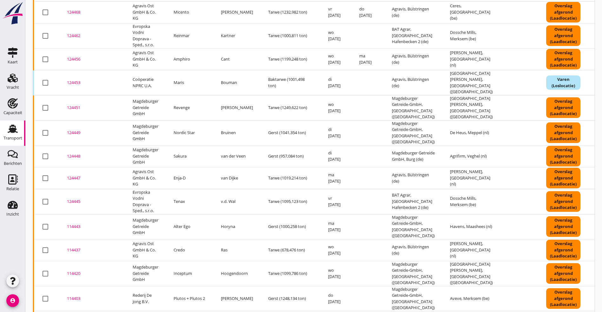
scroll to position [246, 0]
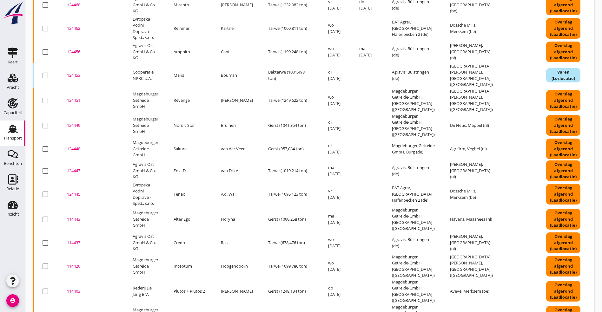
click at [76, 289] on div "114403" at bounding box center [92, 292] width 50 height 6
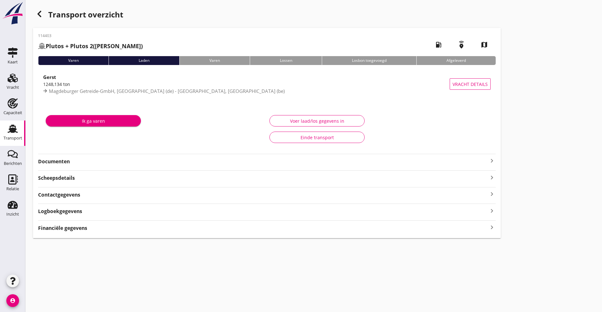
click at [93, 161] on strong "Documenten" at bounding box center [263, 161] width 450 height 7
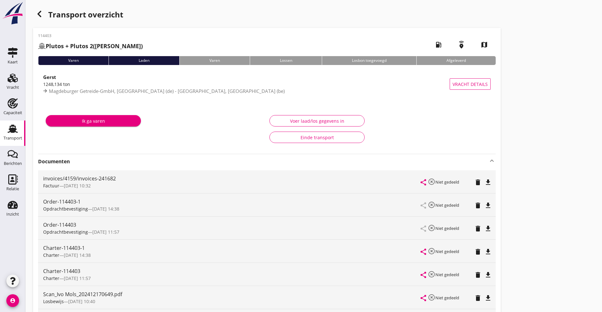
scroll to position [95, 0]
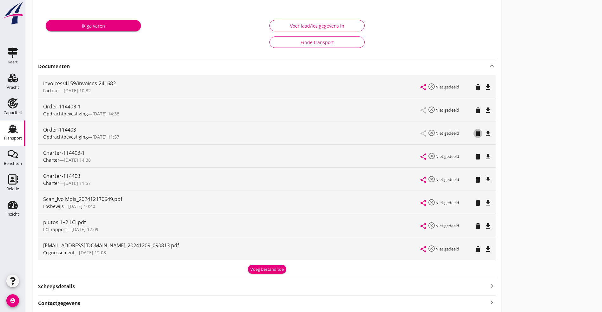
click at [474, 131] on icon "delete" at bounding box center [478, 134] width 8 height 8
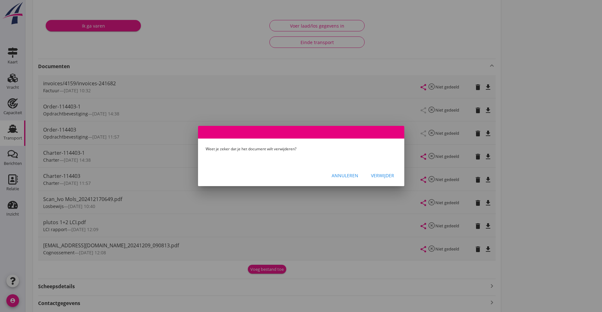
click at [384, 175] on div "Verwijder" at bounding box center [382, 175] width 23 height 7
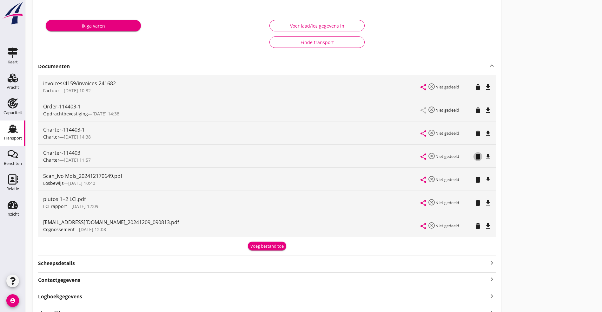
click at [474, 157] on icon "delete" at bounding box center [478, 157] width 8 height 8
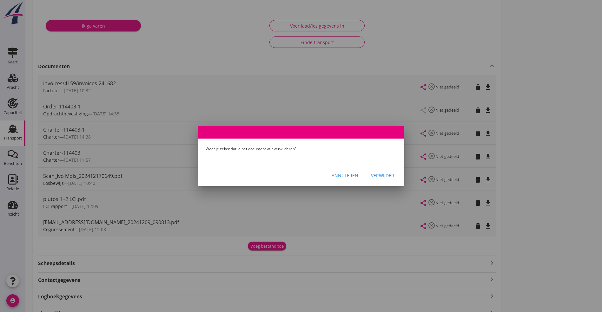
click at [381, 173] on div "Verwijder" at bounding box center [382, 175] width 23 height 7
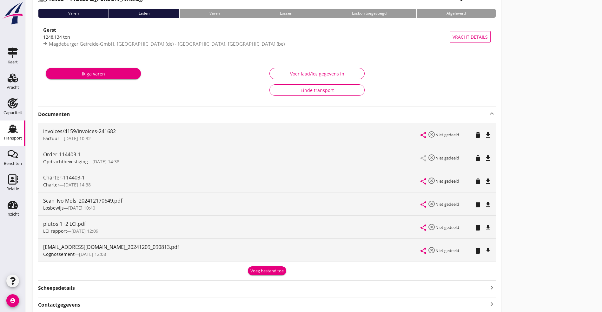
scroll to position [0, 0]
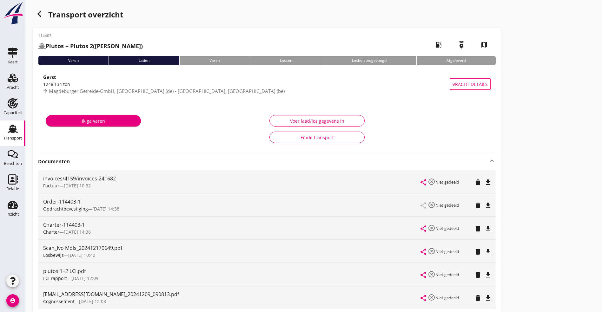
click at [40, 13] on icon "button" at bounding box center [40, 14] width 8 height 8
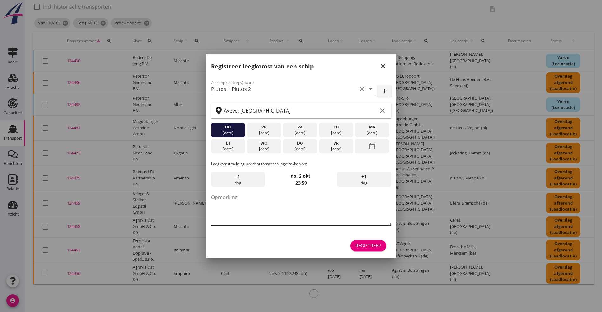
scroll to position [22, 0]
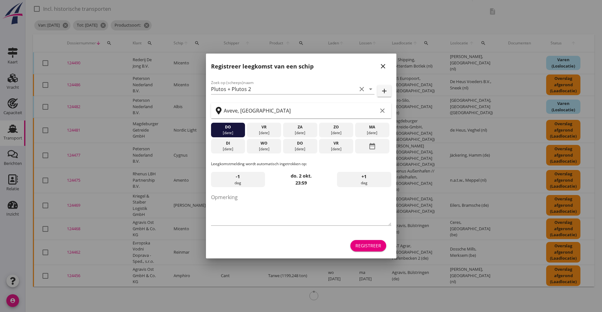
click at [385, 61] on button "close" at bounding box center [382, 66] width 11 height 11
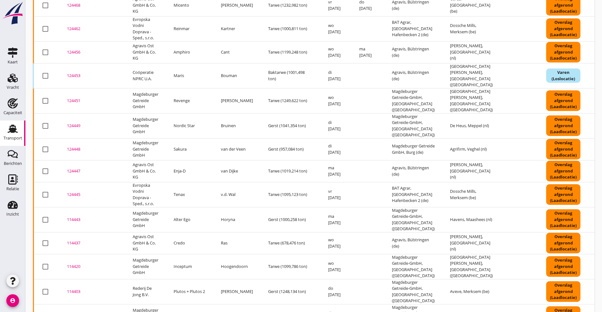
scroll to position [246, 0]
drag, startPoint x: 77, startPoint y: 284, endPoint x: 133, endPoint y: 276, distance: 56.5
click at [77, 312] on div "114402" at bounding box center [92, 317] width 50 height 6
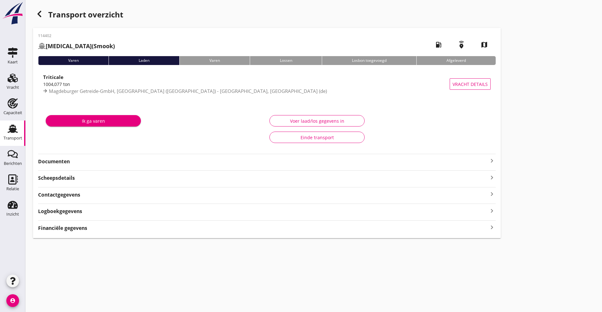
click at [88, 160] on strong "Documenten" at bounding box center [263, 161] width 450 height 7
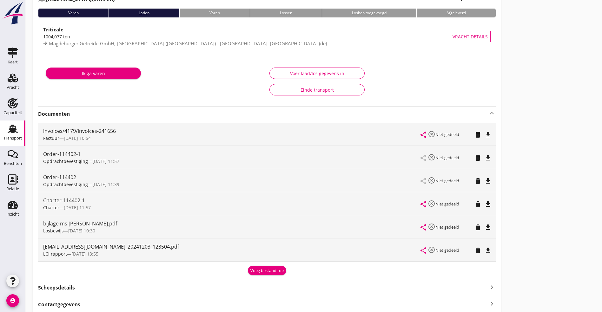
scroll to position [95, 0]
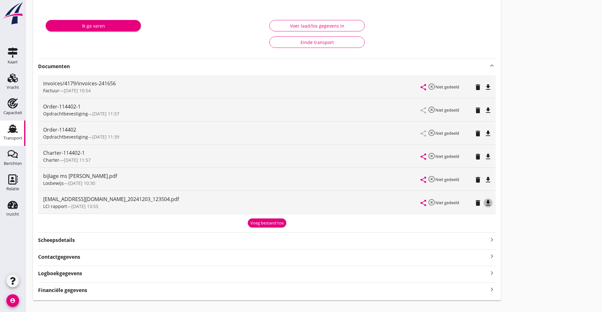
click at [484, 199] on icon "file_download" at bounding box center [488, 203] width 8 height 8
click at [484, 157] on icon "file_download" at bounding box center [488, 157] width 8 height 8
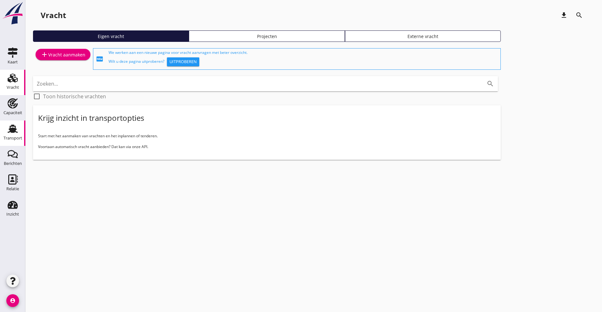
click at [15, 133] on icon "Transport" at bounding box center [13, 129] width 10 height 10
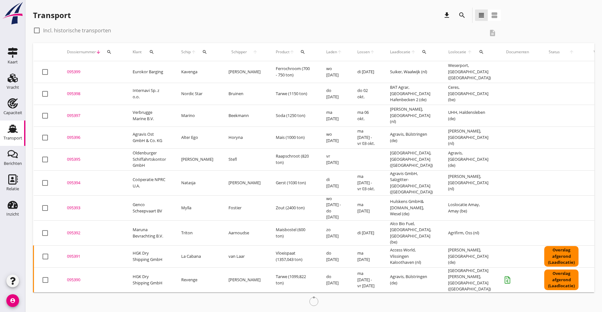
click at [458, 17] on icon "search" at bounding box center [462, 15] width 8 height 8
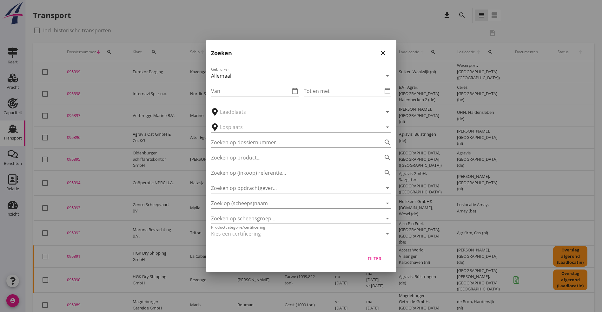
click at [295, 91] on icon "date_range" at bounding box center [295, 91] width 8 height 8
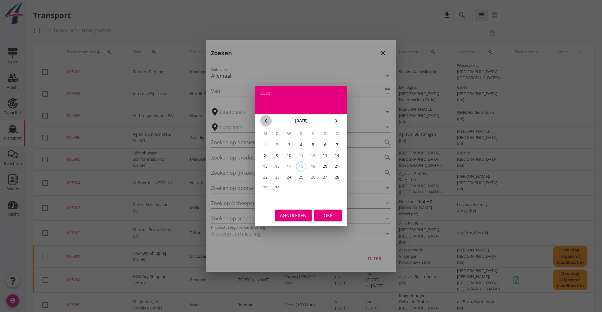
click at [267, 123] on icon "chevron_left" at bounding box center [266, 121] width 8 height 8
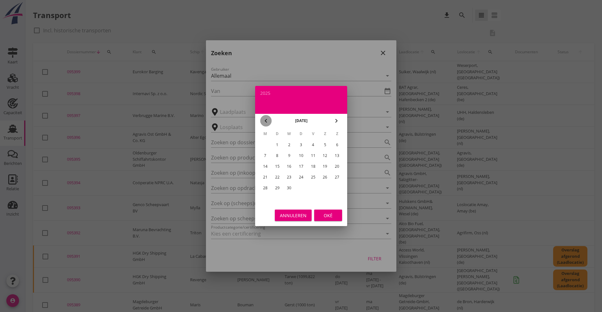
click at [267, 123] on icon "chevron_left" at bounding box center [266, 121] width 8 height 8
click at [335, 143] on div "1" at bounding box center [337, 145] width 10 height 10
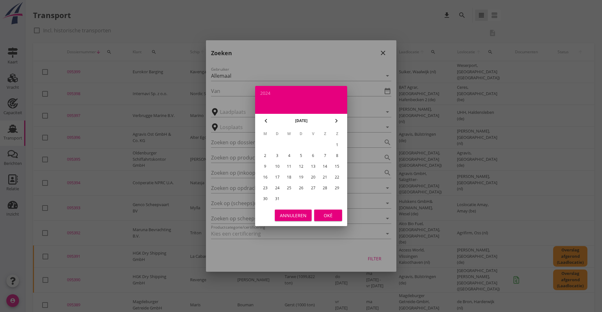
type input "[DATE]"
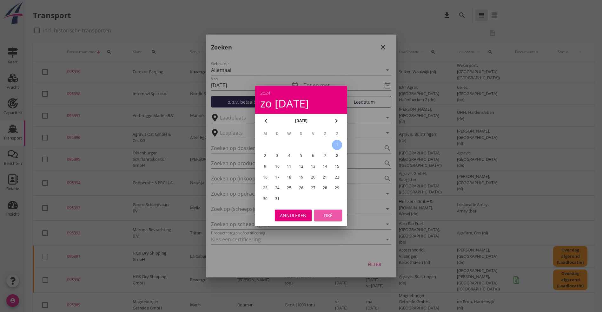
drag, startPoint x: 332, startPoint y: 214, endPoint x: 341, endPoint y: 193, distance: 22.2
click at [332, 214] on div "Oké" at bounding box center [328, 215] width 18 height 7
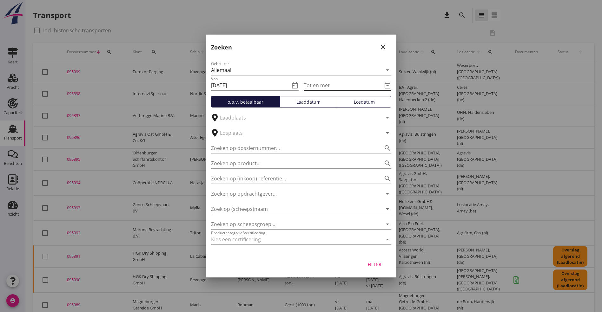
click at [389, 87] on icon "date_range" at bounding box center [388, 86] width 8 height 8
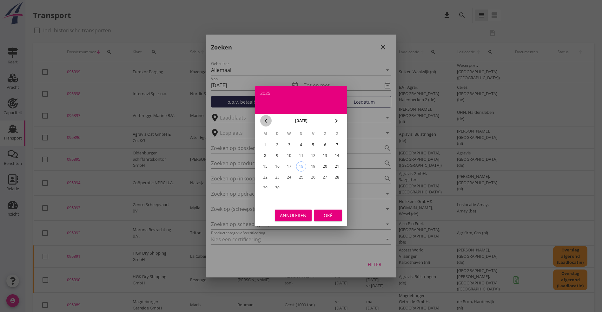
click at [264, 120] on icon "chevron_left" at bounding box center [266, 121] width 8 height 8
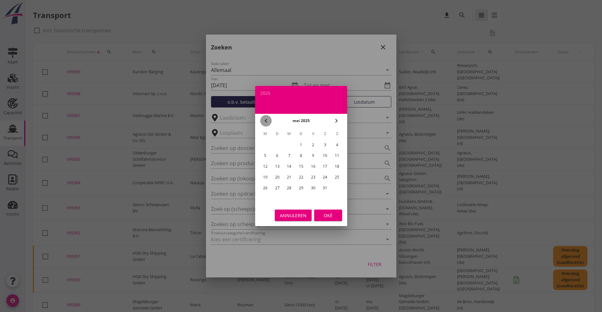
click at [264, 120] on icon "chevron_left" at bounding box center [266, 121] width 8 height 8
click at [271, 198] on td "30" at bounding box center [265, 199] width 11 height 10
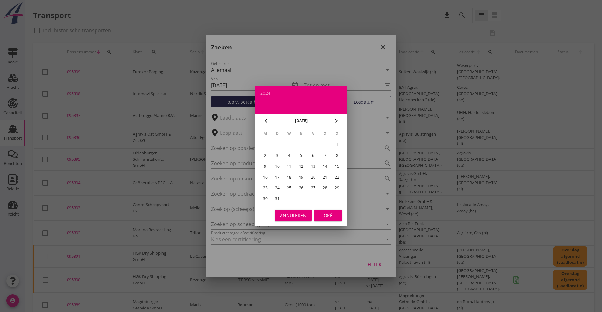
click at [273, 198] on div "31" at bounding box center [277, 199] width 10 height 10
type input "[DATE]"
click at [335, 210] on button "Oké" at bounding box center [328, 215] width 28 height 11
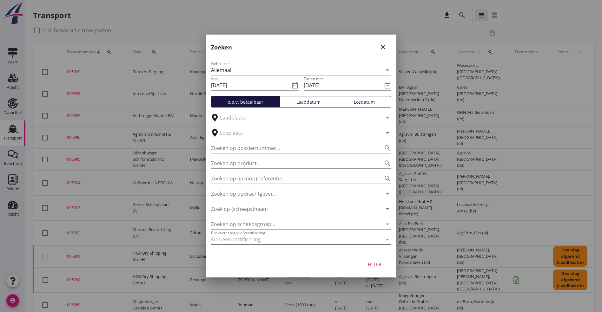
click at [281, 243] on div at bounding box center [292, 240] width 163 height 10
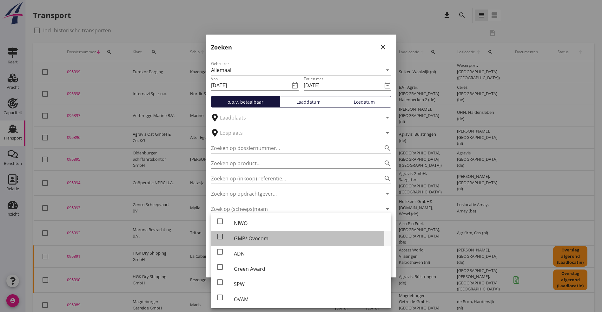
click at [277, 238] on div "GMP/ Ovocom" at bounding box center [310, 239] width 152 height 8
checkbox input "true"
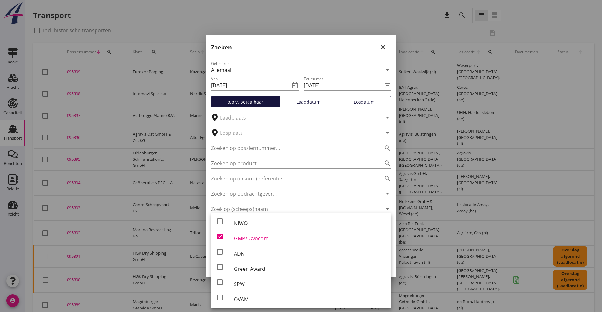
click at [370, 194] on input "Zoeken op opdrachtgever..." at bounding box center [292, 194] width 163 height 10
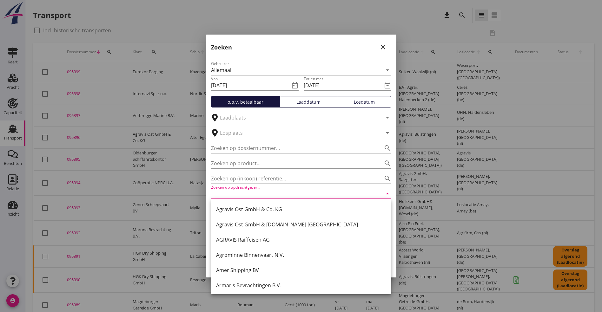
click at [371, 183] on input "Zoeken op (inkoop) referentie…" at bounding box center [292, 179] width 163 height 10
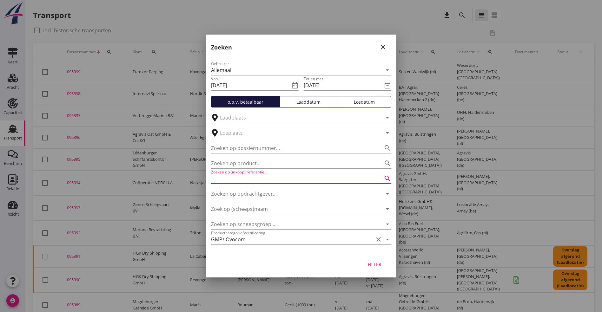
click at [377, 263] on div "Filter" at bounding box center [375, 264] width 18 height 7
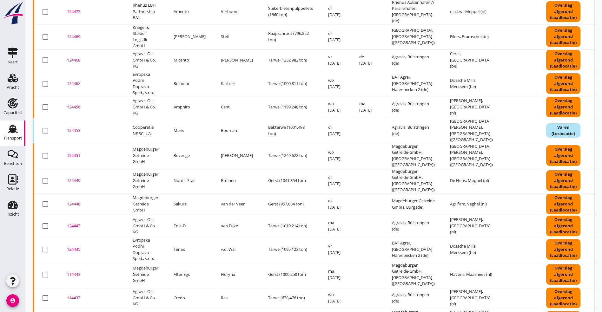
scroll to position [246, 0]
